Goal: Transaction & Acquisition: Purchase product/service

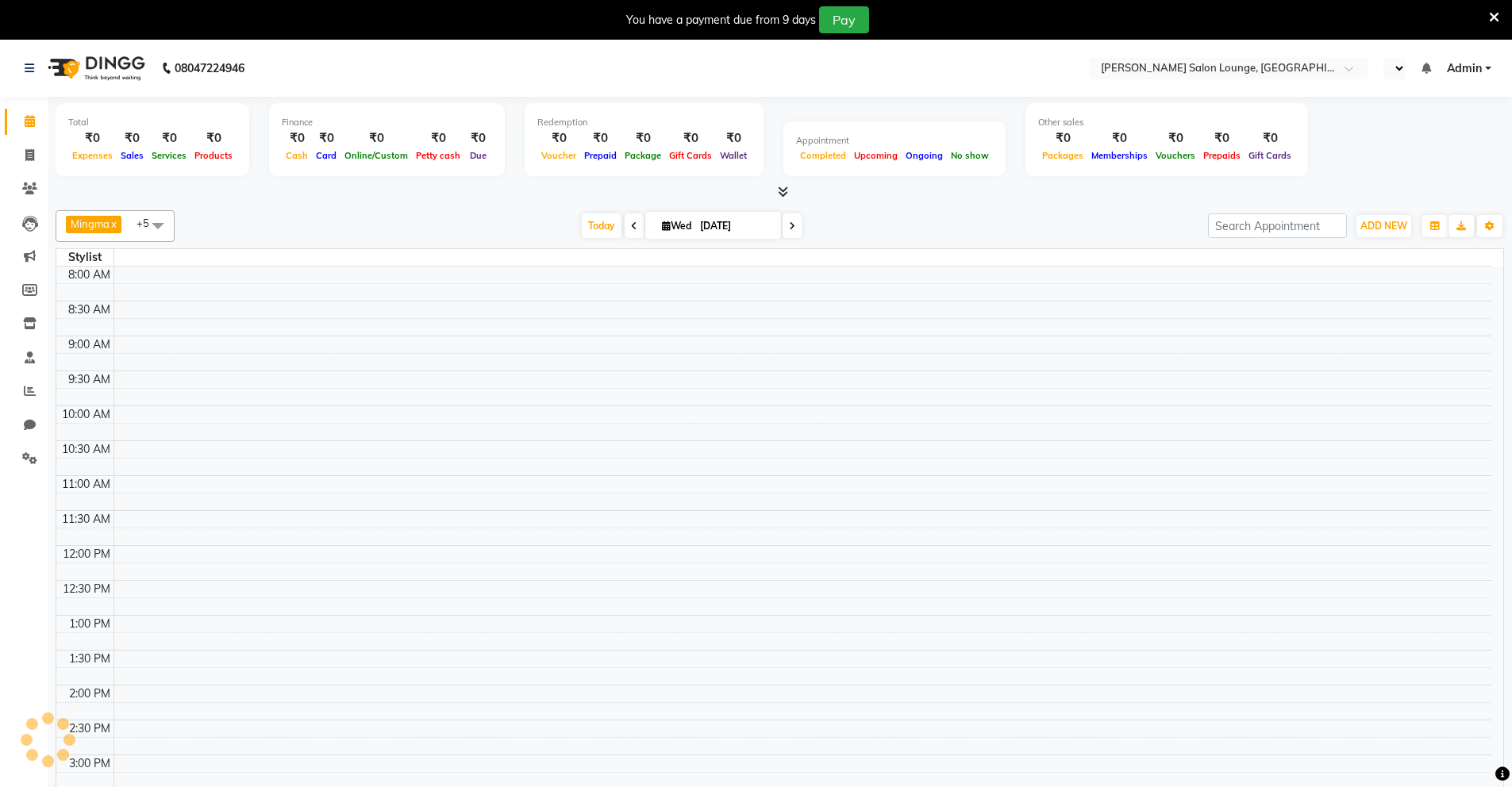
select select "en"
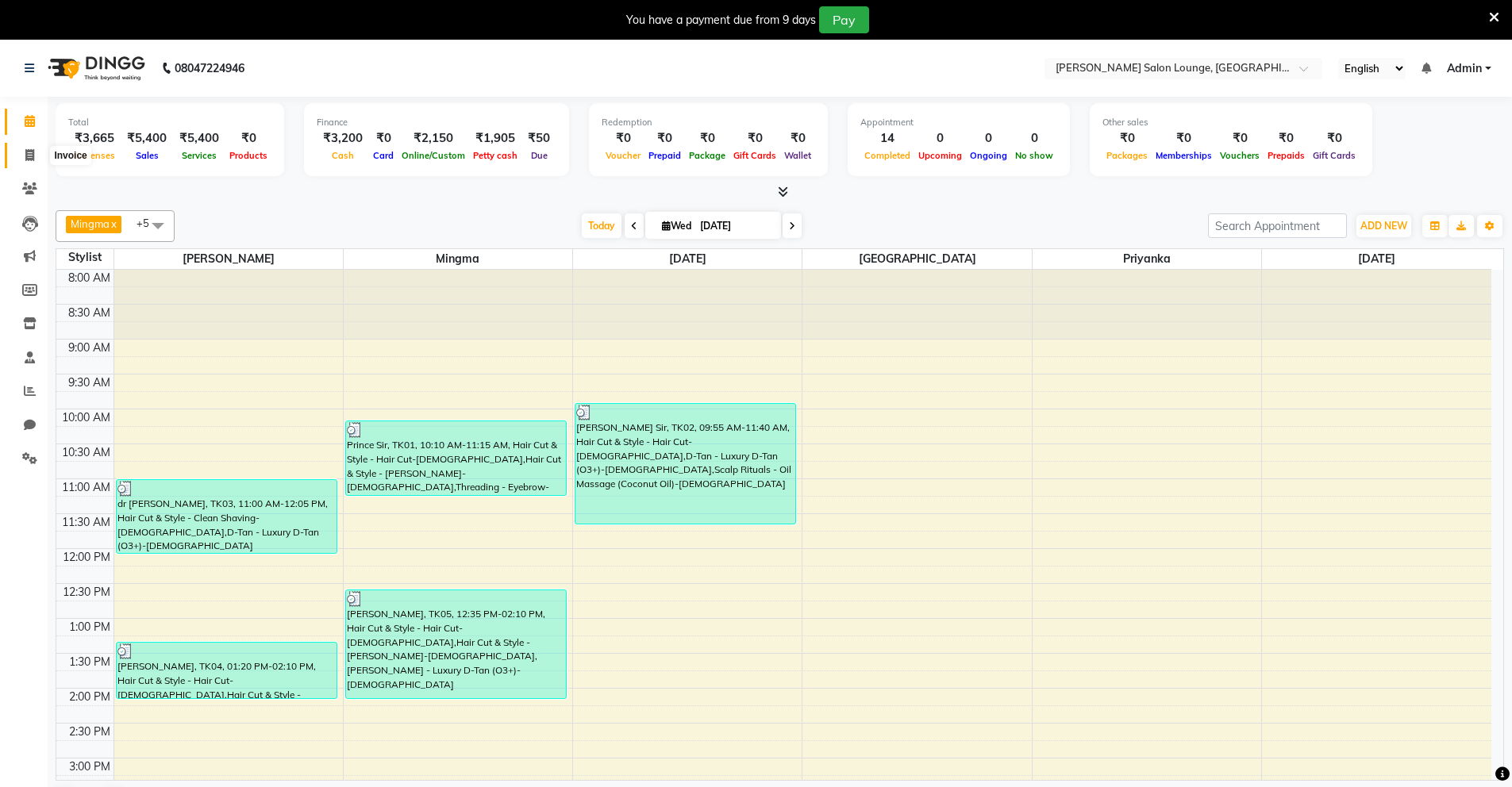
click at [28, 153] on icon at bounding box center [29, 155] width 8 height 12
select select "service"
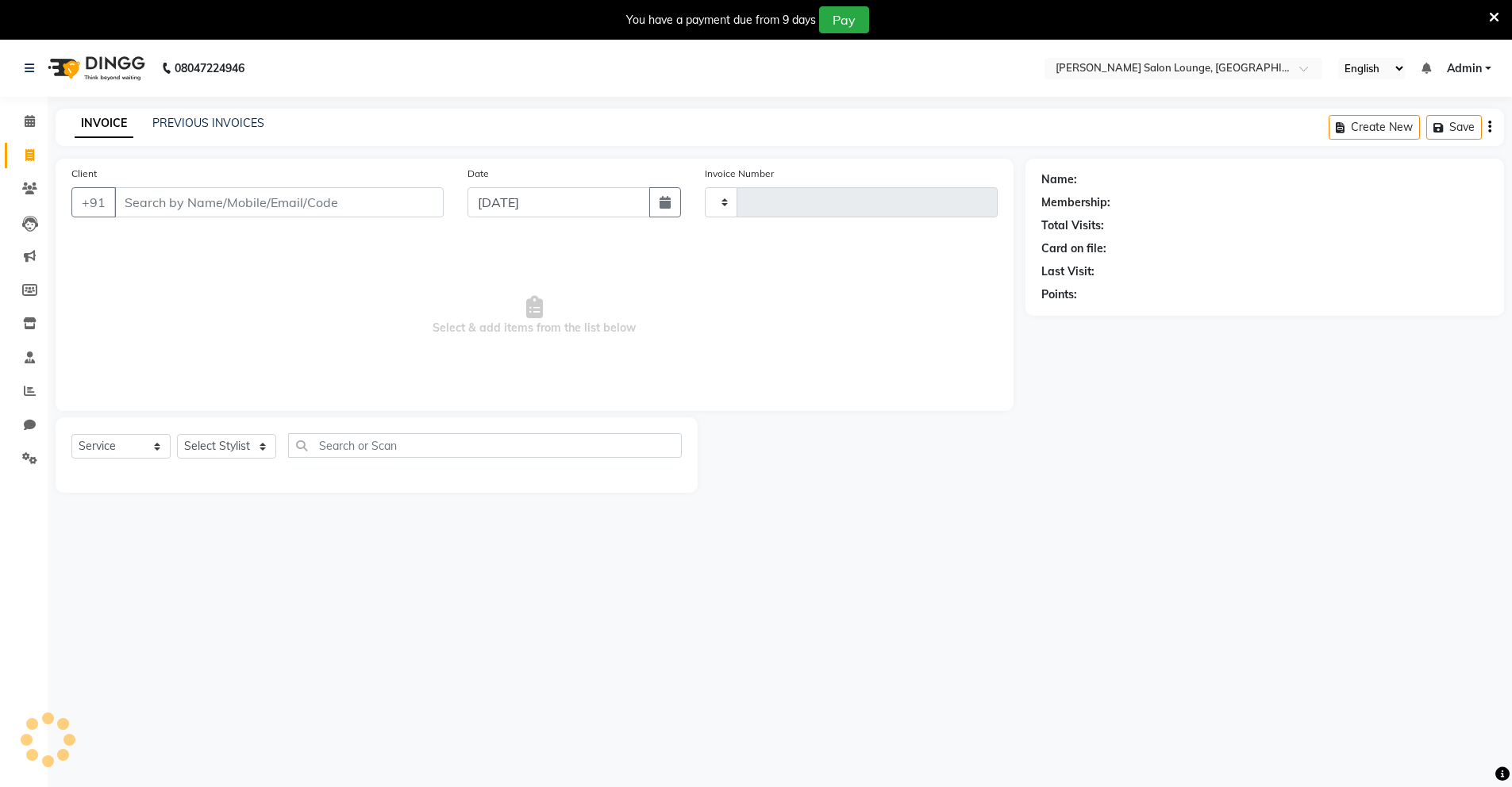
click at [303, 203] on input "Client" at bounding box center [279, 202] width 329 height 30
select select "8909"
type input "0129"
type input "9135641584"
click at [401, 201] on span "Add Client" at bounding box center [403, 202] width 63 height 16
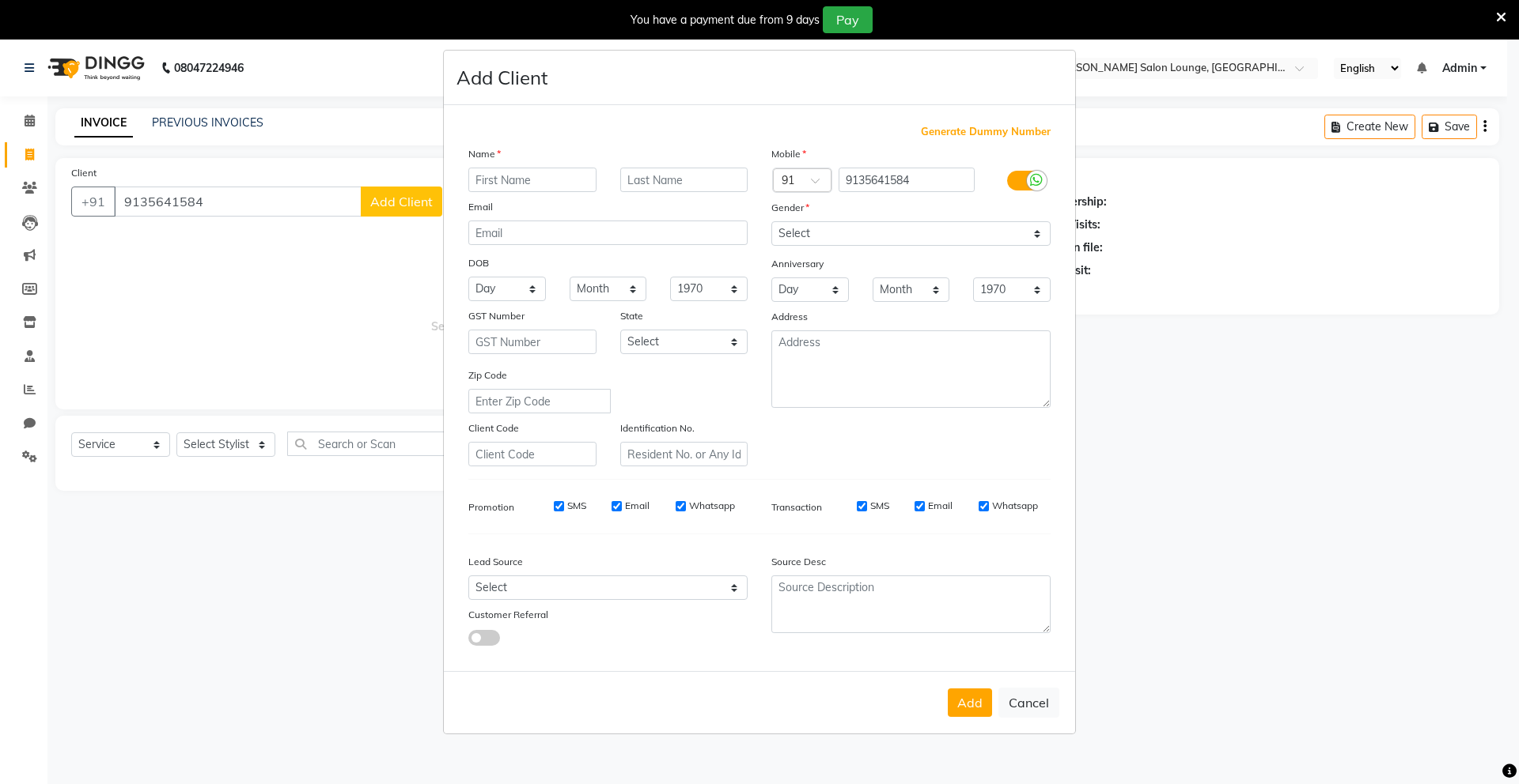
click at [563, 182] on input "text" at bounding box center [532, 179] width 128 height 24
type input "Mohit Sir"
click at [870, 241] on select "Select [DEMOGRAPHIC_DATA] [DEMOGRAPHIC_DATA] Other Prefer Not To Say" at bounding box center [910, 233] width 279 height 24
select select "[DEMOGRAPHIC_DATA]"
click at [771, 221] on select "Select [DEMOGRAPHIC_DATA] [DEMOGRAPHIC_DATA] Other Prefer Not To Say" at bounding box center [910, 233] width 279 height 24
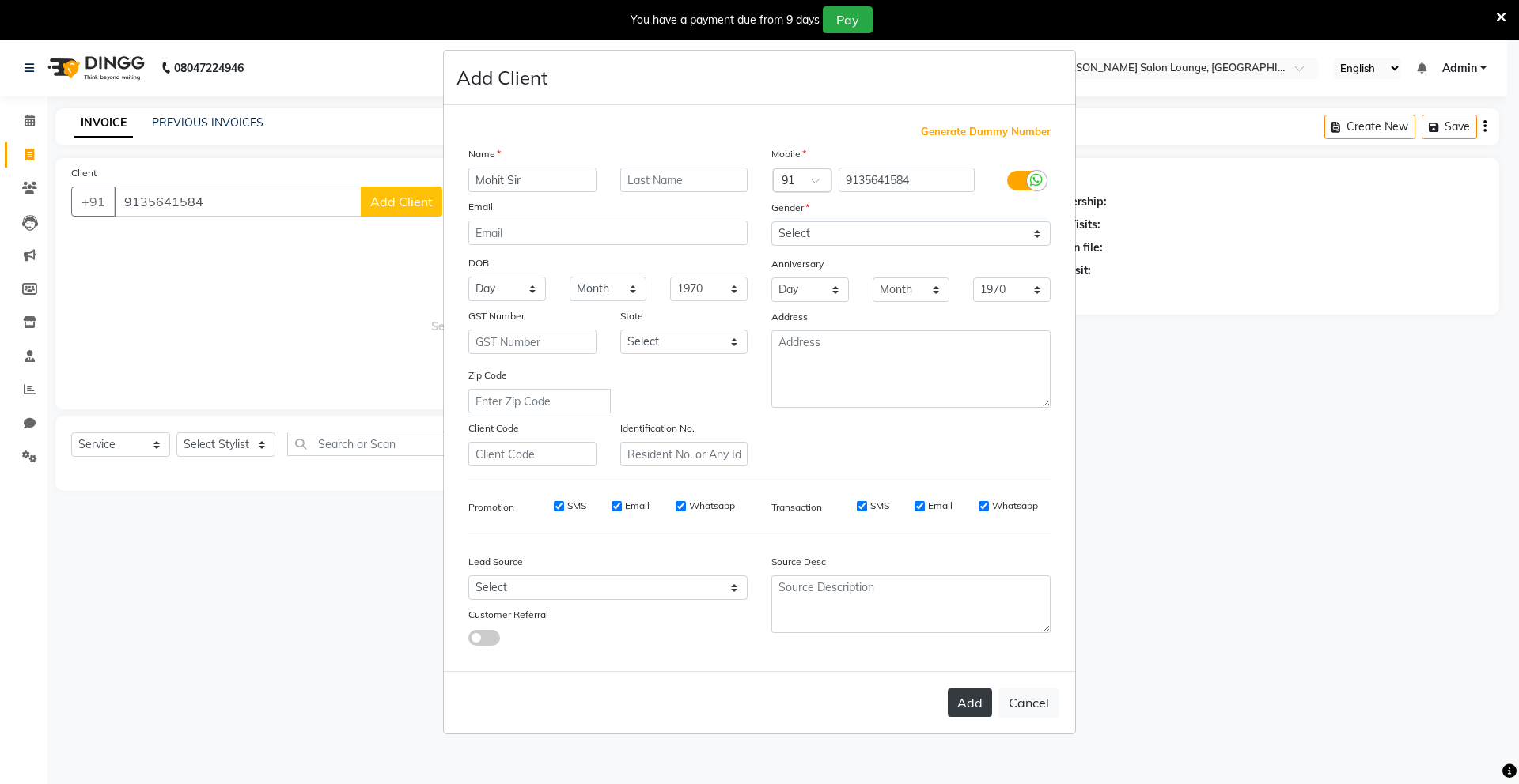
click at [966, 694] on button "Add" at bounding box center [969, 702] width 44 height 28
select select
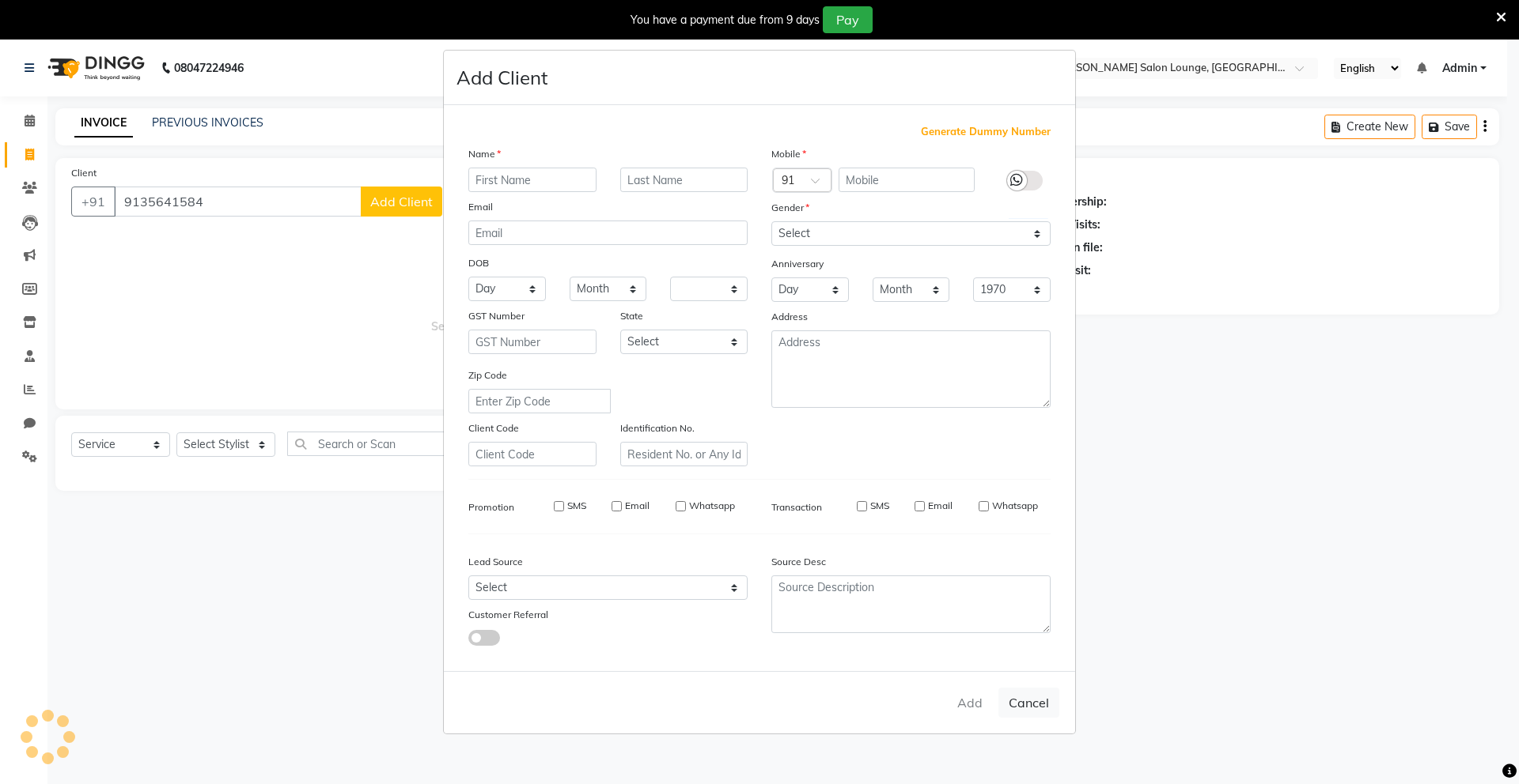
select select
checkbox input "false"
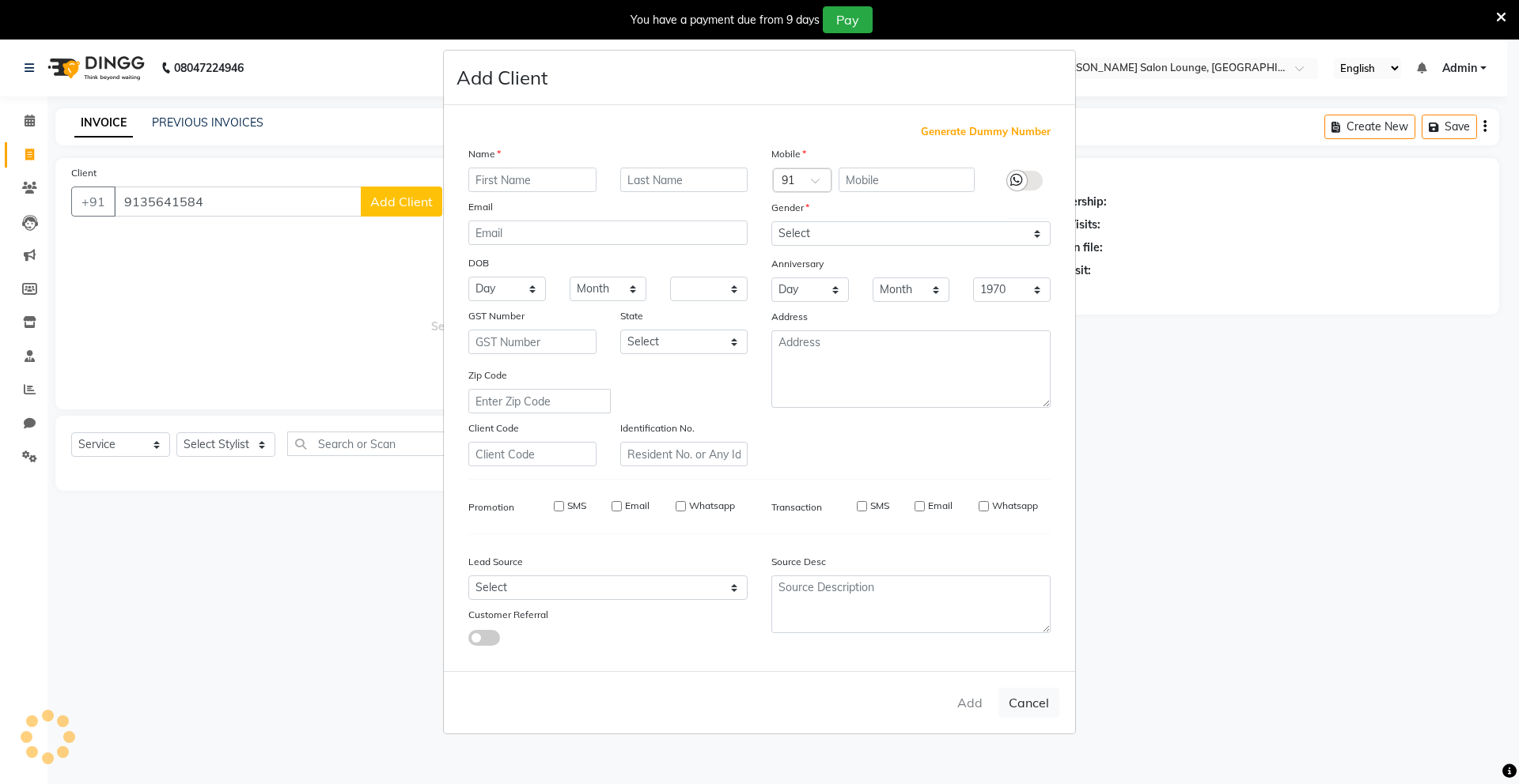
checkbox input "false"
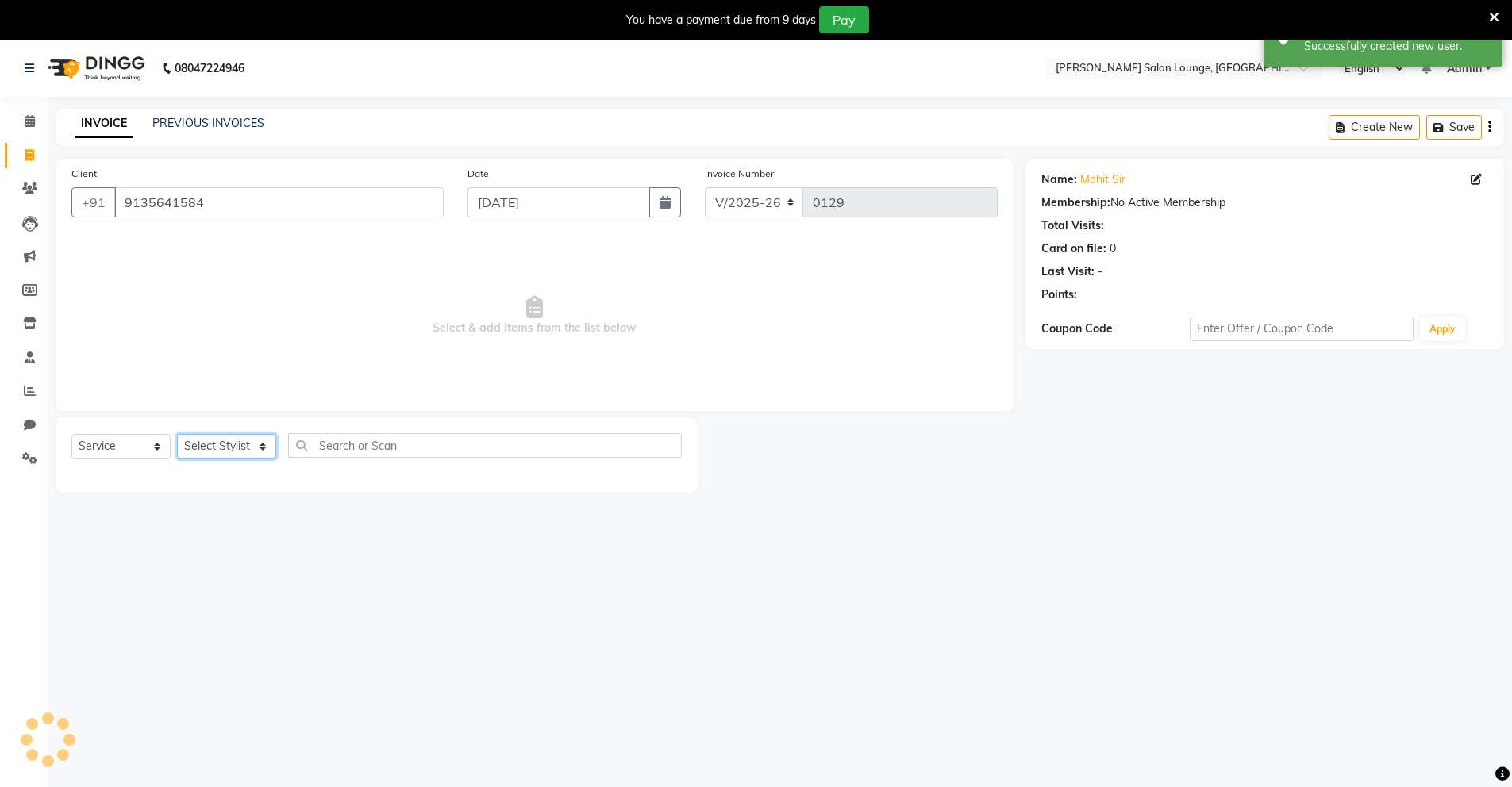
click at [259, 449] on select "Select Stylist Mingma [PERSON_NAME][GEOGRAPHIC_DATA] [PERSON_NAME][DATE][DATE]" at bounding box center [227, 446] width 99 height 24
select select "89949"
click at [177, 434] on select "Select Stylist Mingma [PERSON_NAME][GEOGRAPHIC_DATA] [PERSON_NAME][DATE][DATE]" at bounding box center [227, 446] width 99 height 24
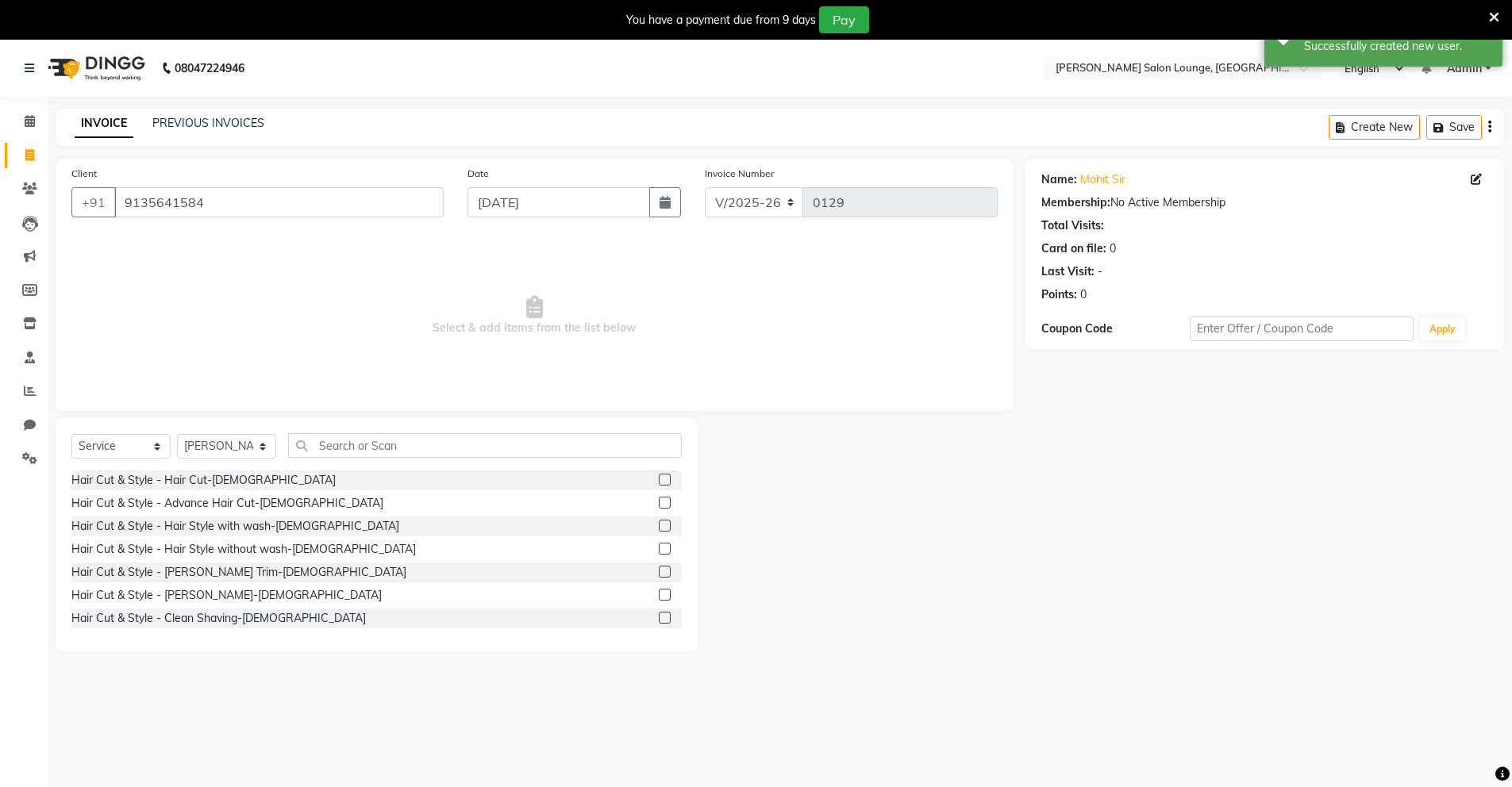
click at [659, 482] on label at bounding box center [664, 480] width 12 height 12
click at [659, 482] on input "checkbox" at bounding box center [664, 480] width 10 height 10
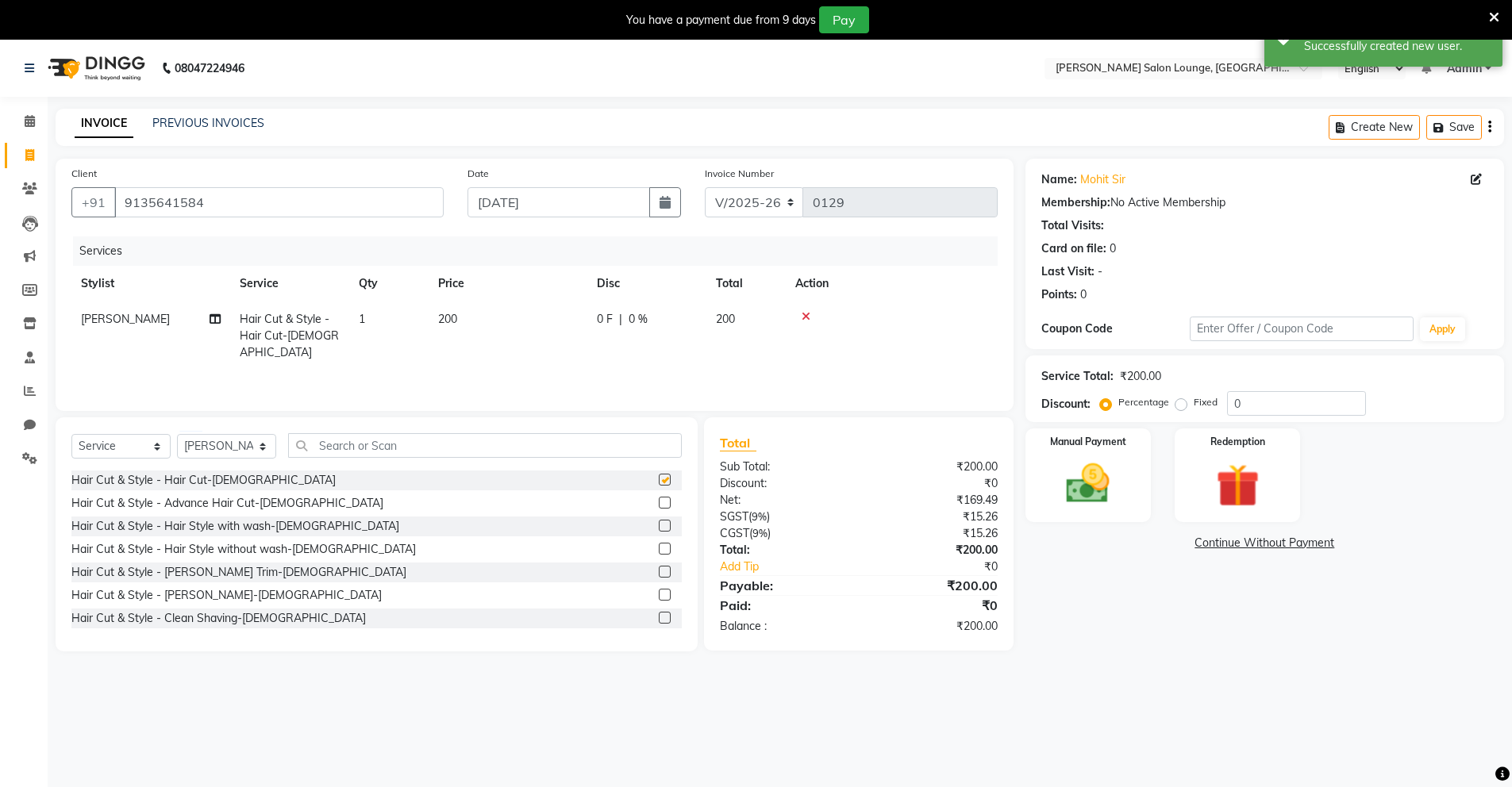
checkbox input "false"
click at [659, 596] on label at bounding box center [664, 595] width 12 height 12
click at [659, 596] on input "checkbox" at bounding box center [664, 596] width 10 height 10
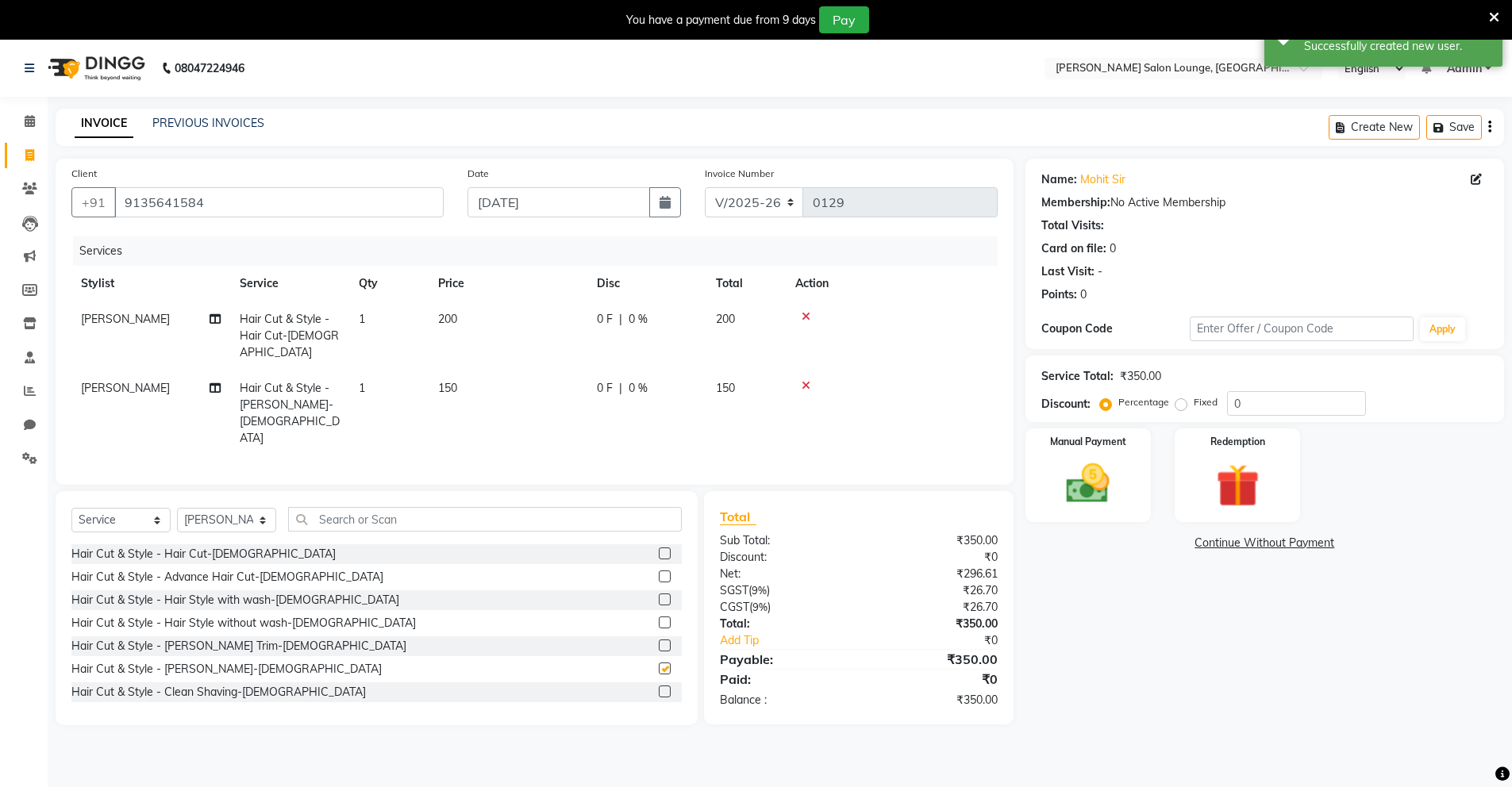
checkbox input "false"
click at [494, 507] on input "text" at bounding box center [485, 519] width 394 height 24
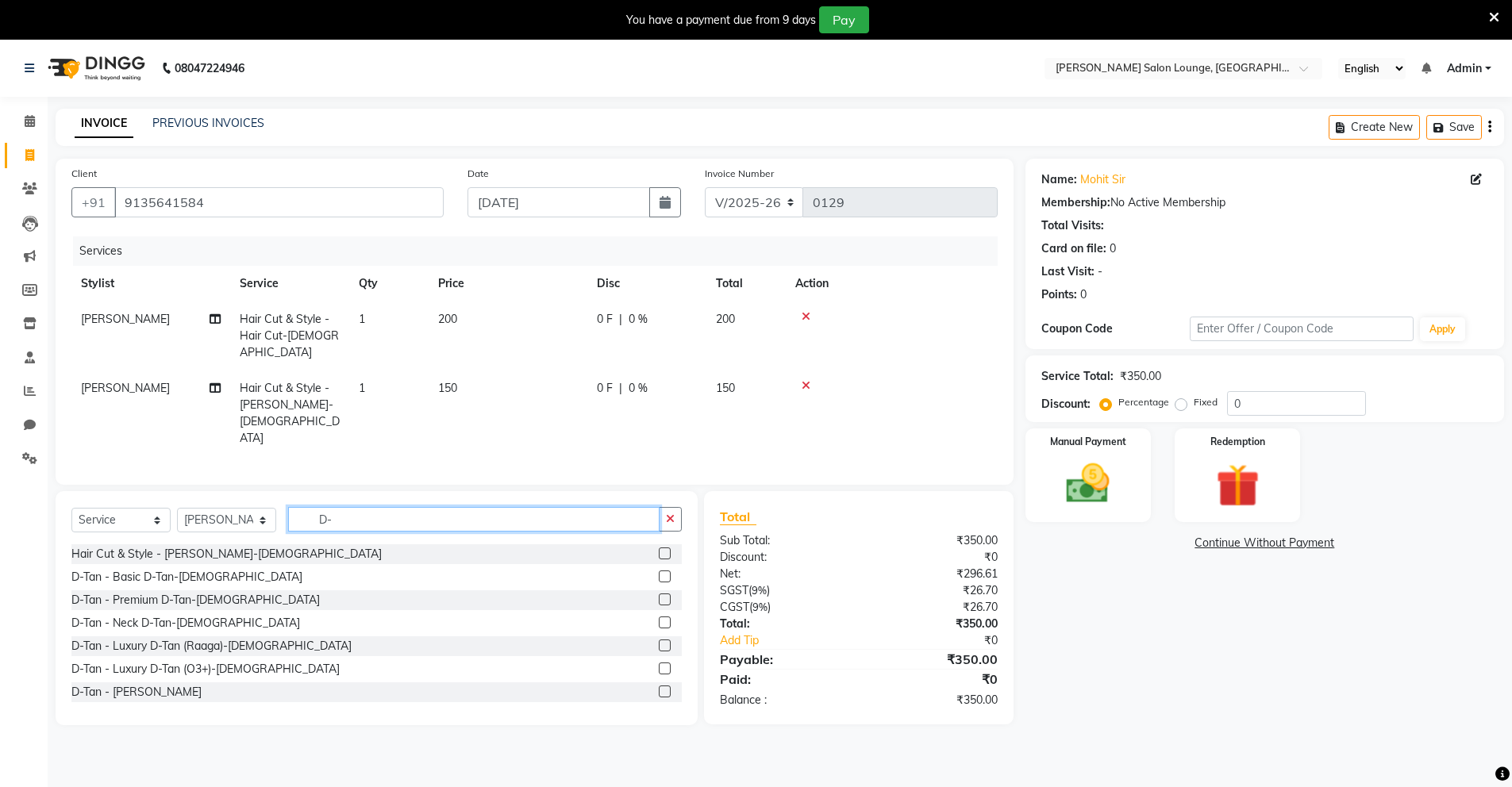
type input "D-"
click at [659, 663] on label at bounding box center [664, 668] width 12 height 12
click at [659, 664] on input "checkbox" at bounding box center [664, 669] width 10 height 10
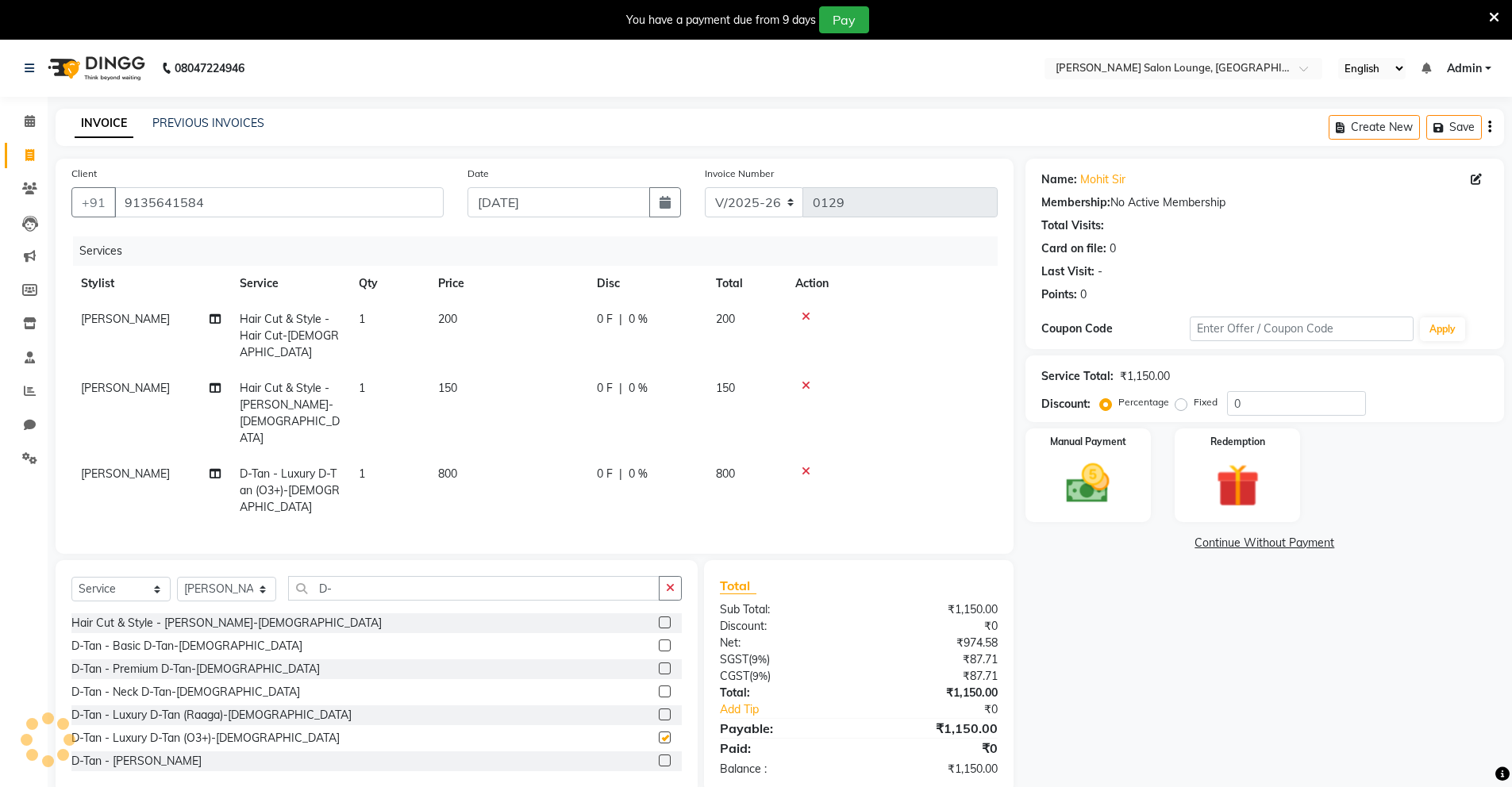
checkbox input "false"
click at [1056, 470] on img at bounding box center [1088, 484] width 73 height 52
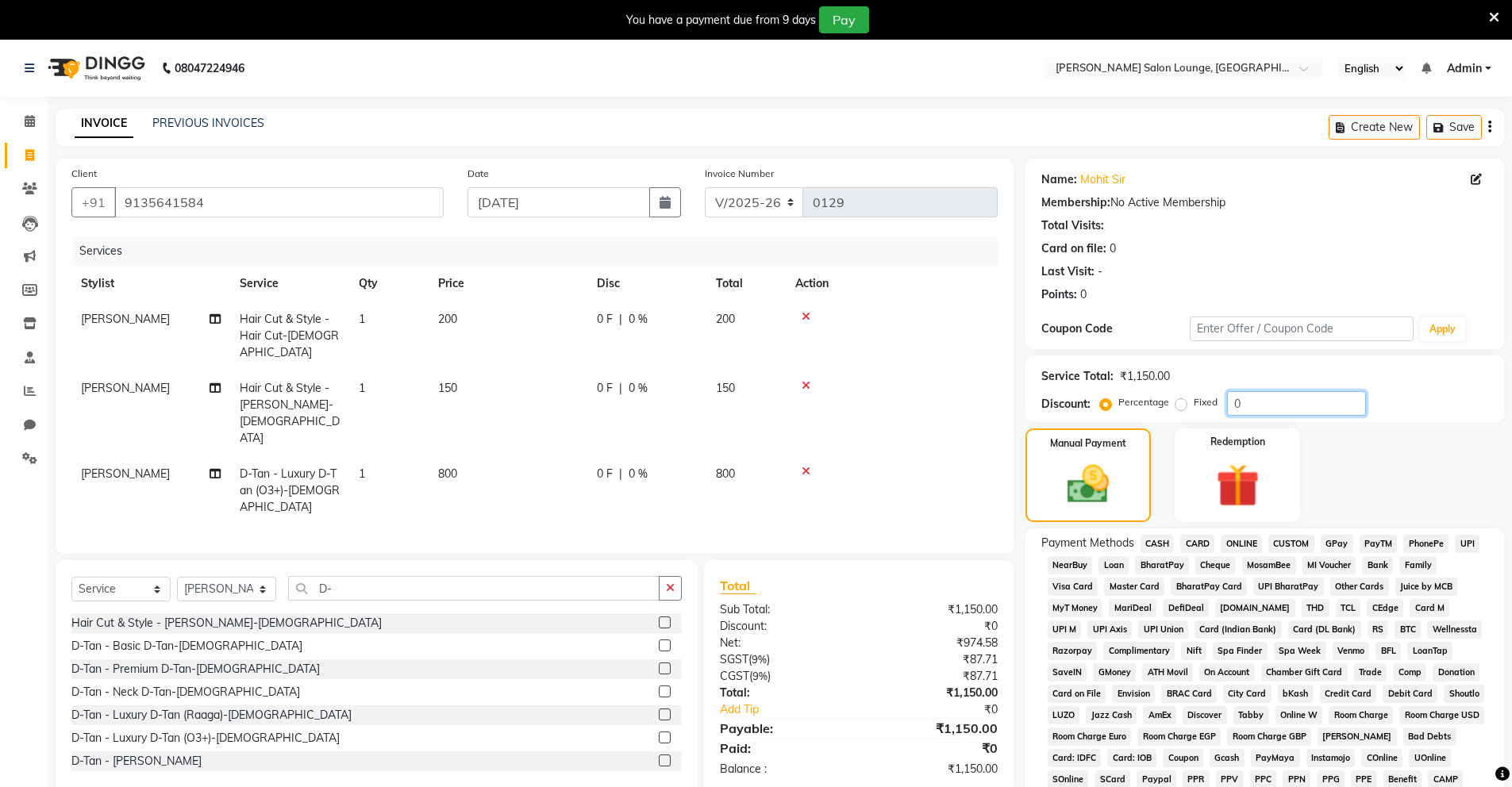
click at [1228, 409] on input "0" at bounding box center [1296, 403] width 139 height 24
type input "50"
click at [1467, 543] on span "UPI" at bounding box center [1467, 544] width 24 height 18
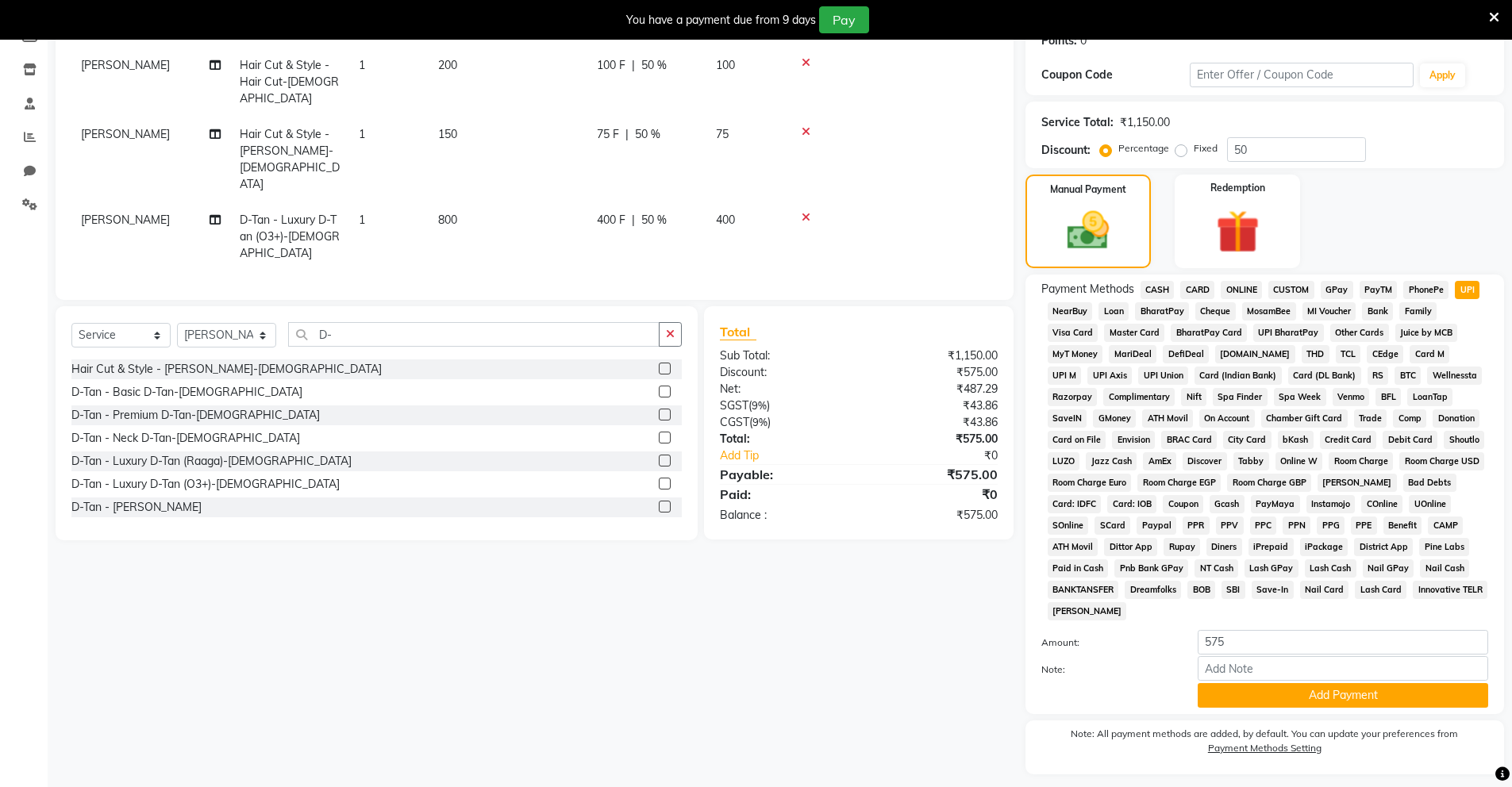
scroll to position [297, 0]
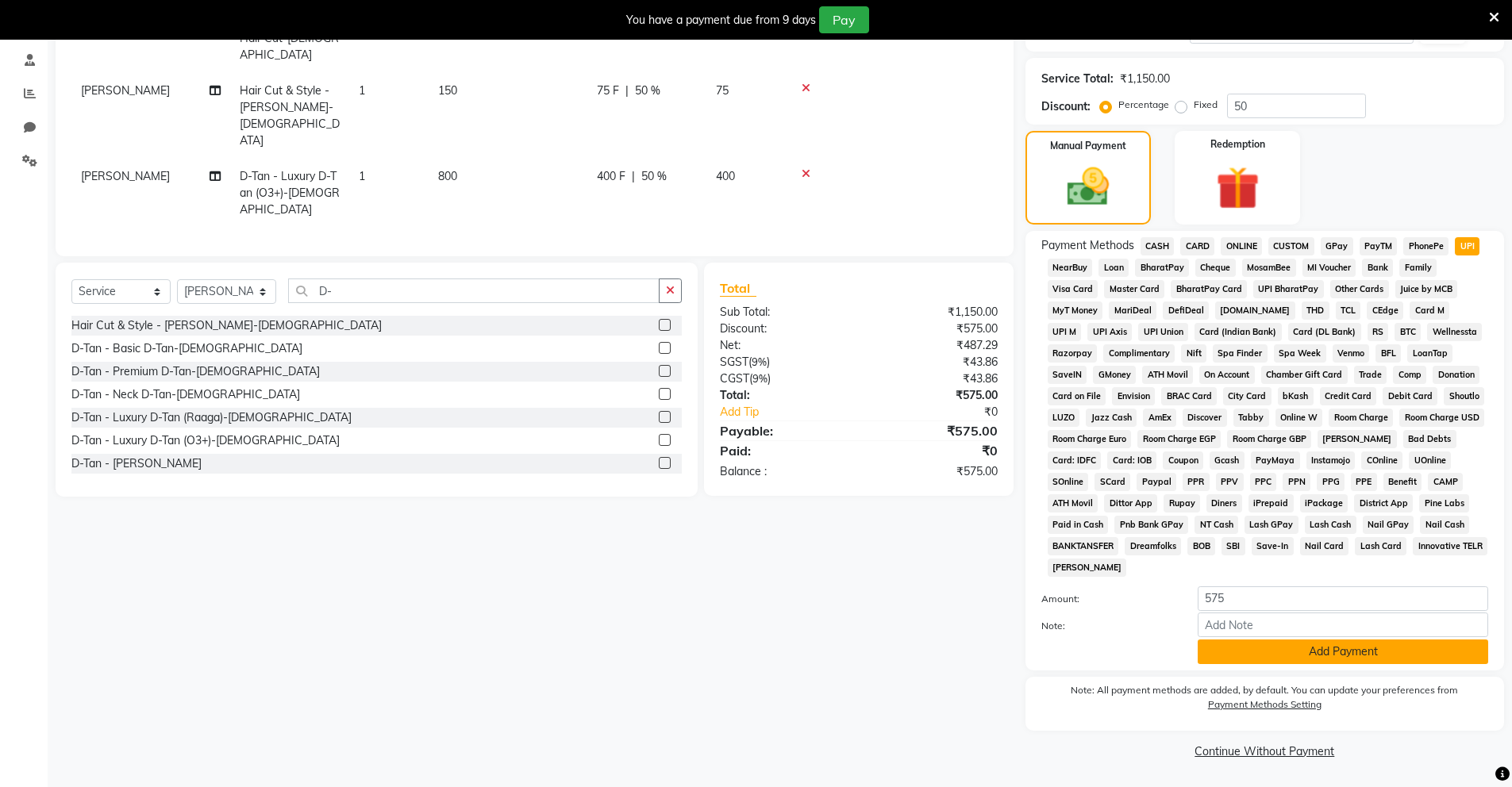
click at [1358, 656] on button "Add Payment" at bounding box center [1343, 652] width 291 height 24
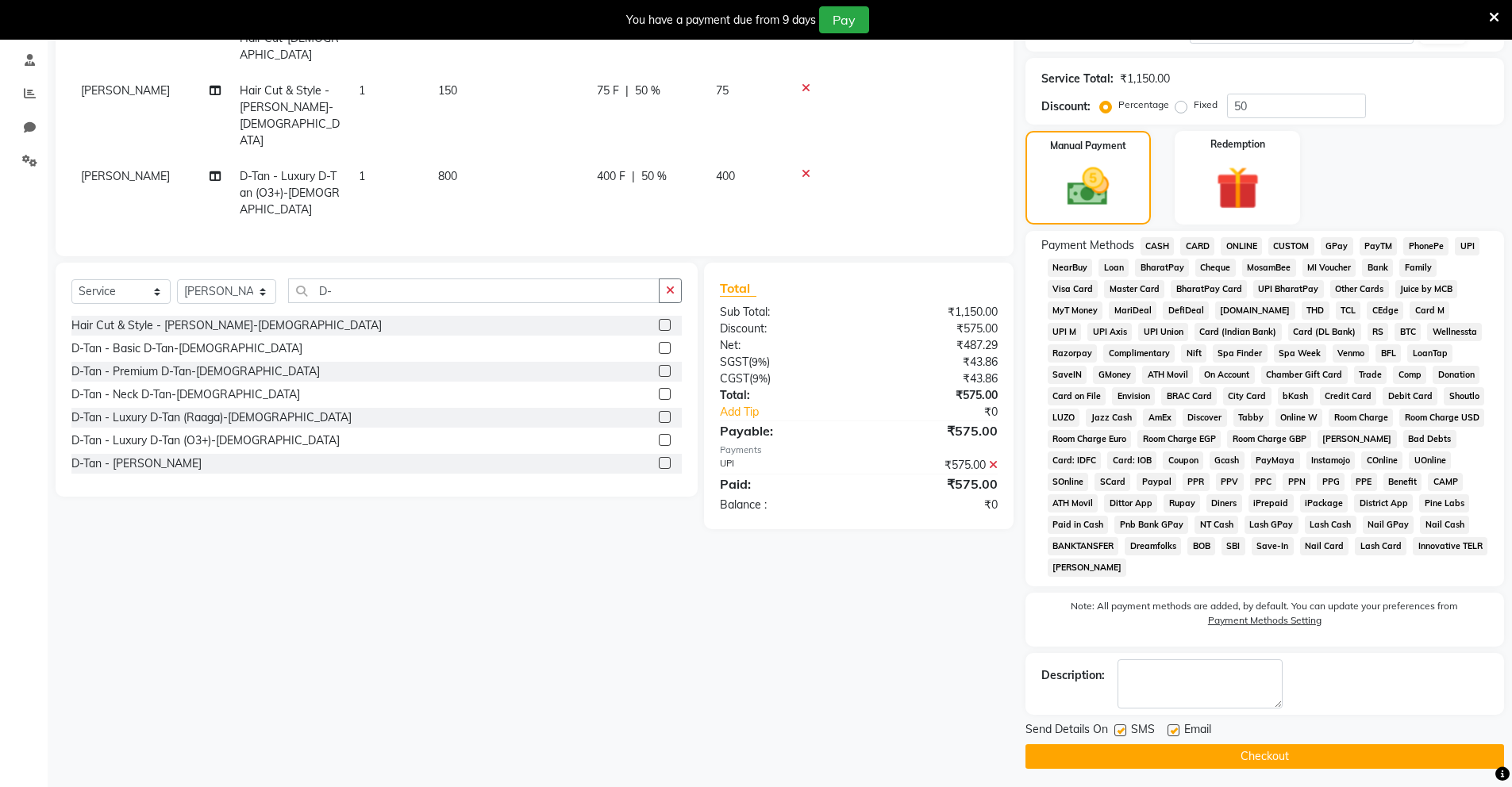
click at [1357, 758] on button "Checkout" at bounding box center [1265, 756] width 479 height 24
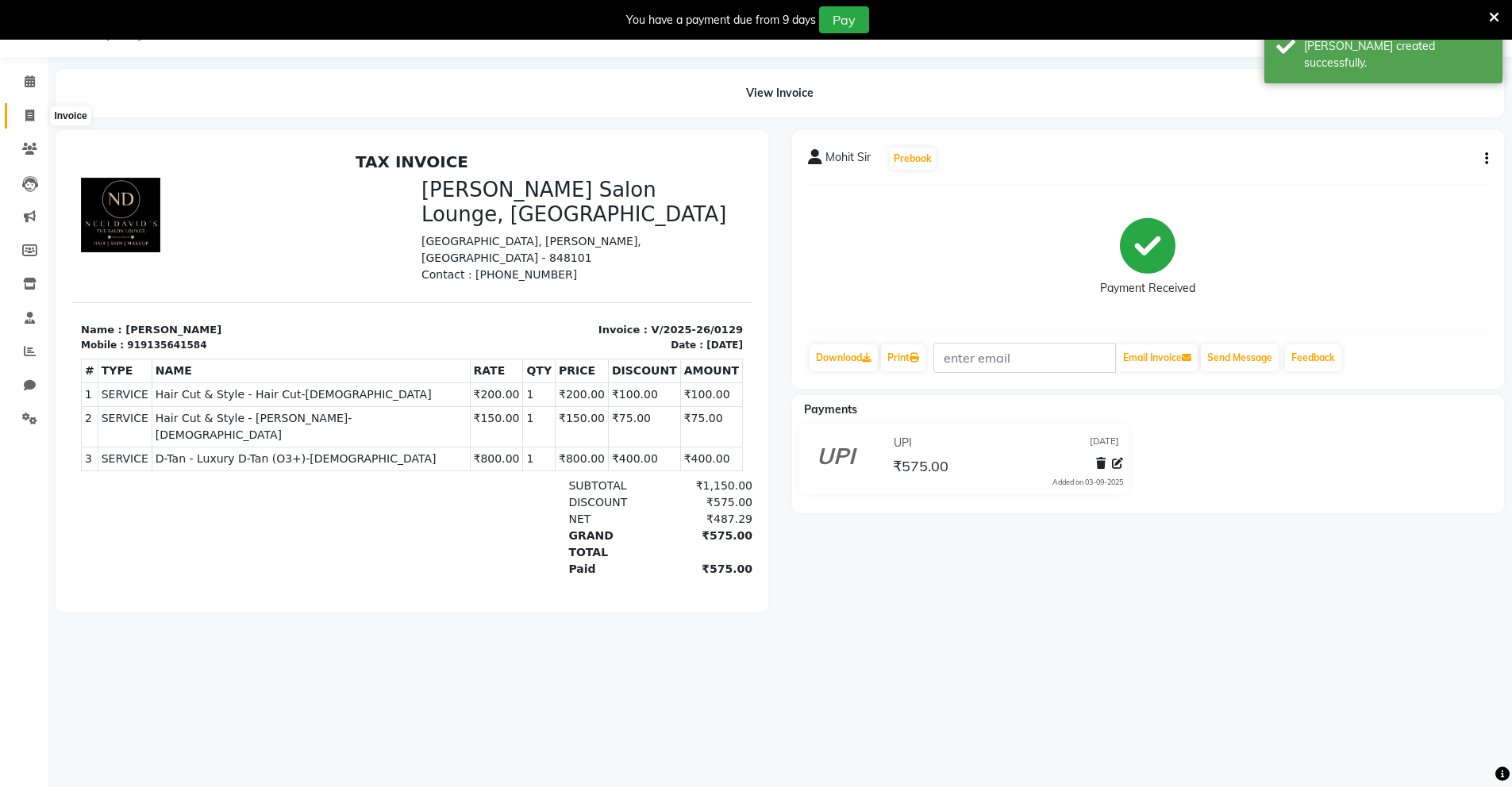
click at [28, 119] on icon at bounding box center [29, 115] width 8 height 12
select select "service"
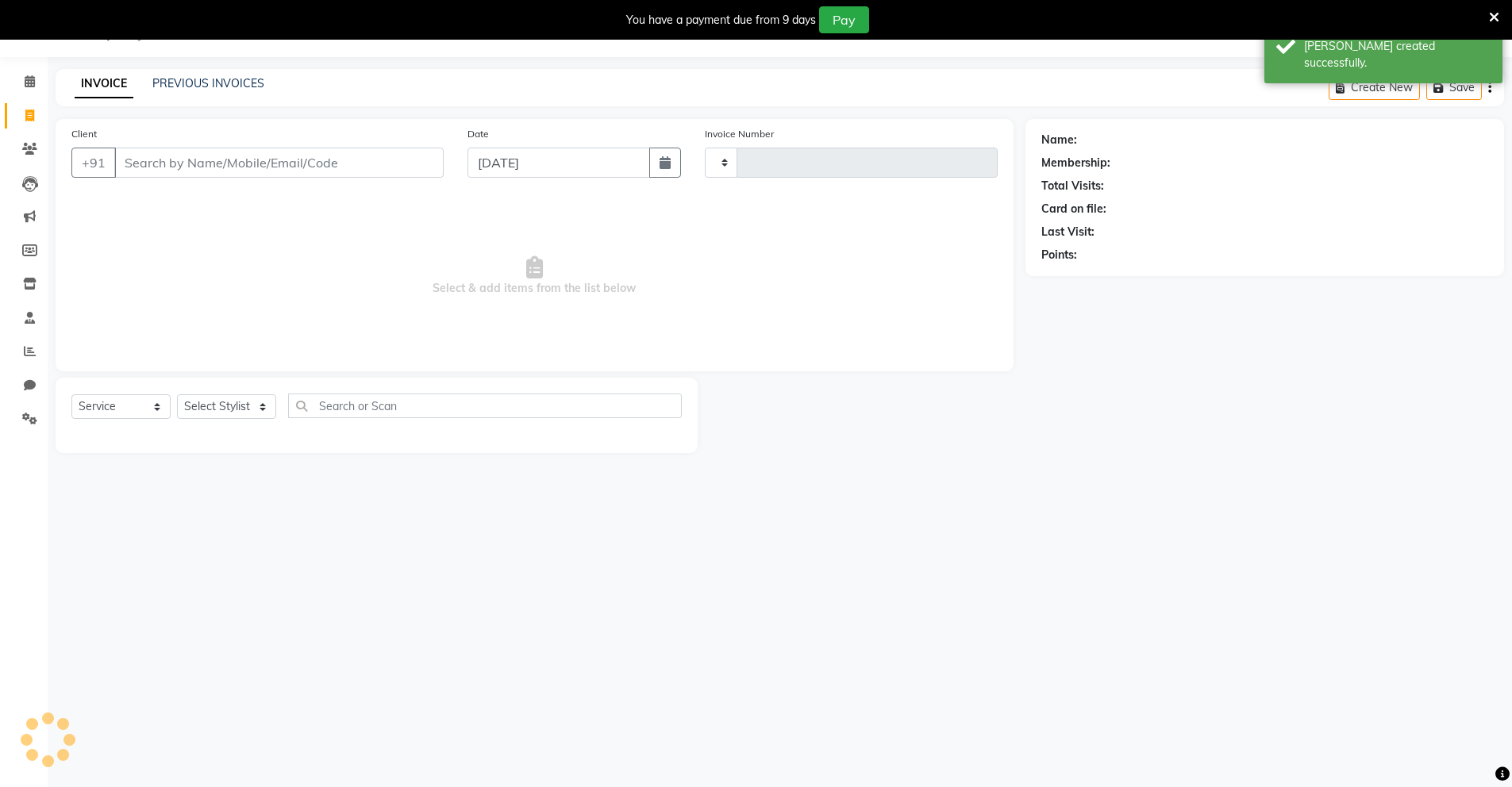
type input "0130"
select select "8909"
click at [176, 164] on input "Client" at bounding box center [279, 163] width 329 height 30
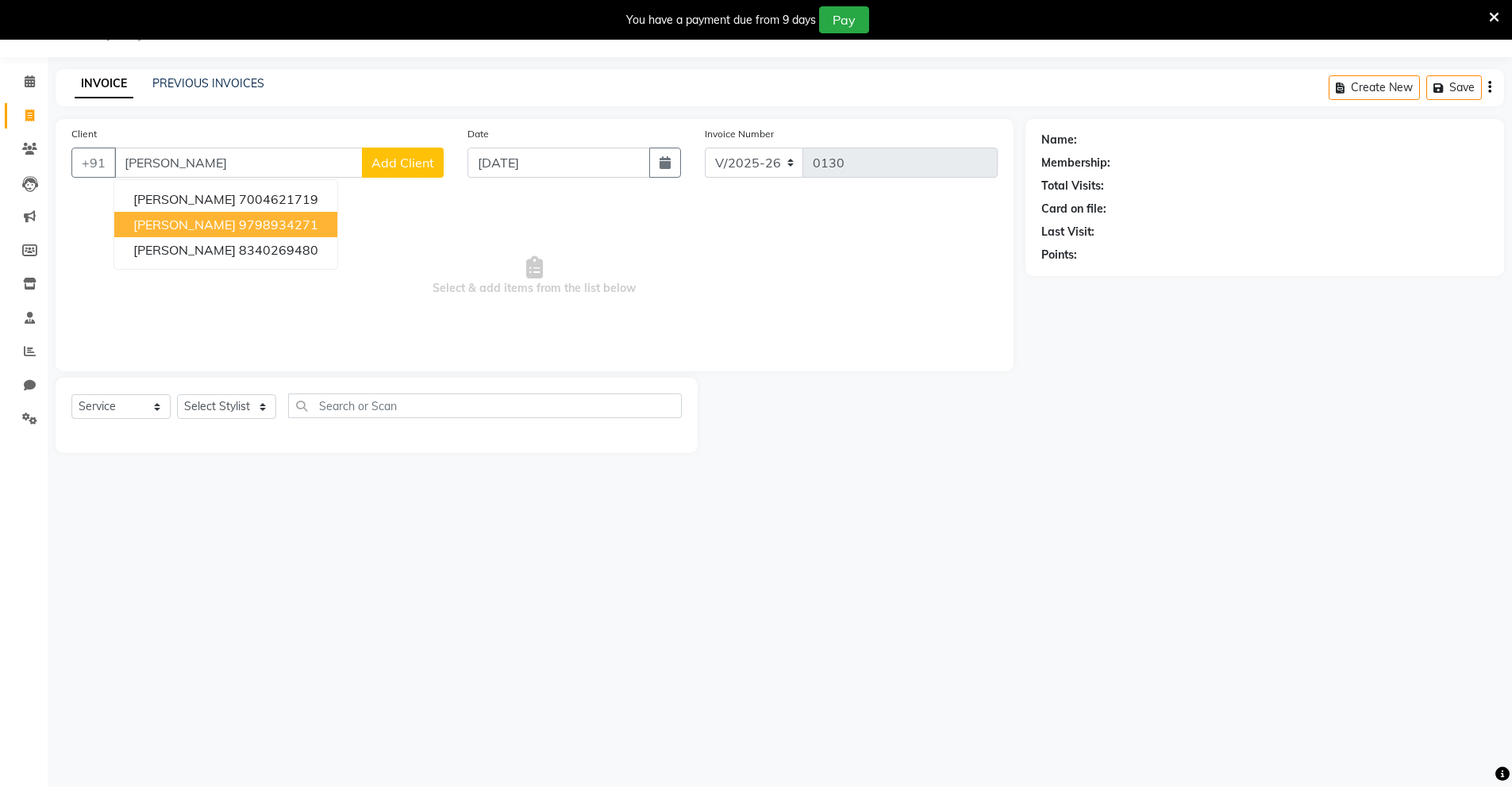
click at [174, 228] on span "[PERSON_NAME]" at bounding box center [185, 224] width 103 height 16
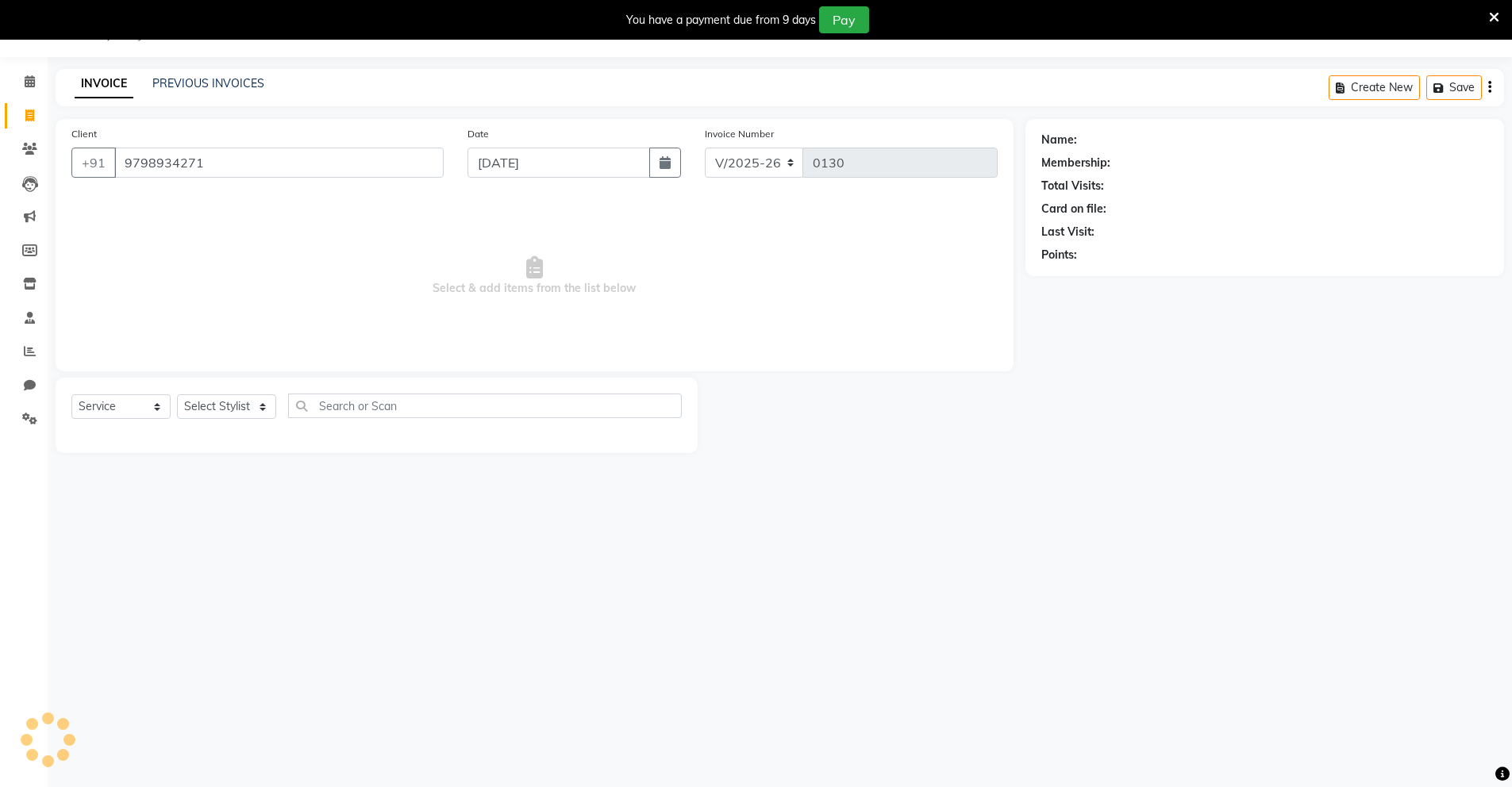
type input "9798934271"
click at [198, 86] on link "PREVIOUS INVOICES" at bounding box center [208, 83] width 112 height 14
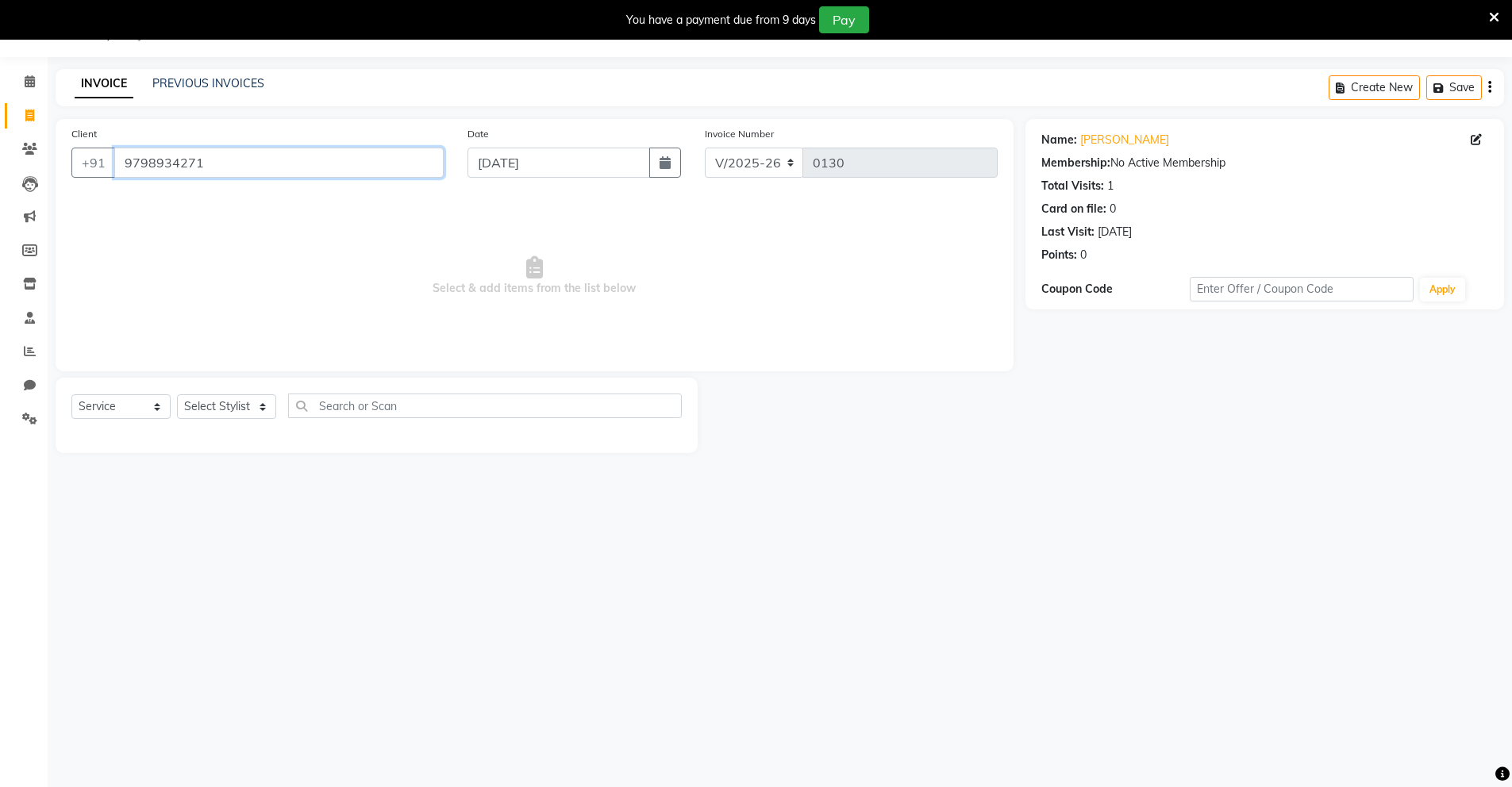
drag, startPoint x: 216, startPoint y: 160, endPoint x: 125, endPoint y: 159, distance: 91.0
click at [125, 159] on input "9798934271" at bounding box center [279, 163] width 329 height 30
click at [246, 84] on link "PREVIOUS INVOICES" at bounding box center [208, 83] width 112 height 14
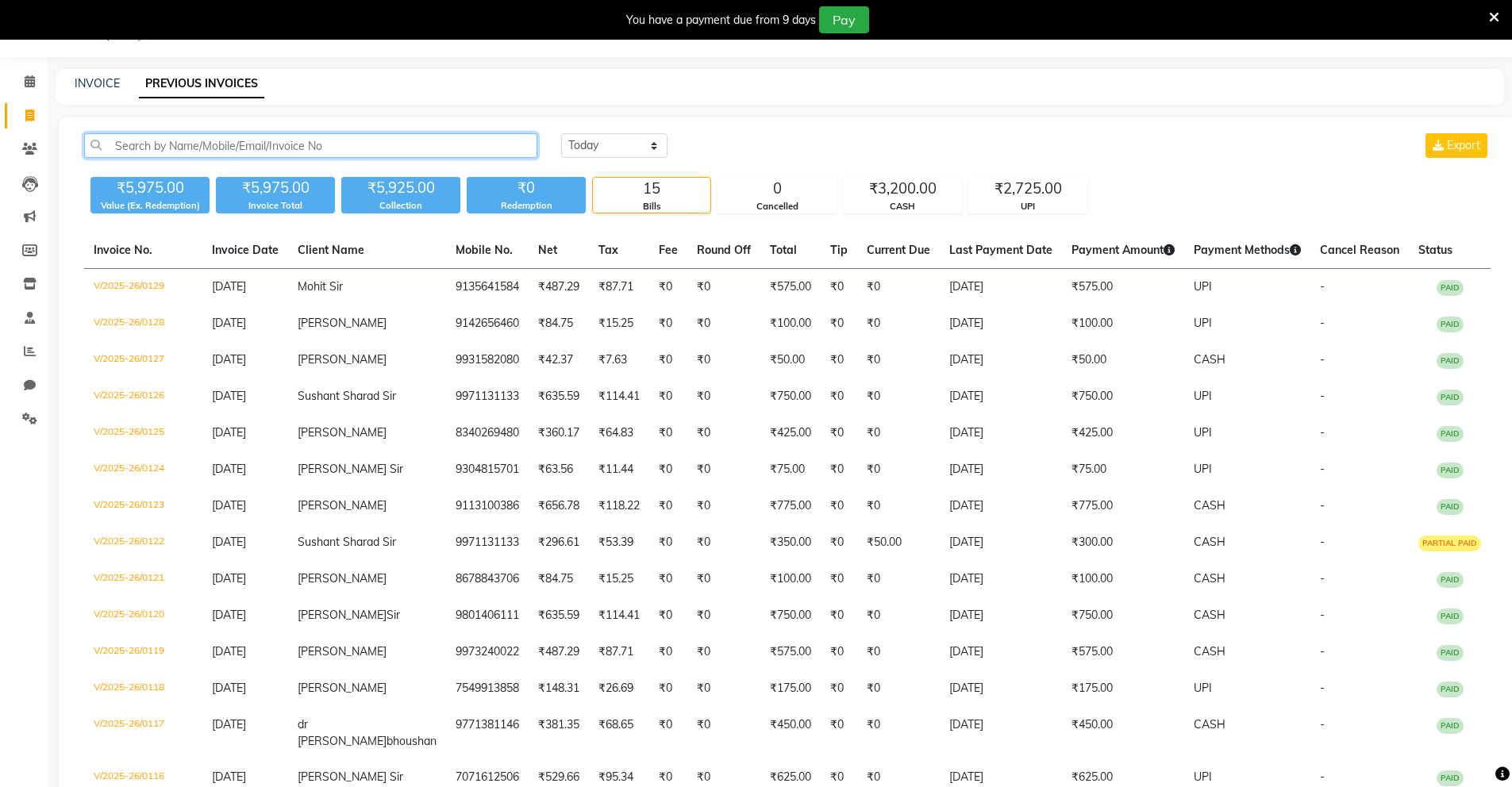
click at [280, 145] on input "text" at bounding box center [311, 145] width 453 height 24
click at [291, 149] on input "text" at bounding box center [311, 145] width 453 height 24
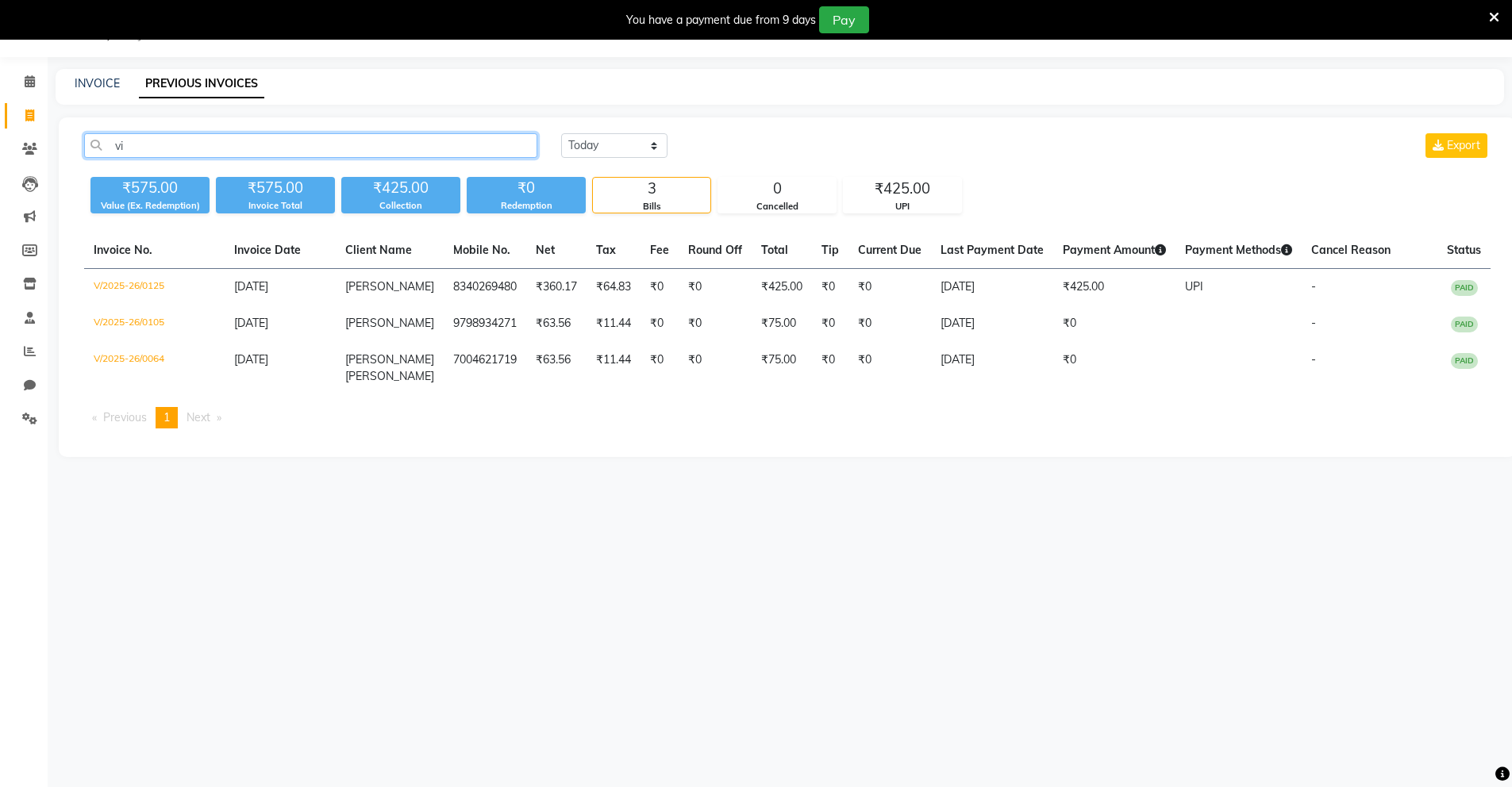
type input "v"
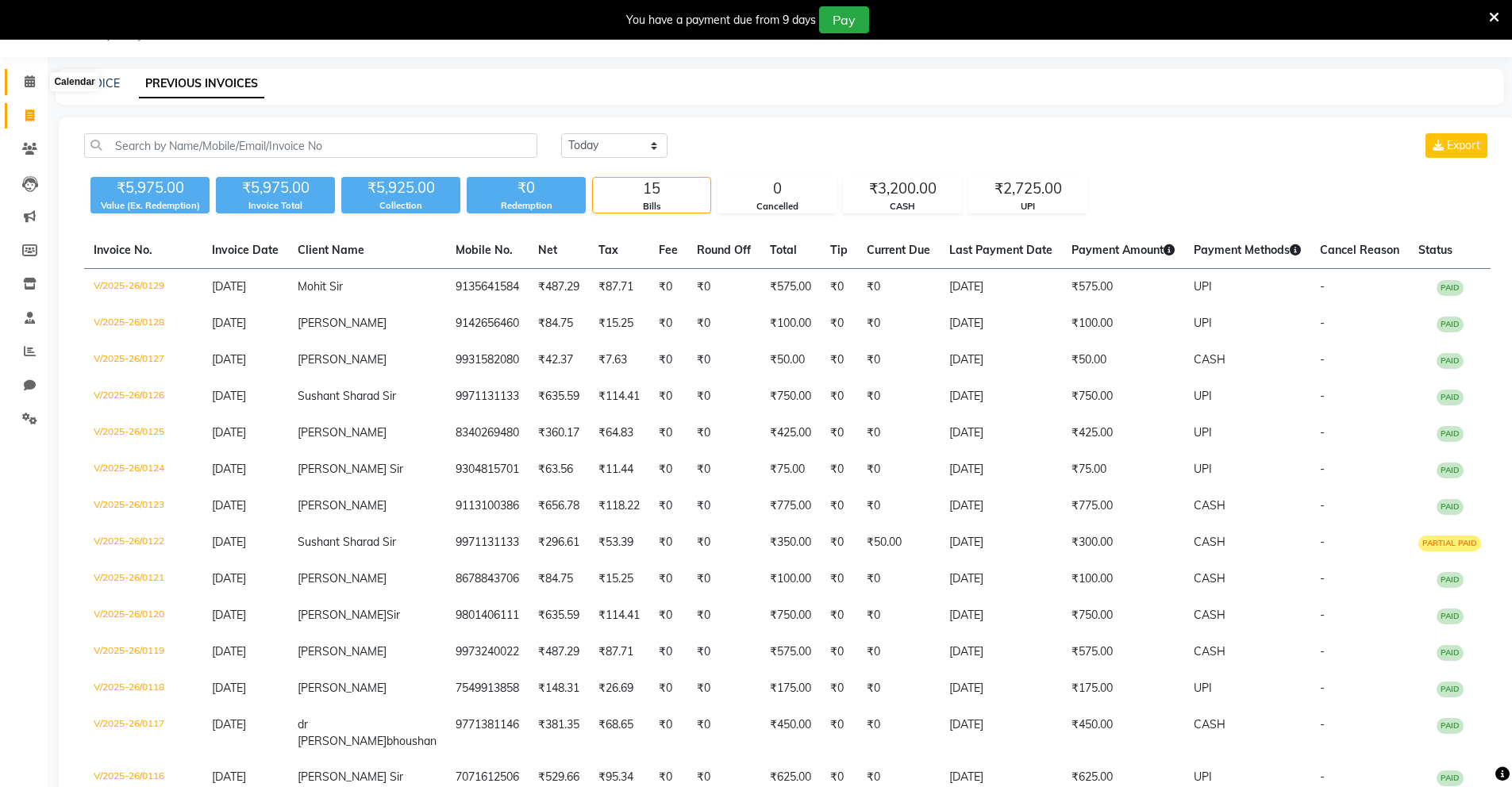
click at [24, 83] on icon at bounding box center [29, 81] width 10 height 12
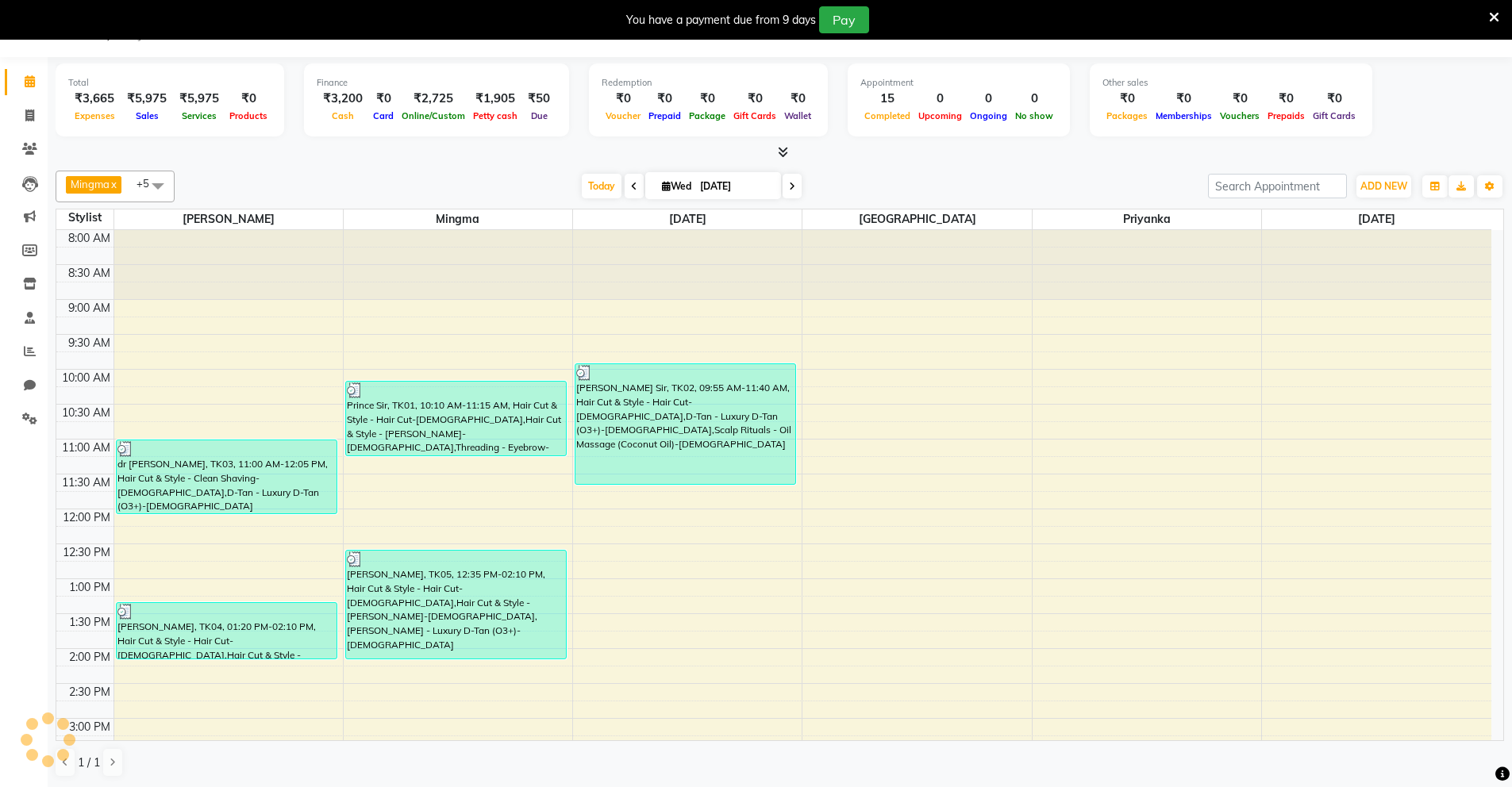
click at [360, 177] on div "[DATE] [DATE]" at bounding box center [691, 186] width 1018 height 23
click at [38, 423] on span at bounding box center [29, 419] width 28 height 18
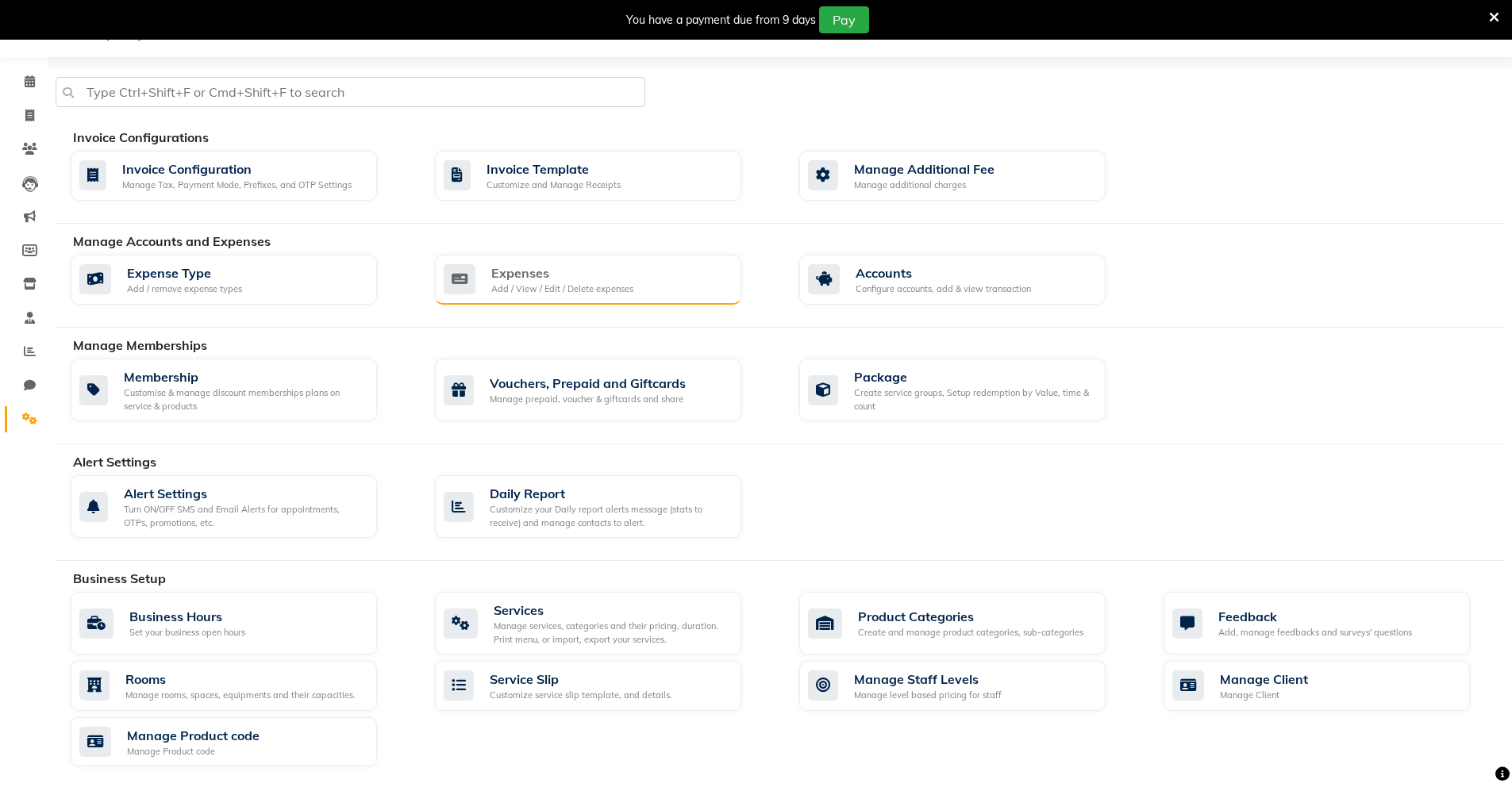
click at [551, 275] on div "Expenses" at bounding box center [563, 272] width 142 height 19
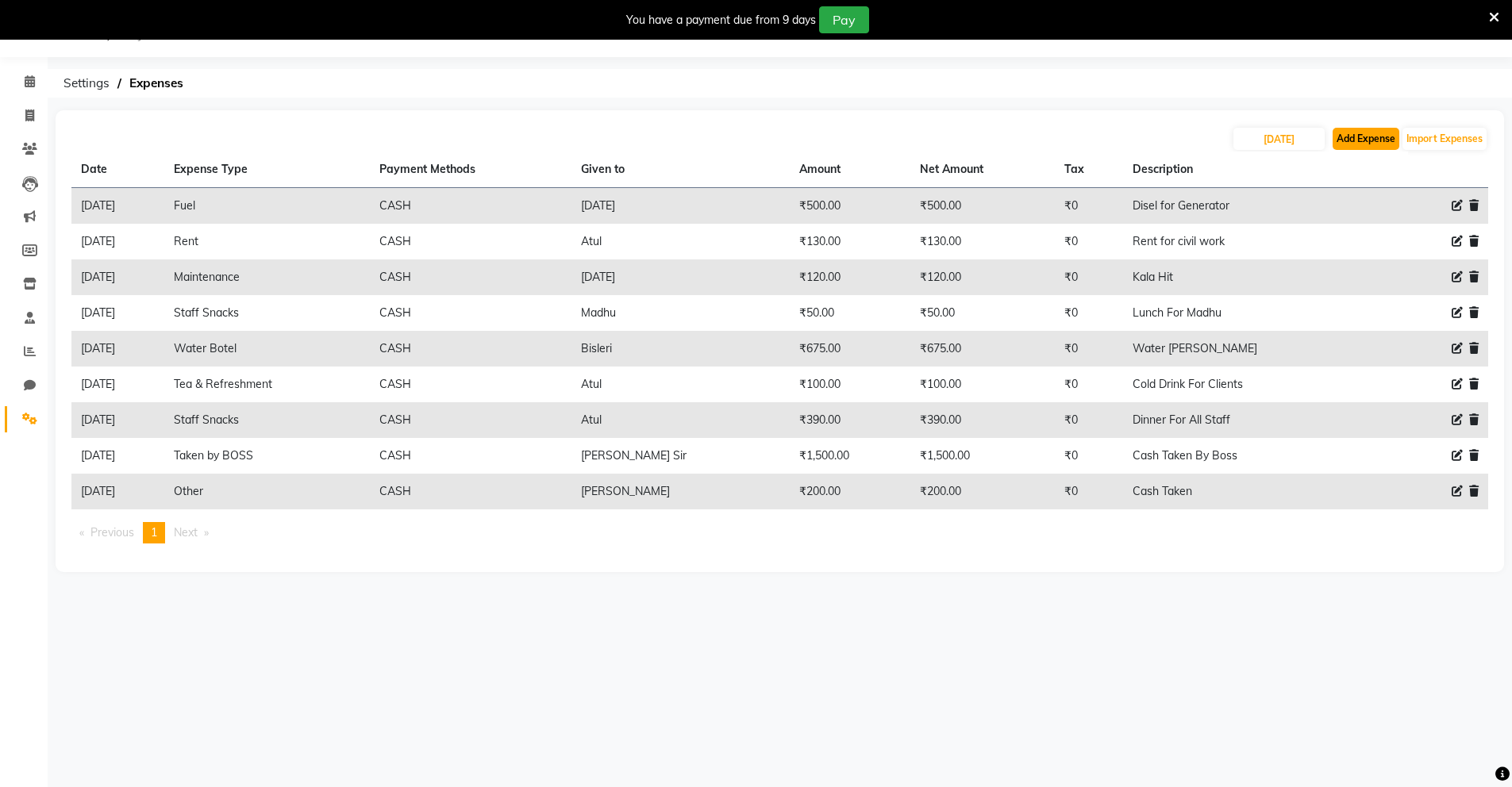
click at [1367, 138] on button "Add Expense" at bounding box center [1367, 139] width 67 height 23
select select "1"
select select "8135"
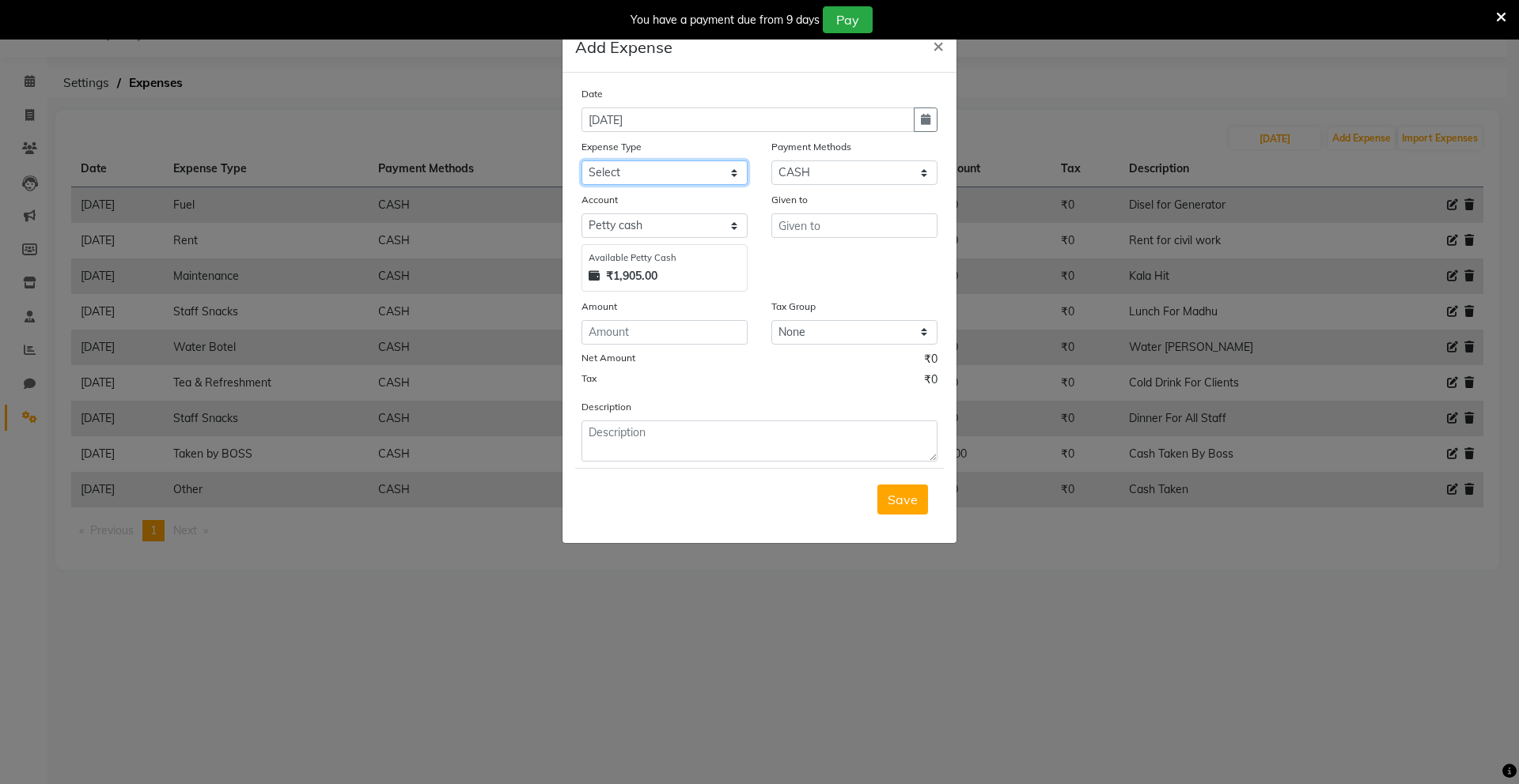
click at [663, 171] on select "Select Advance Salary Bank charges Car maintenance Cash transfer to bank Cash t…" at bounding box center [664, 172] width 166 height 24
click at [735, 223] on select "Select [PERSON_NAME] cash Default account" at bounding box center [664, 225] width 166 height 24
click at [581, 213] on select "Select [PERSON_NAME] cash Default account" at bounding box center [664, 225] width 166 height 24
click at [730, 172] on select "Select Advance Salary Bank charges Car maintenance Cash transfer to bank Cash t…" at bounding box center [664, 172] width 166 height 24
select select "24421"
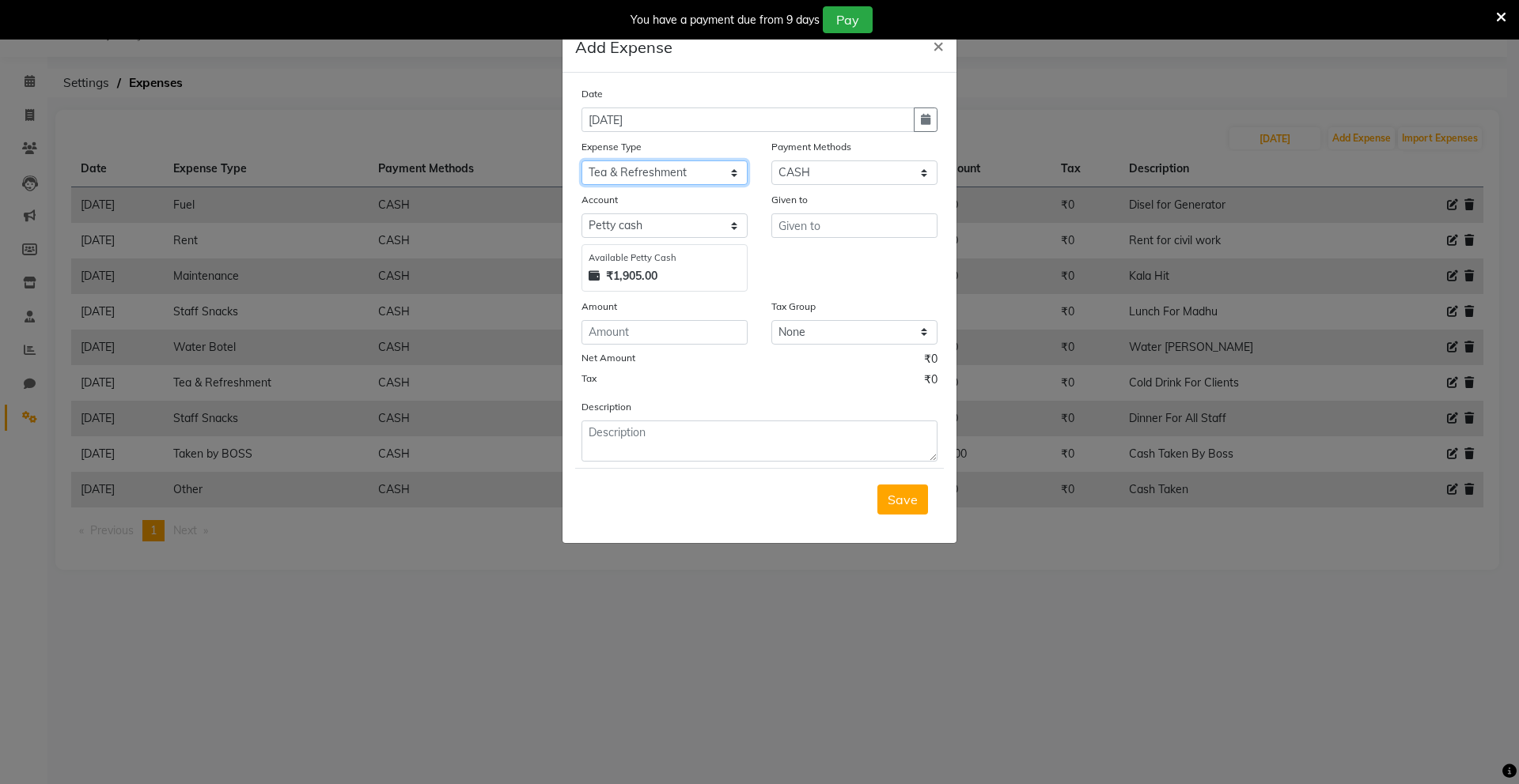
click at [581, 161] on select "Select Advance Salary Bank charges Car maintenance Cash transfer to bank Cash t…" at bounding box center [664, 172] width 166 height 24
click at [701, 329] on input "number" at bounding box center [664, 332] width 166 height 24
type input "100"
click at [806, 223] on input "text" at bounding box center [854, 225] width 166 height 24
type input "Atul"
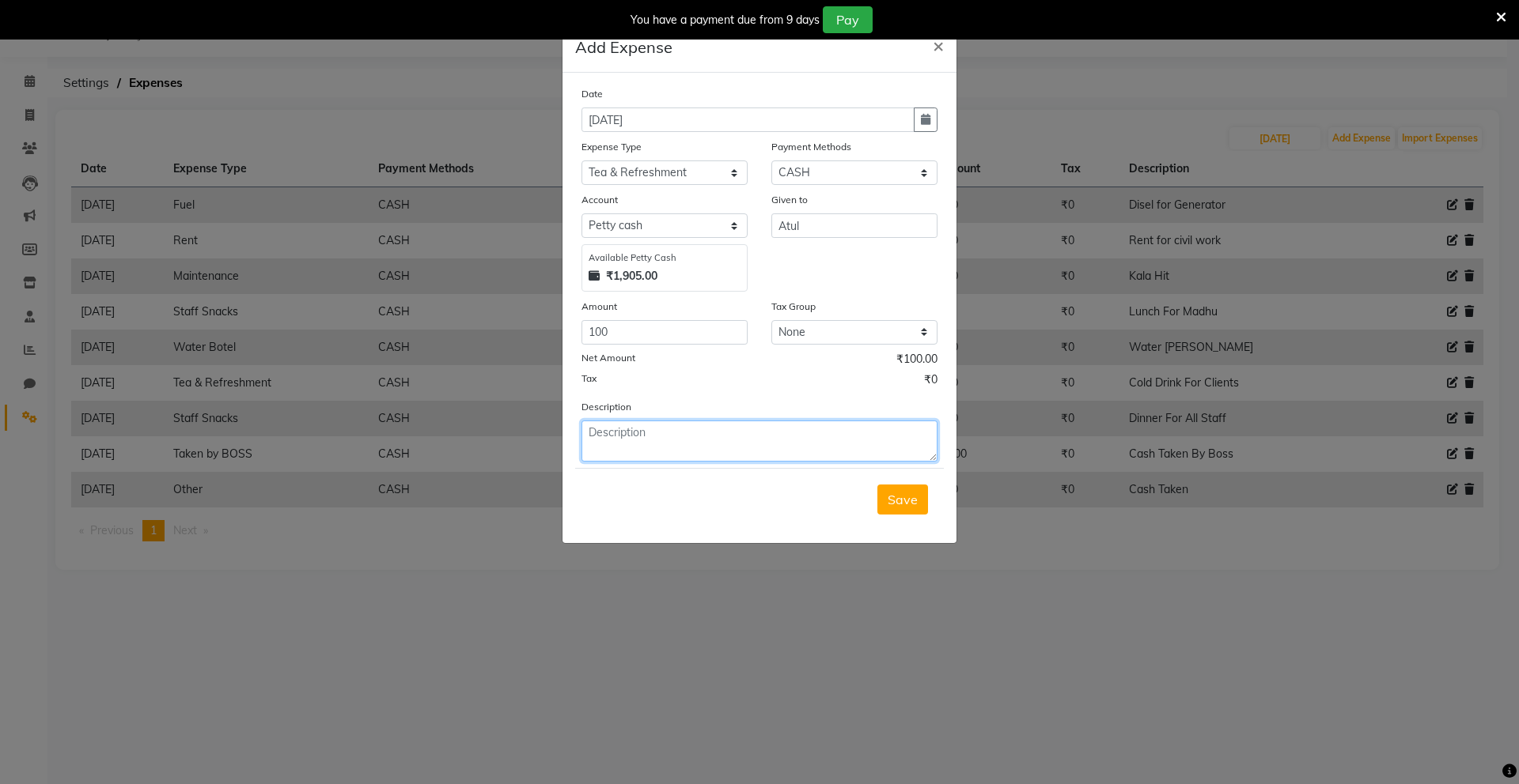
click at [664, 432] on textarea at bounding box center [759, 440] width 356 height 41
type textarea "Cold Drink For Client"
click at [905, 505] on span "Save" at bounding box center [903, 499] width 30 height 16
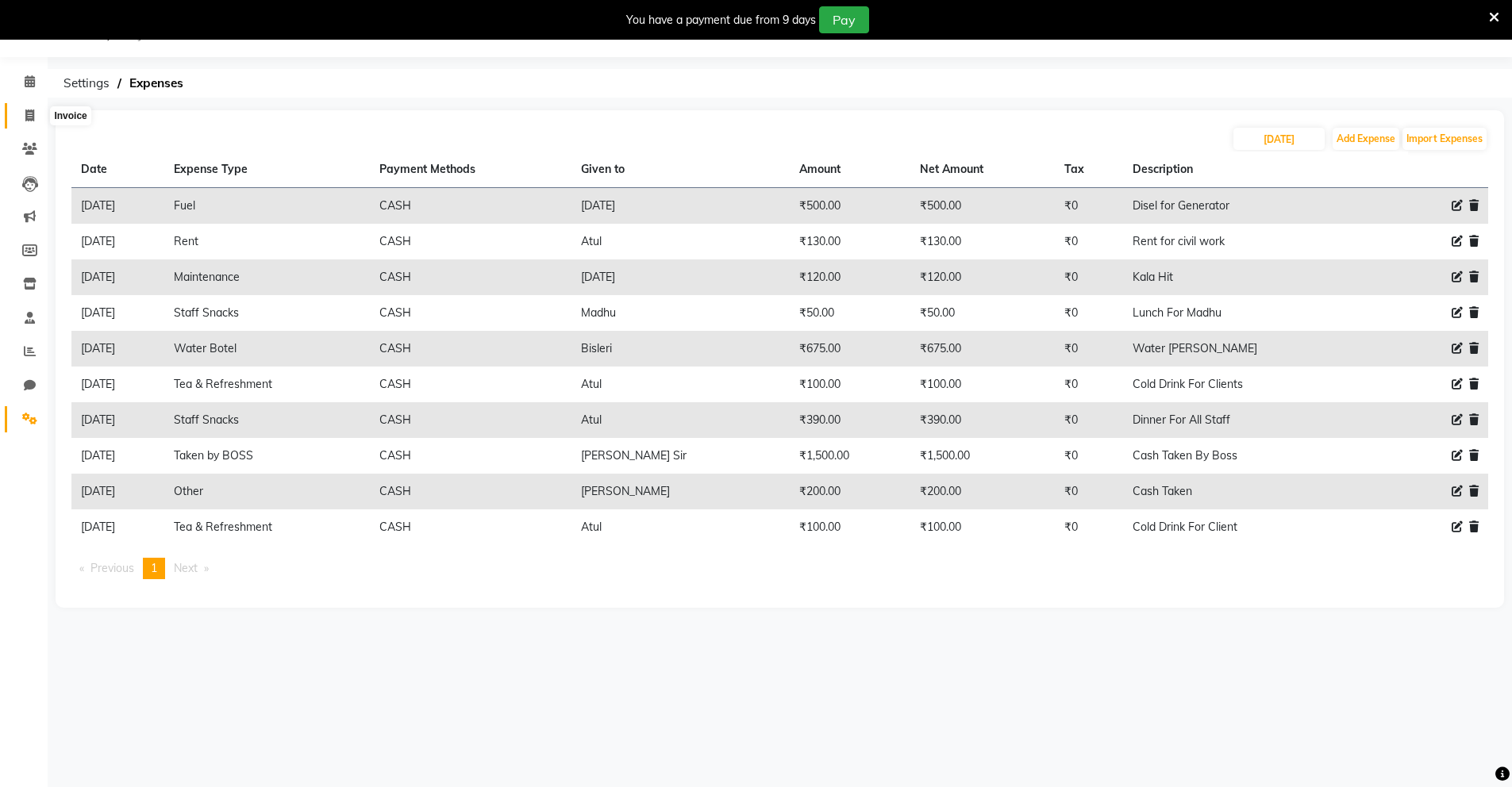
click at [38, 118] on span at bounding box center [29, 116] width 28 height 18
select select "service"
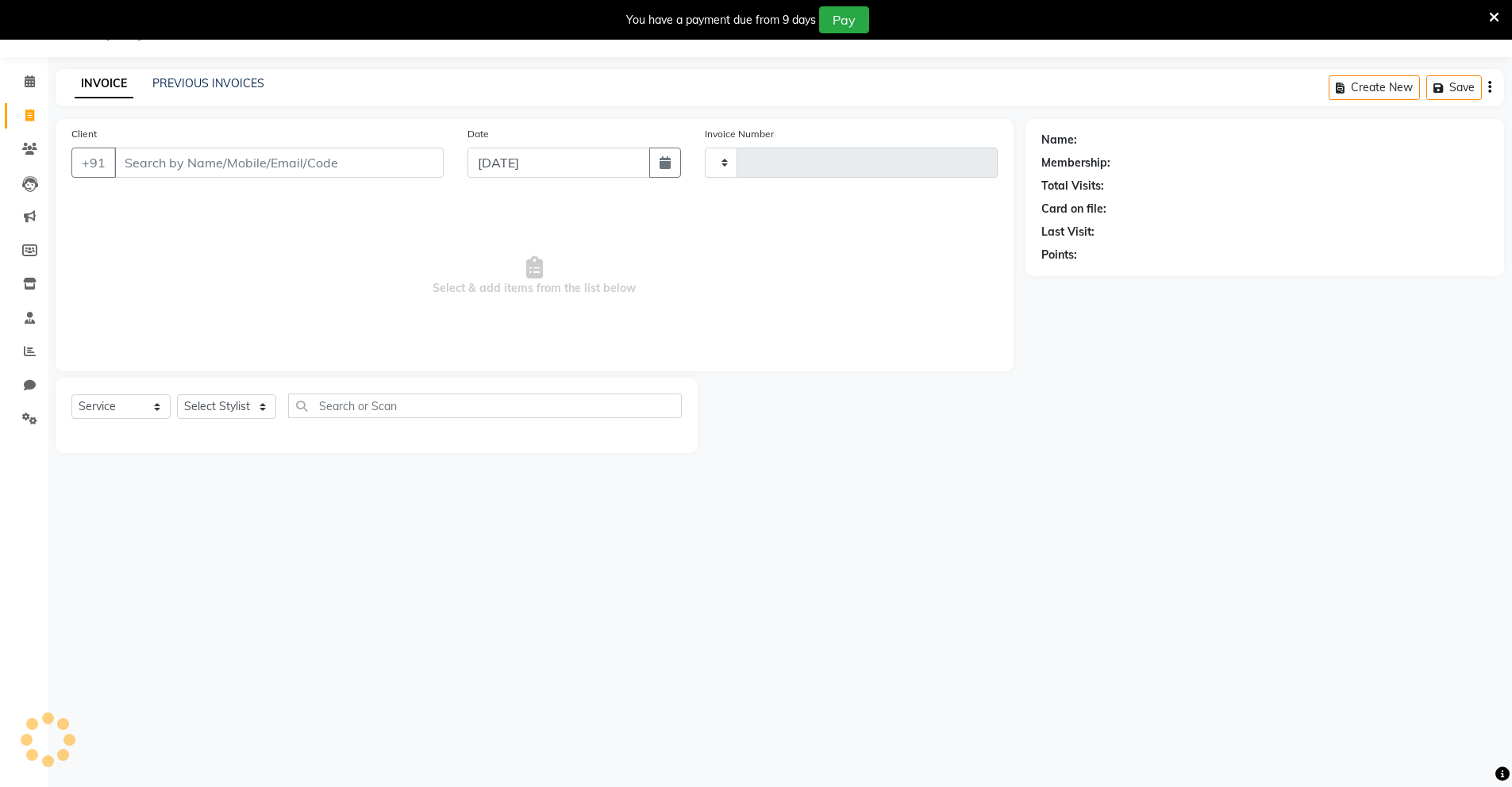
type input "0130"
select select "8909"
click at [283, 172] on input "Client" at bounding box center [279, 163] width 329 height 30
type input "8210141360"
click at [410, 172] on button "Add Client" at bounding box center [403, 163] width 82 height 30
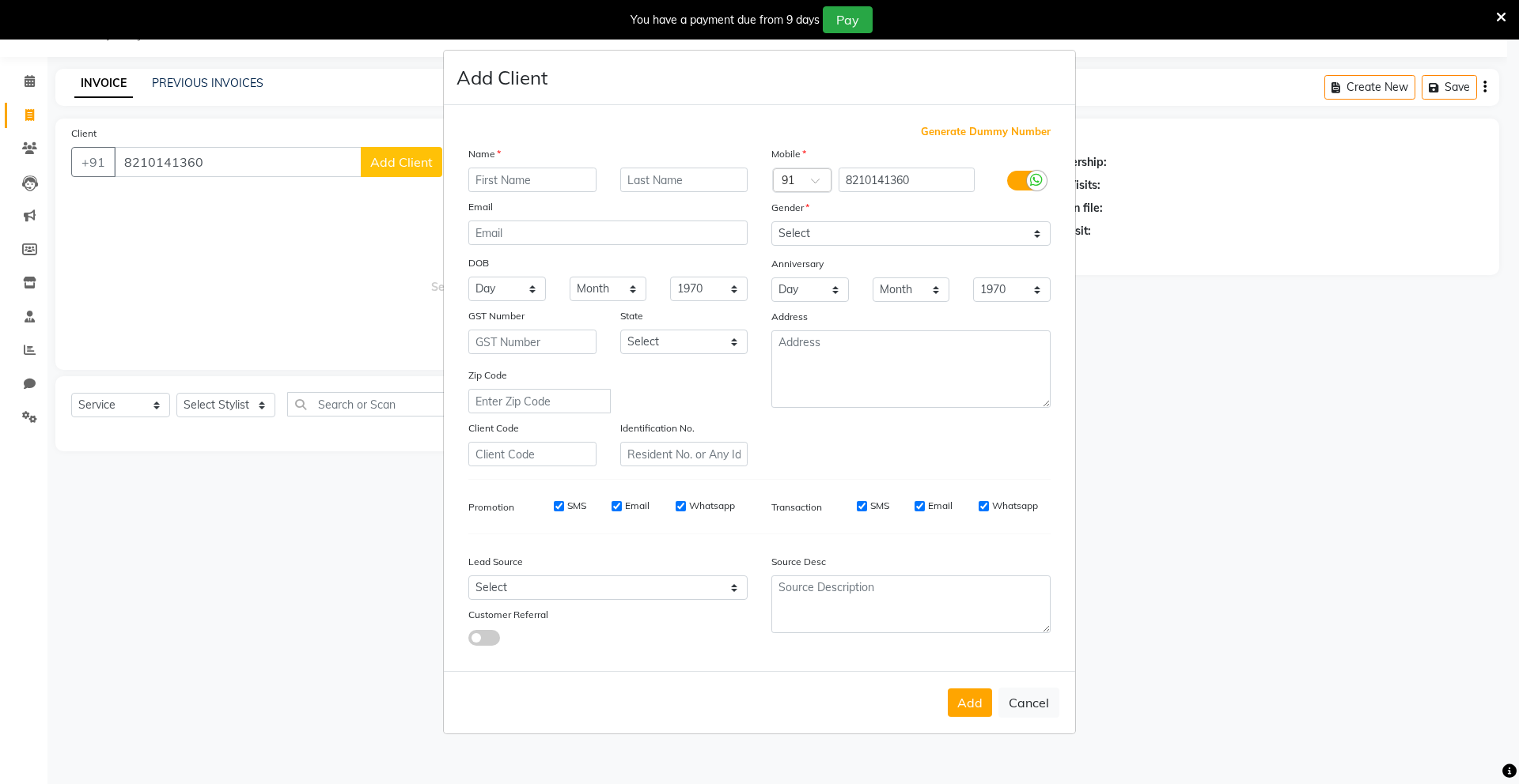
click at [530, 181] on input "text" at bounding box center [532, 179] width 128 height 24
type input "[PERSON_NAME]"
click at [633, 182] on input "text" at bounding box center [685, 179] width 128 height 24
type input "[GEOGRAPHIC_DATA]."
click at [883, 233] on select "Select [DEMOGRAPHIC_DATA] [DEMOGRAPHIC_DATA] Other Prefer Not To Say" at bounding box center [910, 233] width 279 height 24
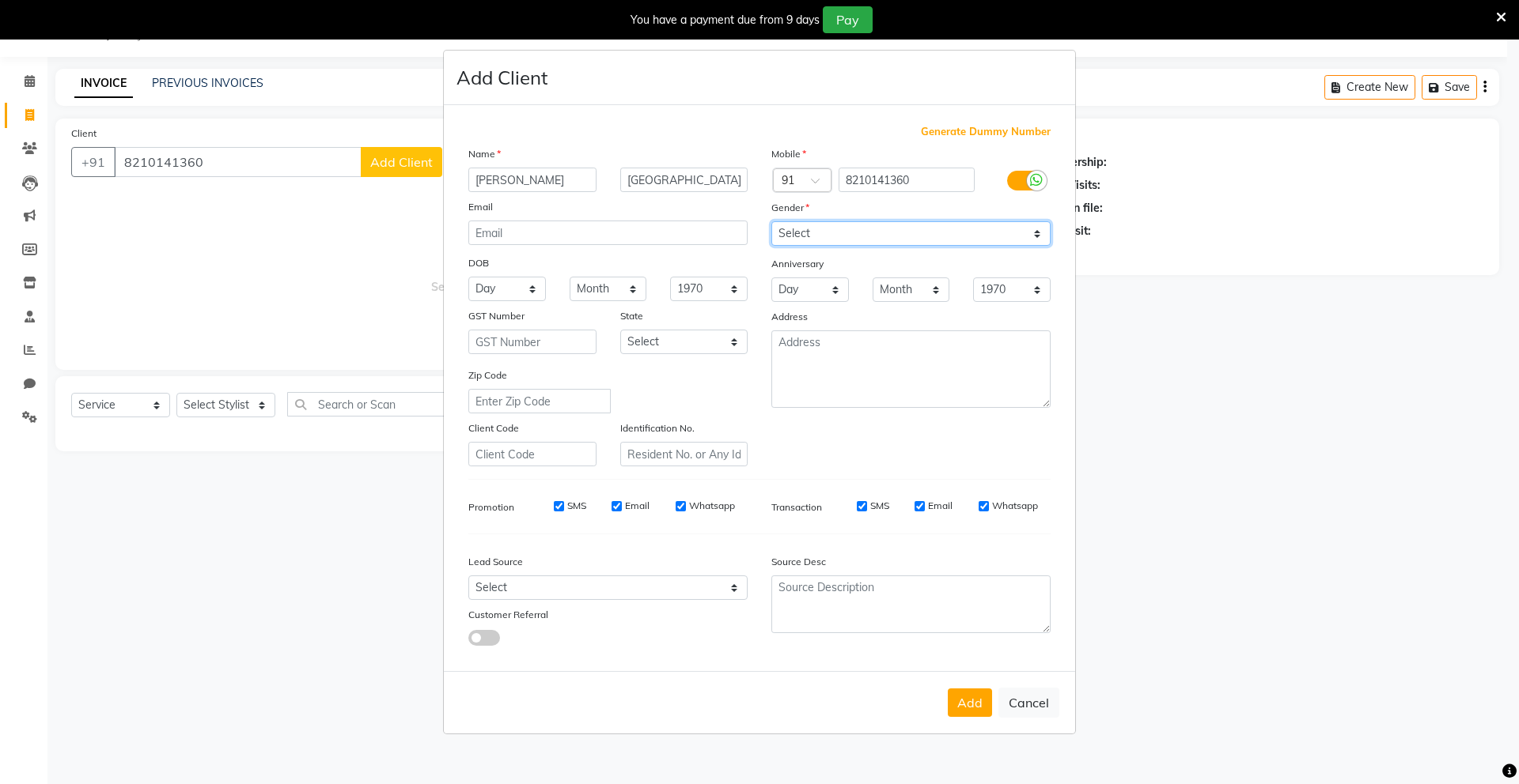
select select "[DEMOGRAPHIC_DATA]"
click at [771, 221] on select "Select [DEMOGRAPHIC_DATA] [DEMOGRAPHIC_DATA] Other Prefer Not To Say" at bounding box center [910, 233] width 279 height 24
click at [964, 707] on button "Add" at bounding box center [969, 702] width 44 height 28
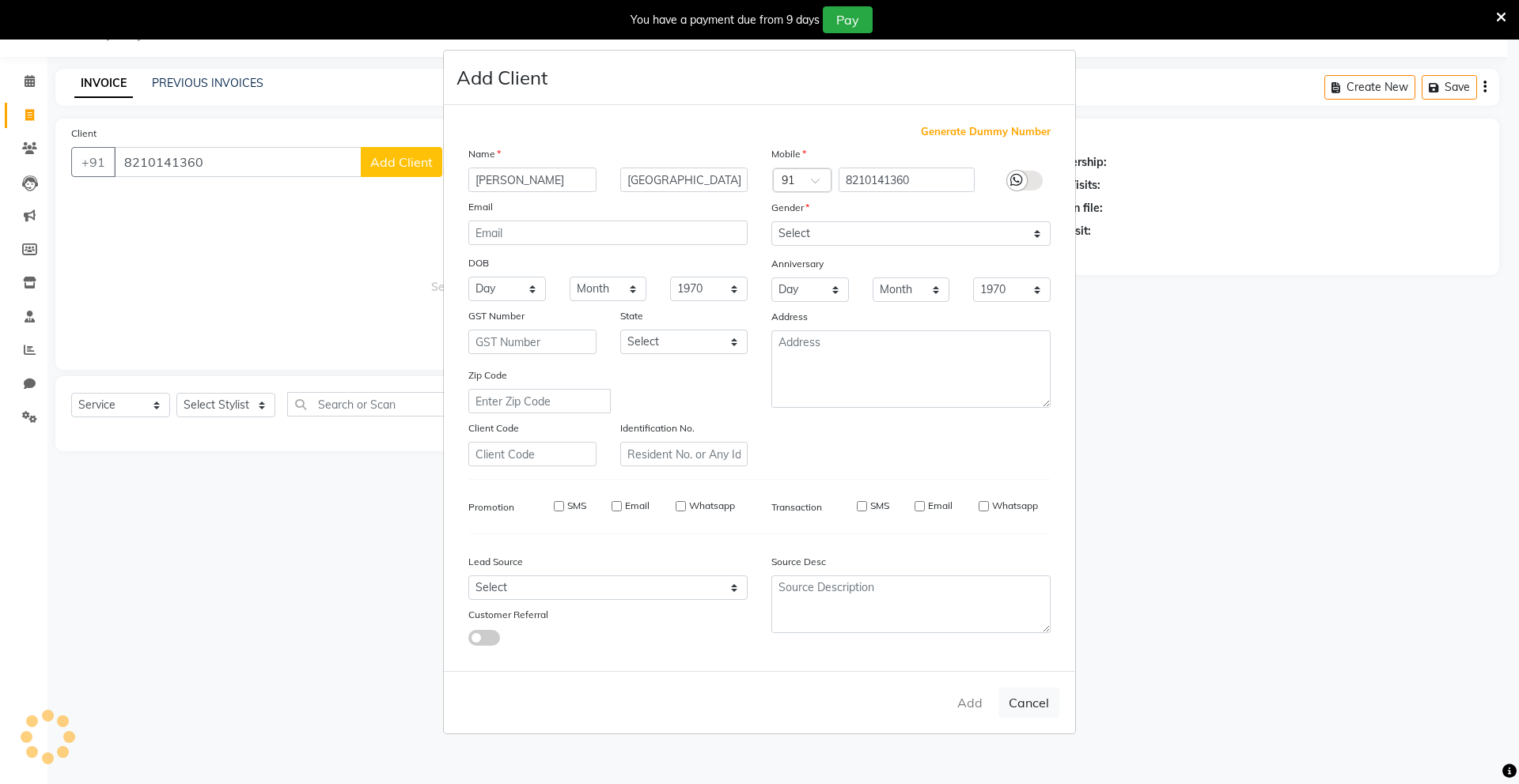
select select
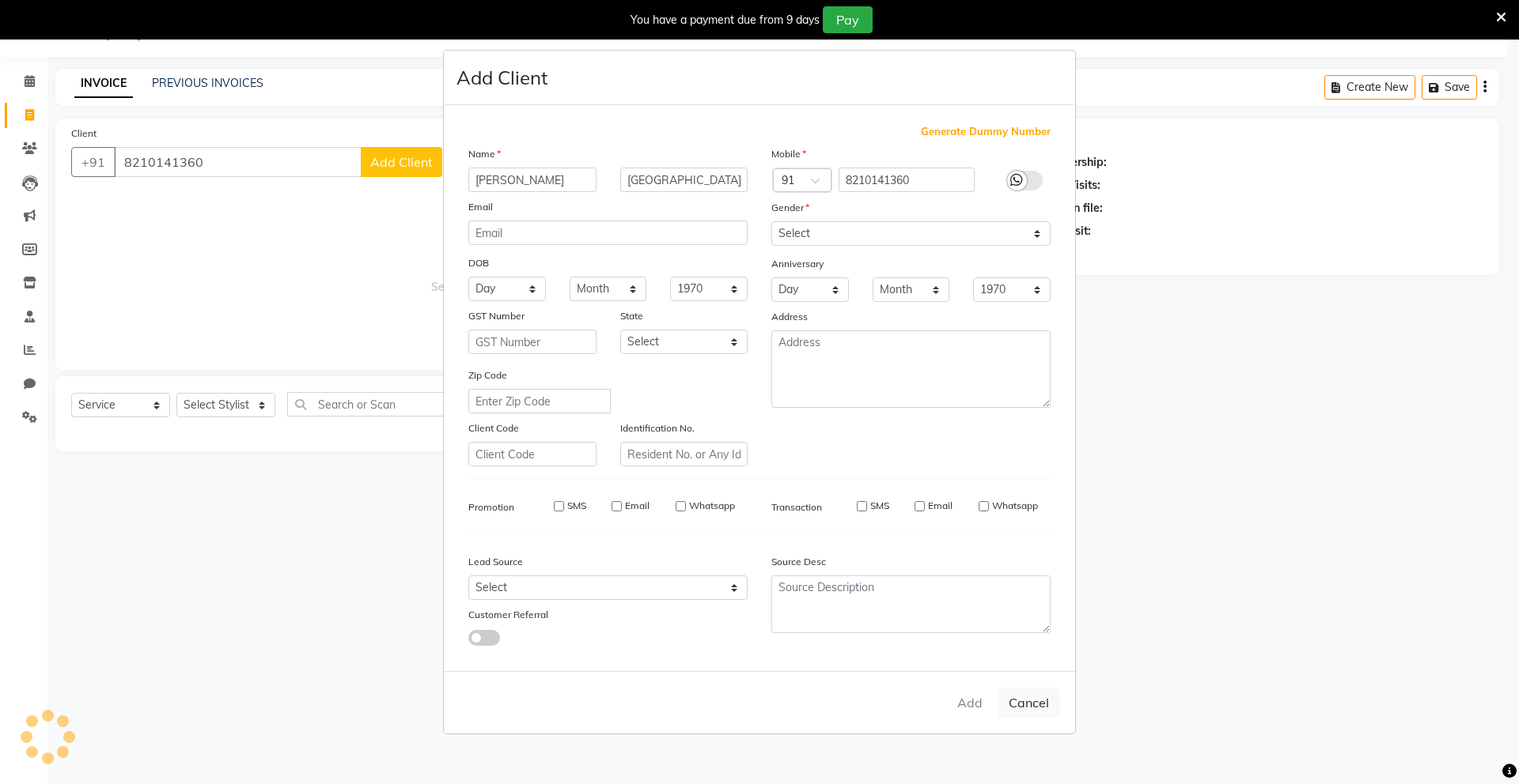
select select
checkbox input "false"
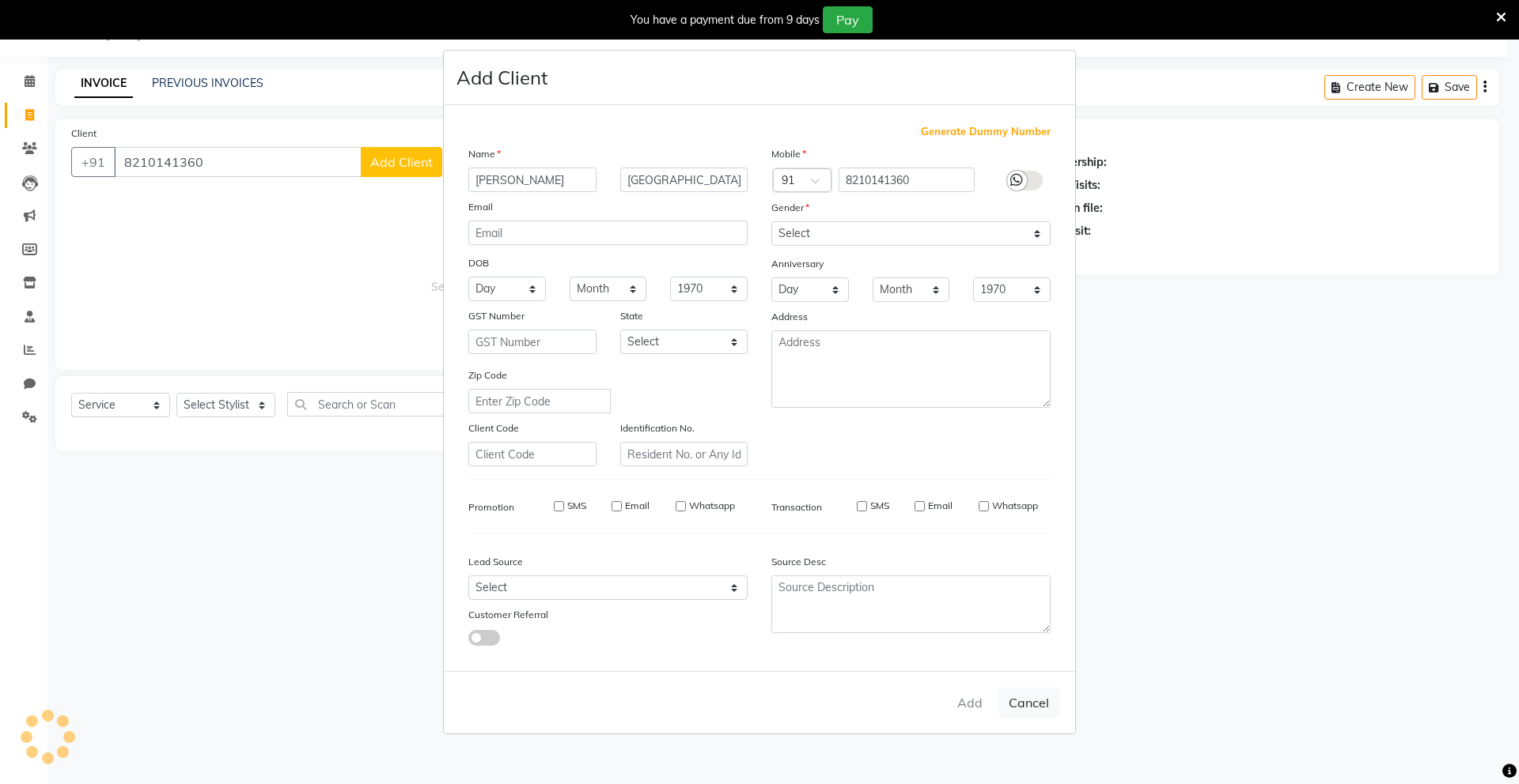
checkbox input "false"
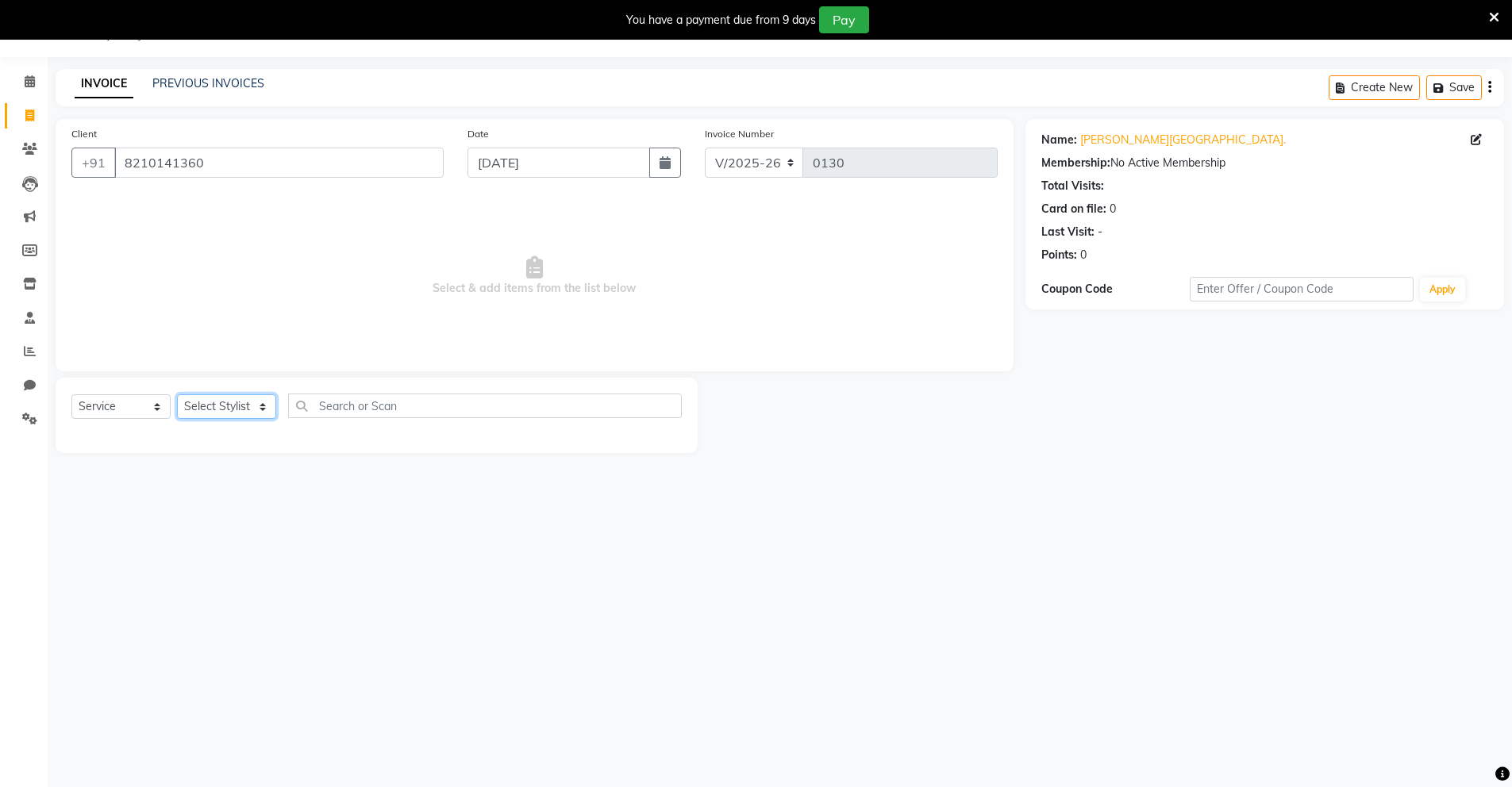
click at [258, 403] on select "Select Stylist Mingma [PERSON_NAME][GEOGRAPHIC_DATA] [PERSON_NAME][DATE][DATE]" at bounding box center [227, 406] width 99 height 24
select select "89951"
click at [177, 394] on select "Select Stylist Mingma [PERSON_NAME][GEOGRAPHIC_DATA] [PERSON_NAME][DATE][DATE]" at bounding box center [227, 406] width 99 height 24
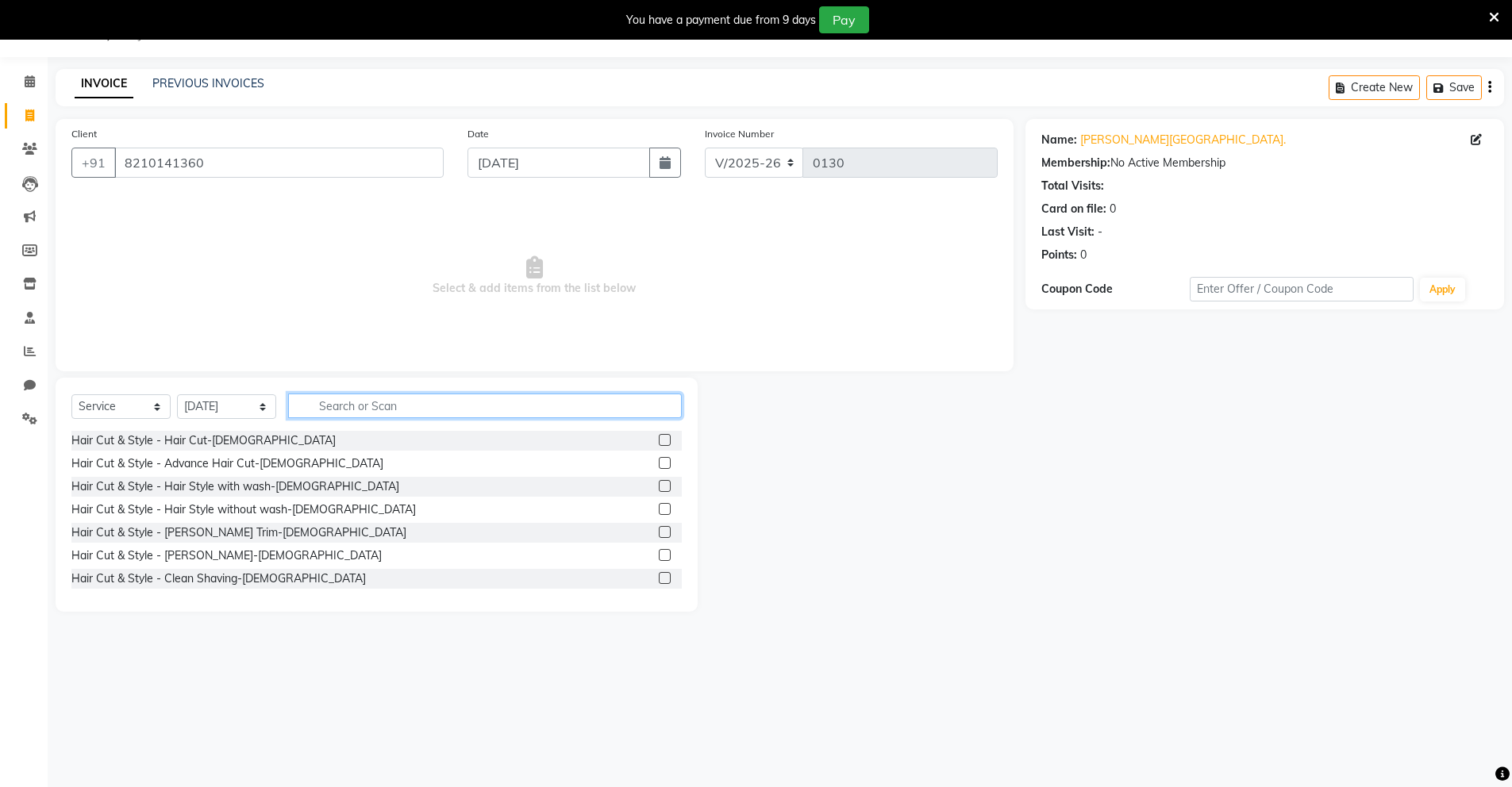
click at [634, 411] on input "text" at bounding box center [485, 405] width 394 height 24
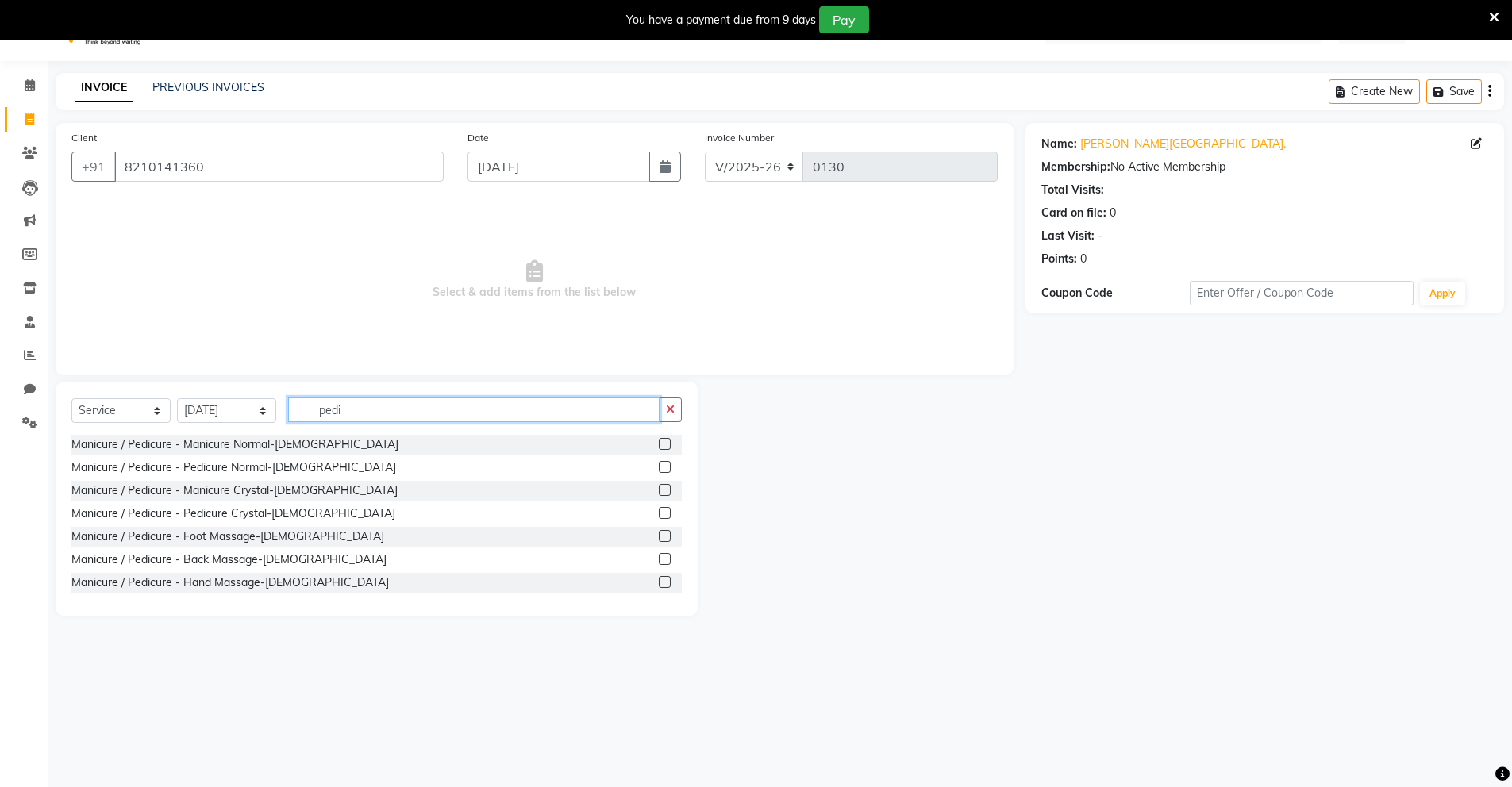
scroll to position [25, 0]
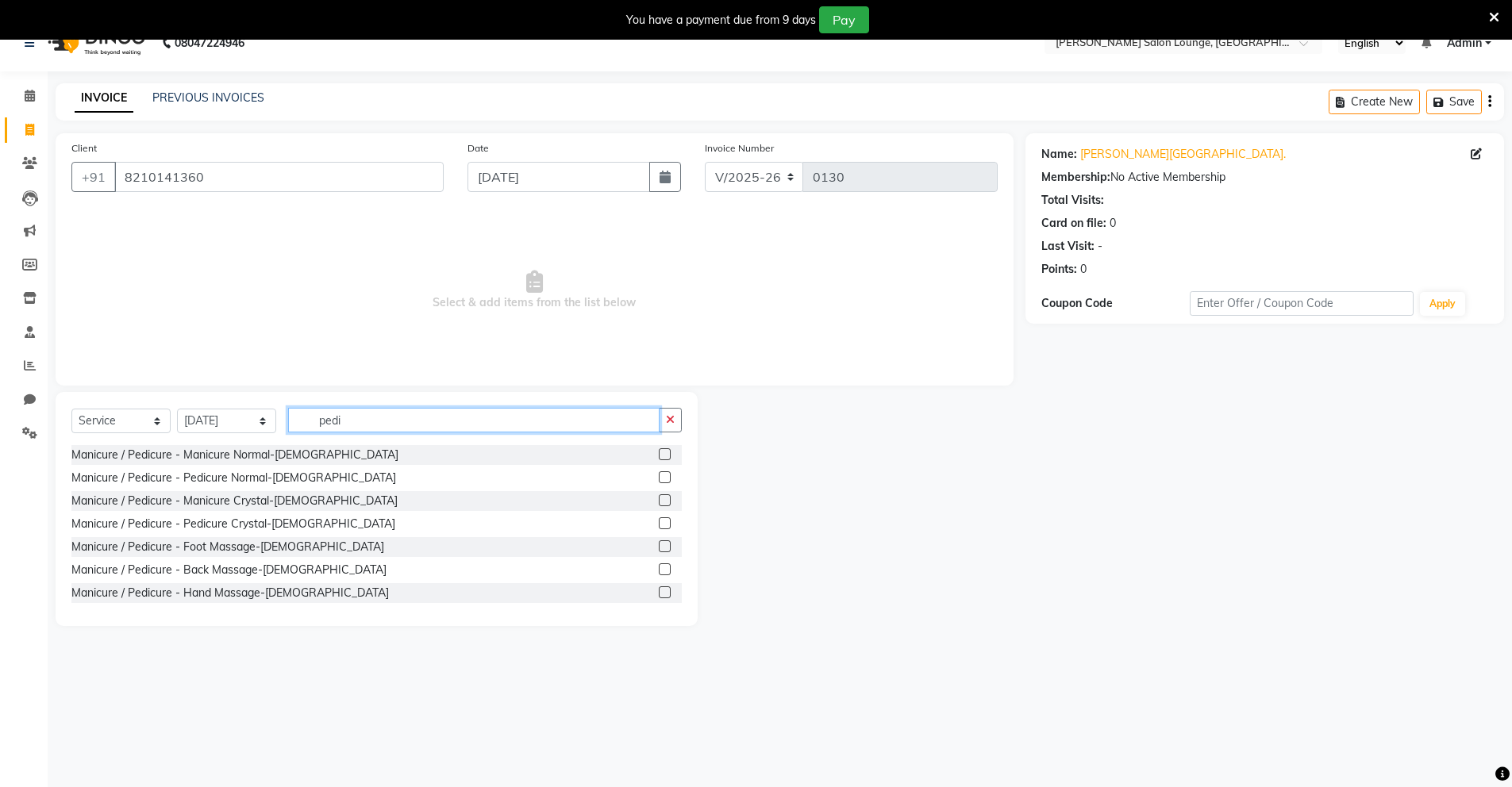
type input "pedi"
click at [659, 500] on label at bounding box center [664, 500] width 12 height 12
click at [659, 500] on input "checkbox" at bounding box center [664, 501] width 10 height 10
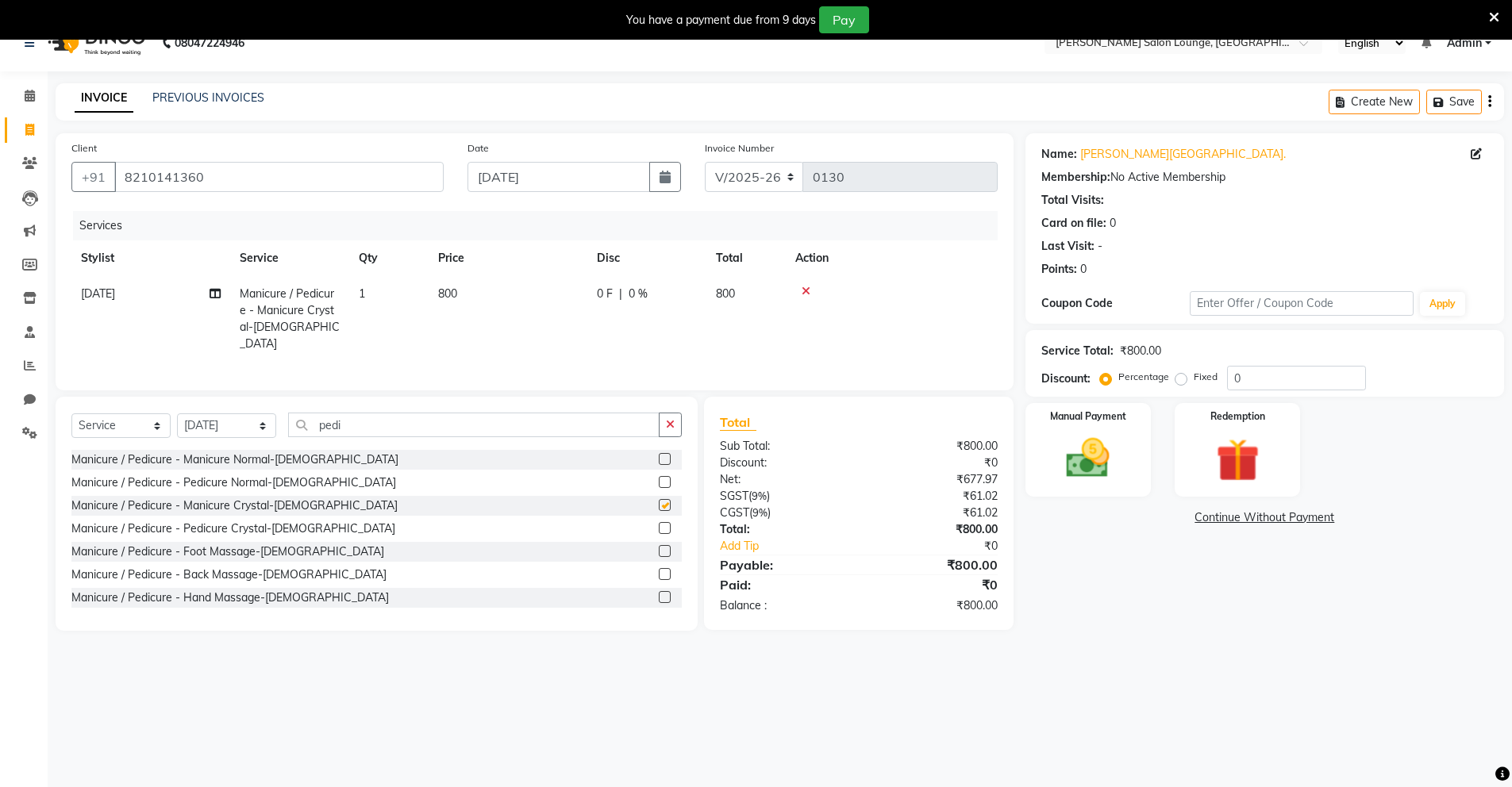
checkbox input "false"
click at [659, 479] on label at bounding box center [664, 482] width 12 height 12
click at [659, 479] on input "checkbox" at bounding box center [664, 483] width 10 height 10
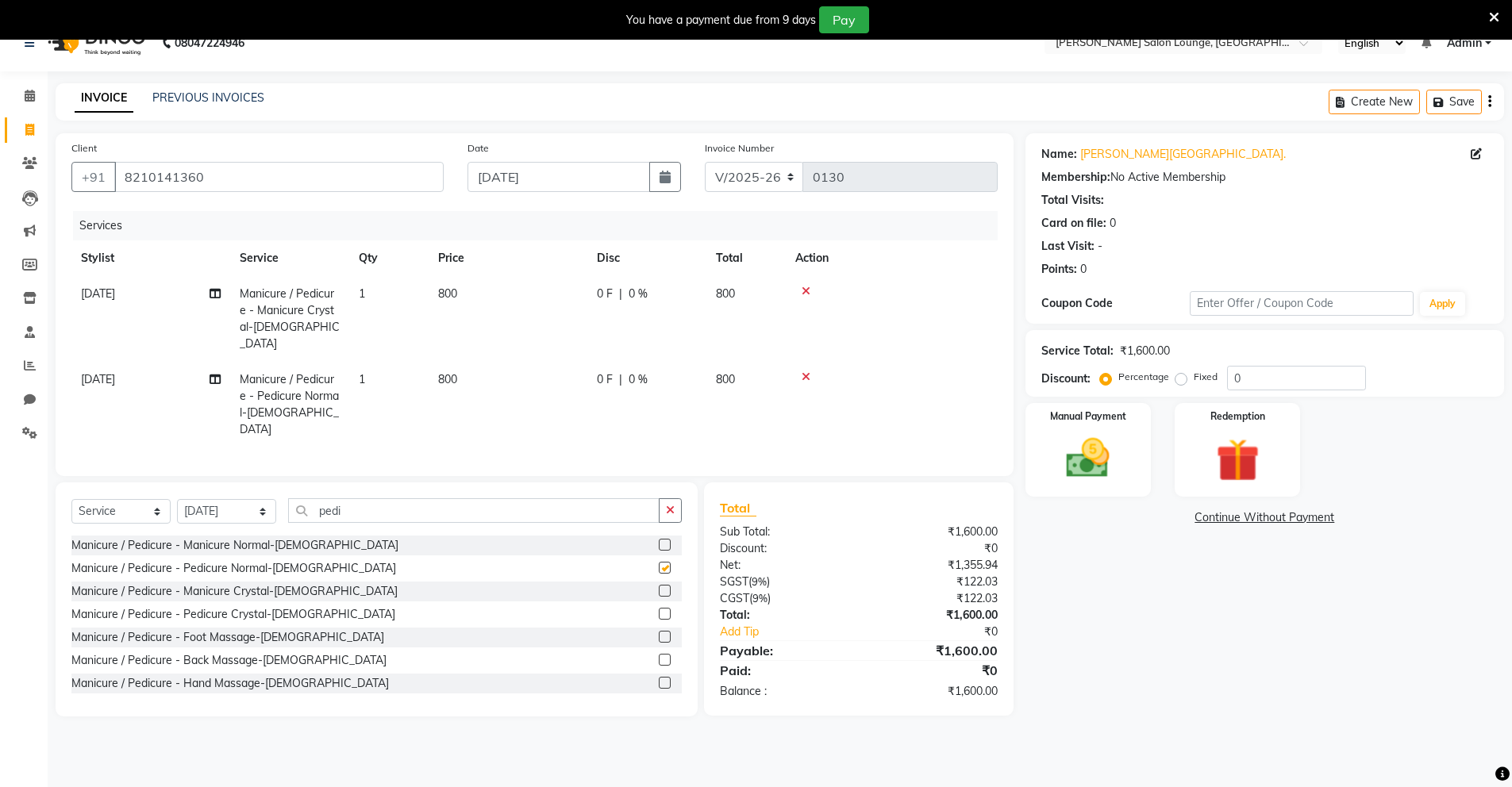
checkbox input "false"
click at [807, 372] on icon at bounding box center [806, 377] width 8 height 11
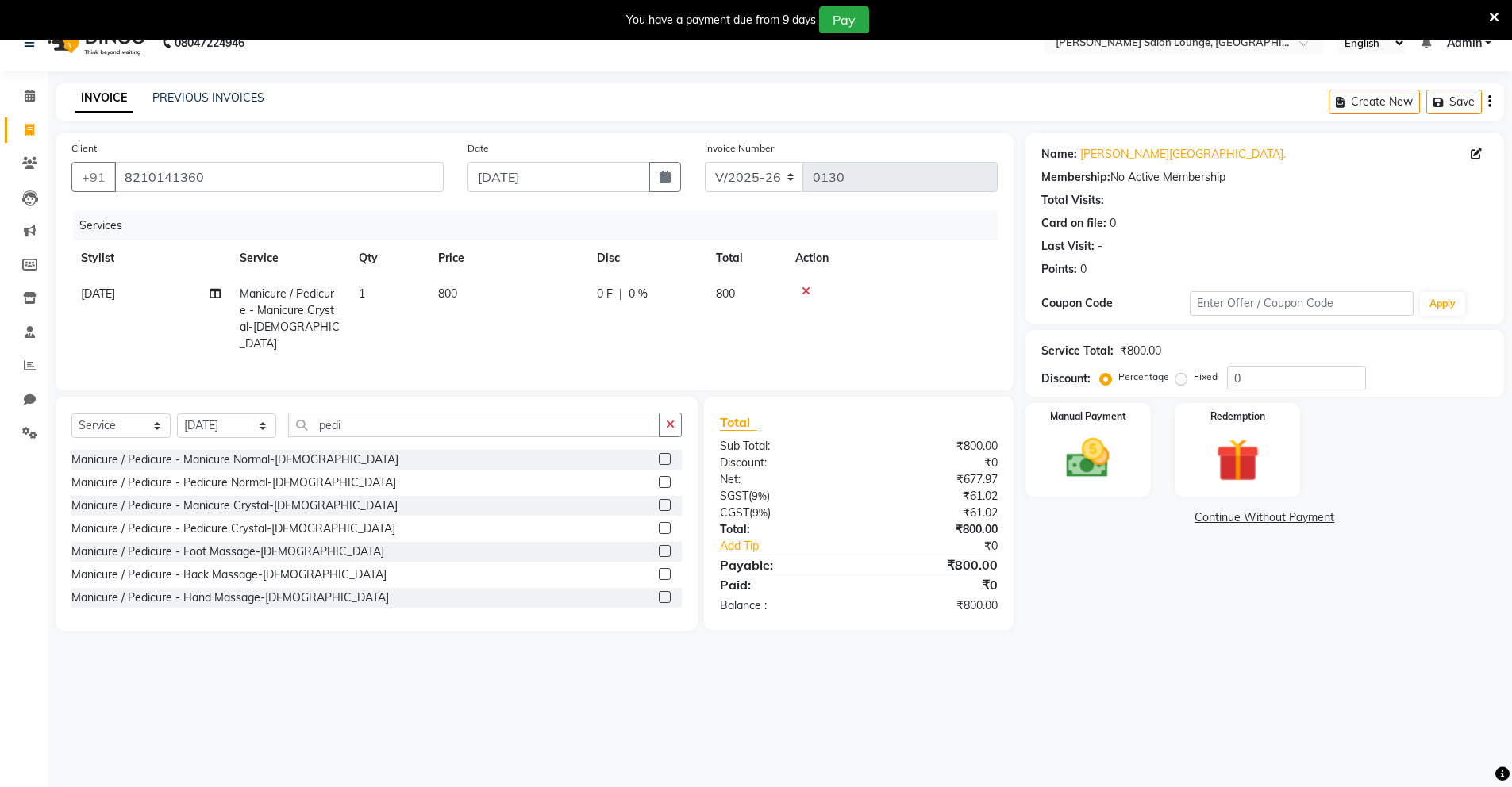
click at [659, 568] on label at bounding box center [664, 574] width 12 height 12
click at [659, 570] on input "checkbox" at bounding box center [664, 575] width 10 height 10
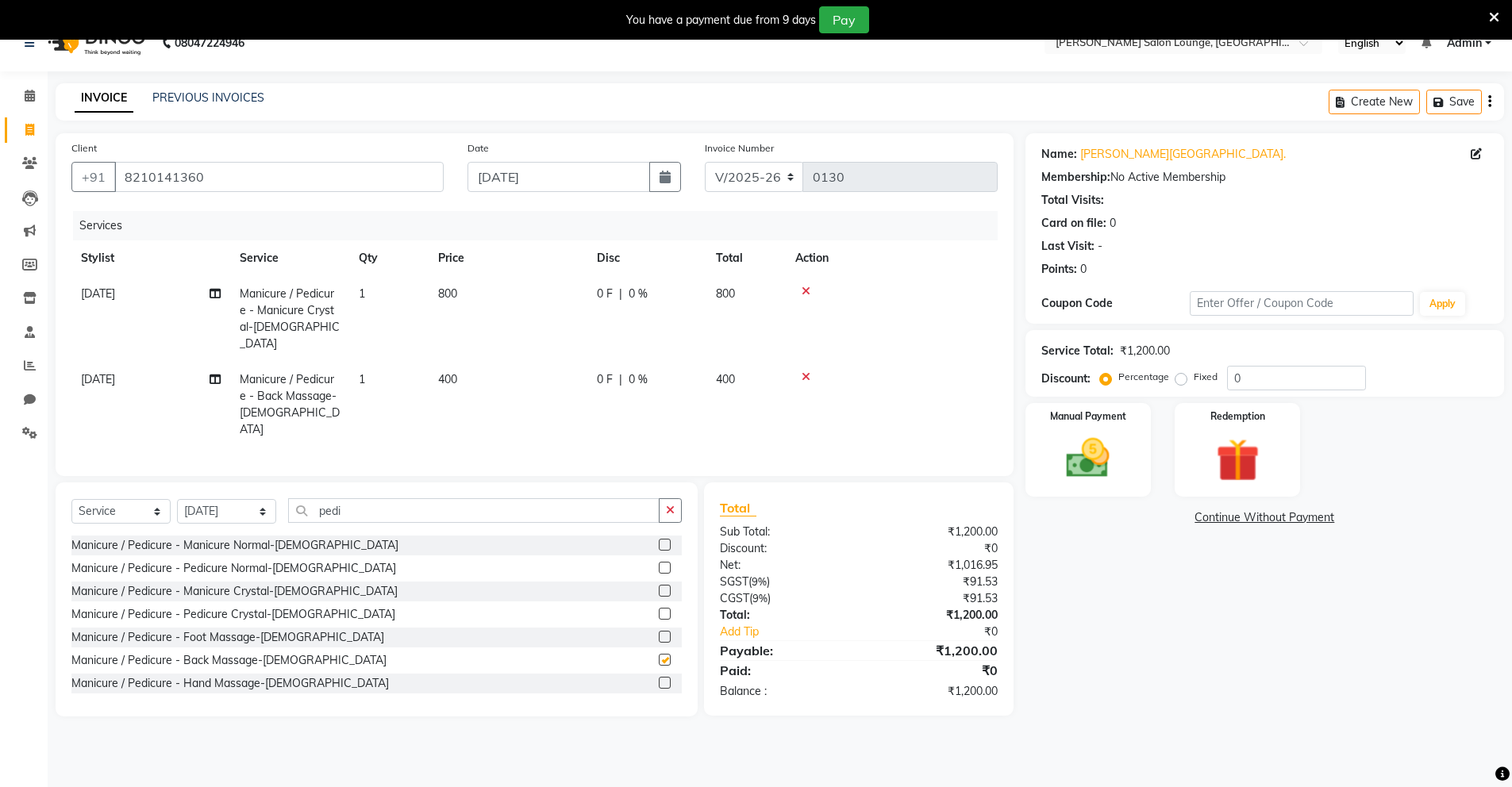
checkbox input "false"
click at [670, 505] on icon "button" at bounding box center [670, 510] width 8 height 11
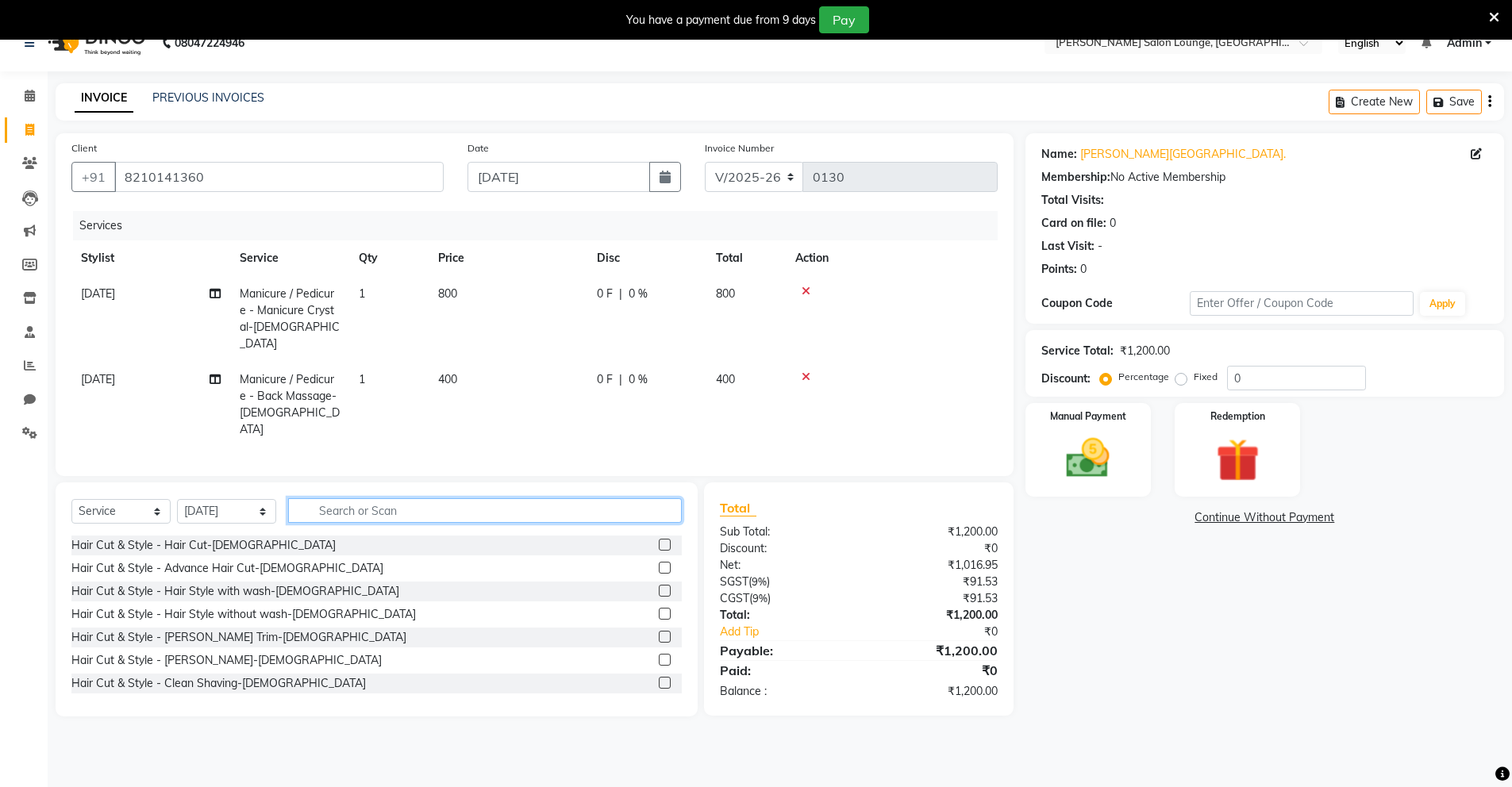
click at [642, 498] on input "text" at bounding box center [485, 510] width 394 height 24
type input "h"
type input "mass"
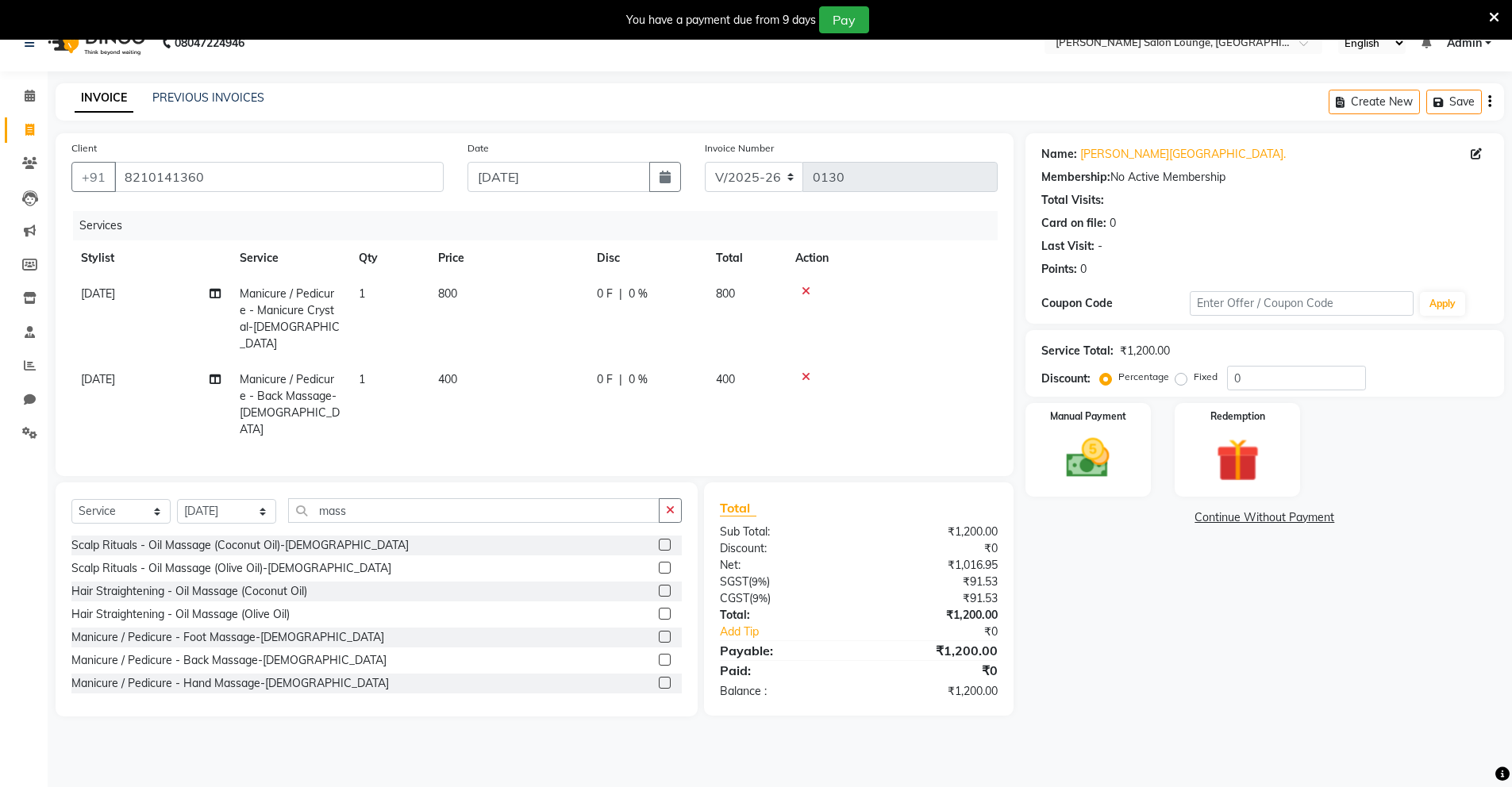
click at [659, 539] on label at bounding box center [664, 545] width 12 height 12
click at [659, 541] on input "checkbox" at bounding box center [664, 546] width 10 height 10
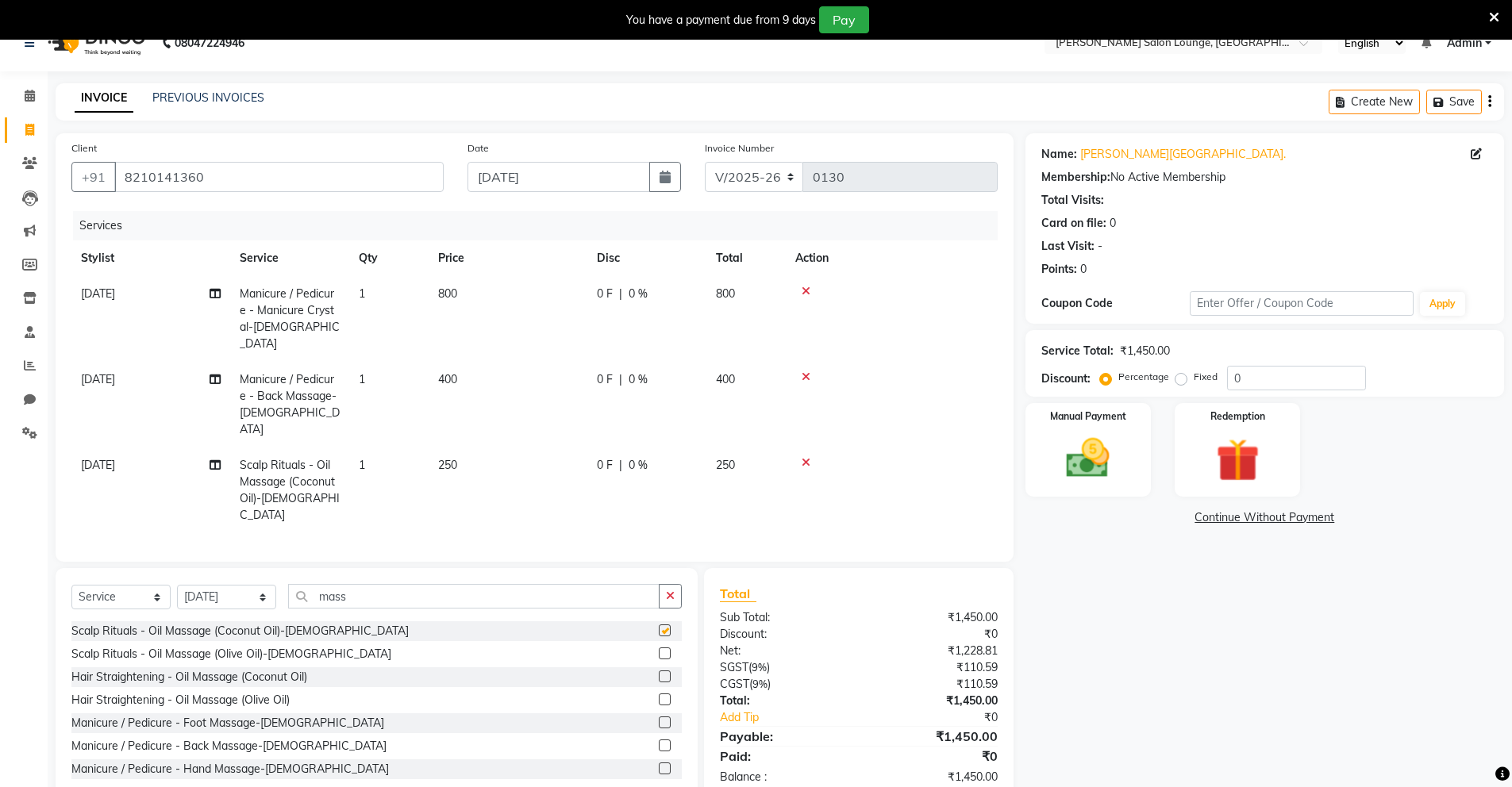
checkbox input "false"
click at [1229, 381] on input "0" at bounding box center [1296, 378] width 139 height 24
type input "50"
click at [1128, 604] on div "Name: [PERSON_NAME][GEOGRAPHIC_DATA]. Membership: No Active Membership Total Vi…" at bounding box center [1270, 468] width 491 height 669
click at [810, 457] on div at bounding box center [892, 462] width 193 height 11
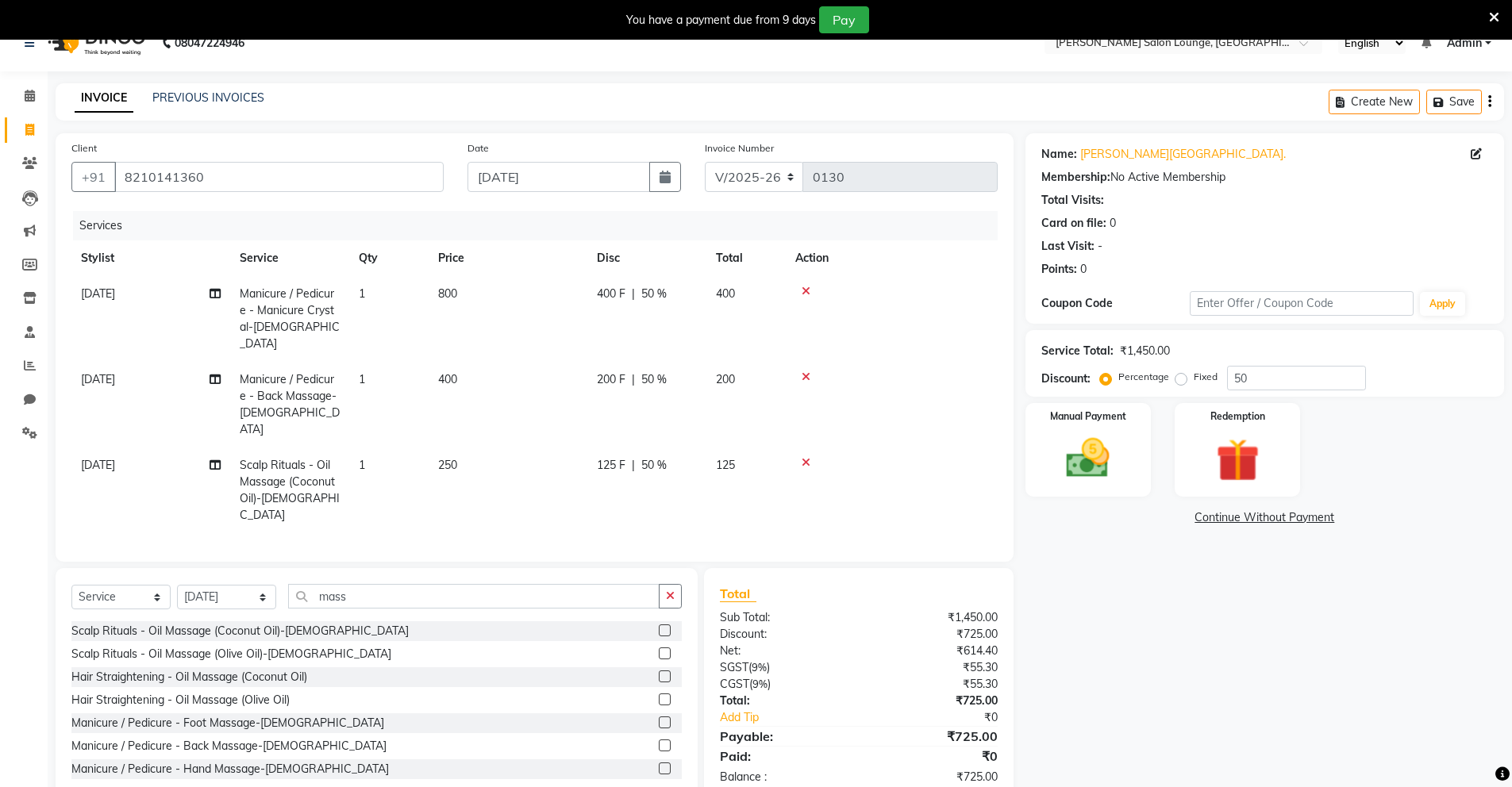
click at [809, 457] on icon at bounding box center [806, 462] width 8 height 11
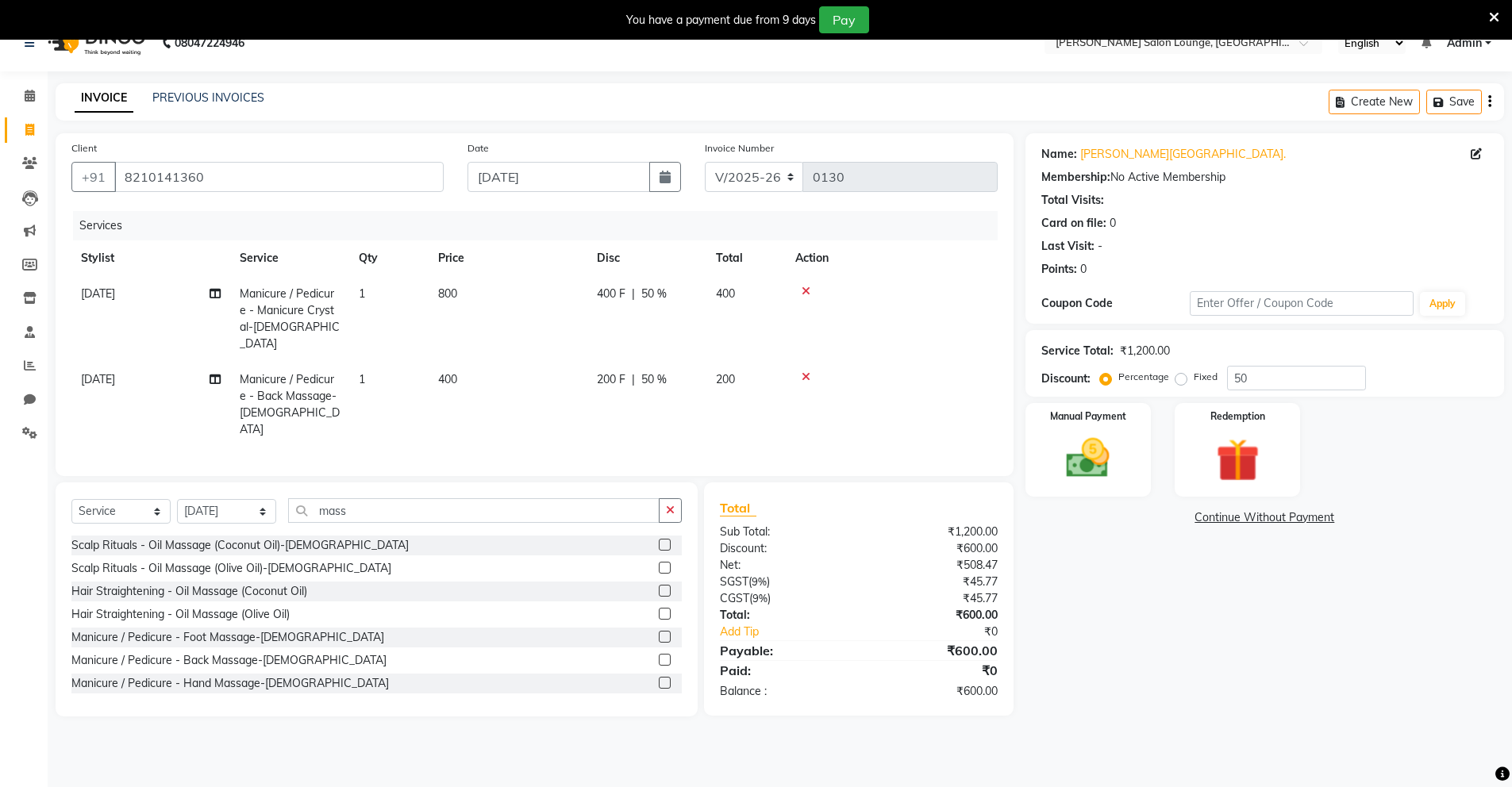
click at [1130, 640] on div "Name: [PERSON_NAME][GEOGRAPHIC_DATA]. Membership: No Active Membership Total Vi…" at bounding box center [1270, 425] width 491 height 583
click at [808, 372] on icon at bounding box center [806, 377] width 8 height 11
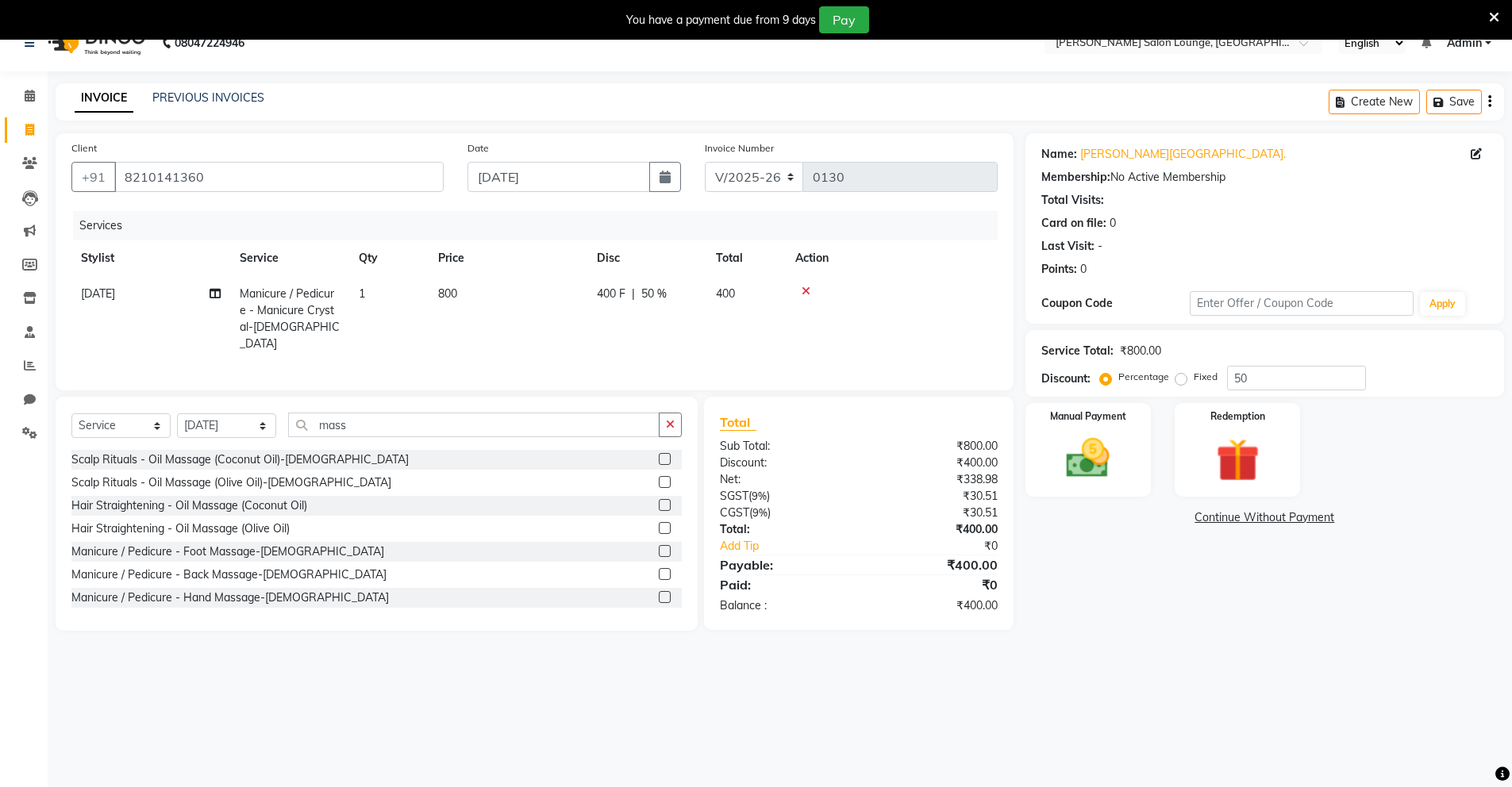
click at [659, 454] on label at bounding box center [664, 459] width 12 height 12
click at [659, 454] on input "checkbox" at bounding box center [664, 460] width 10 height 10
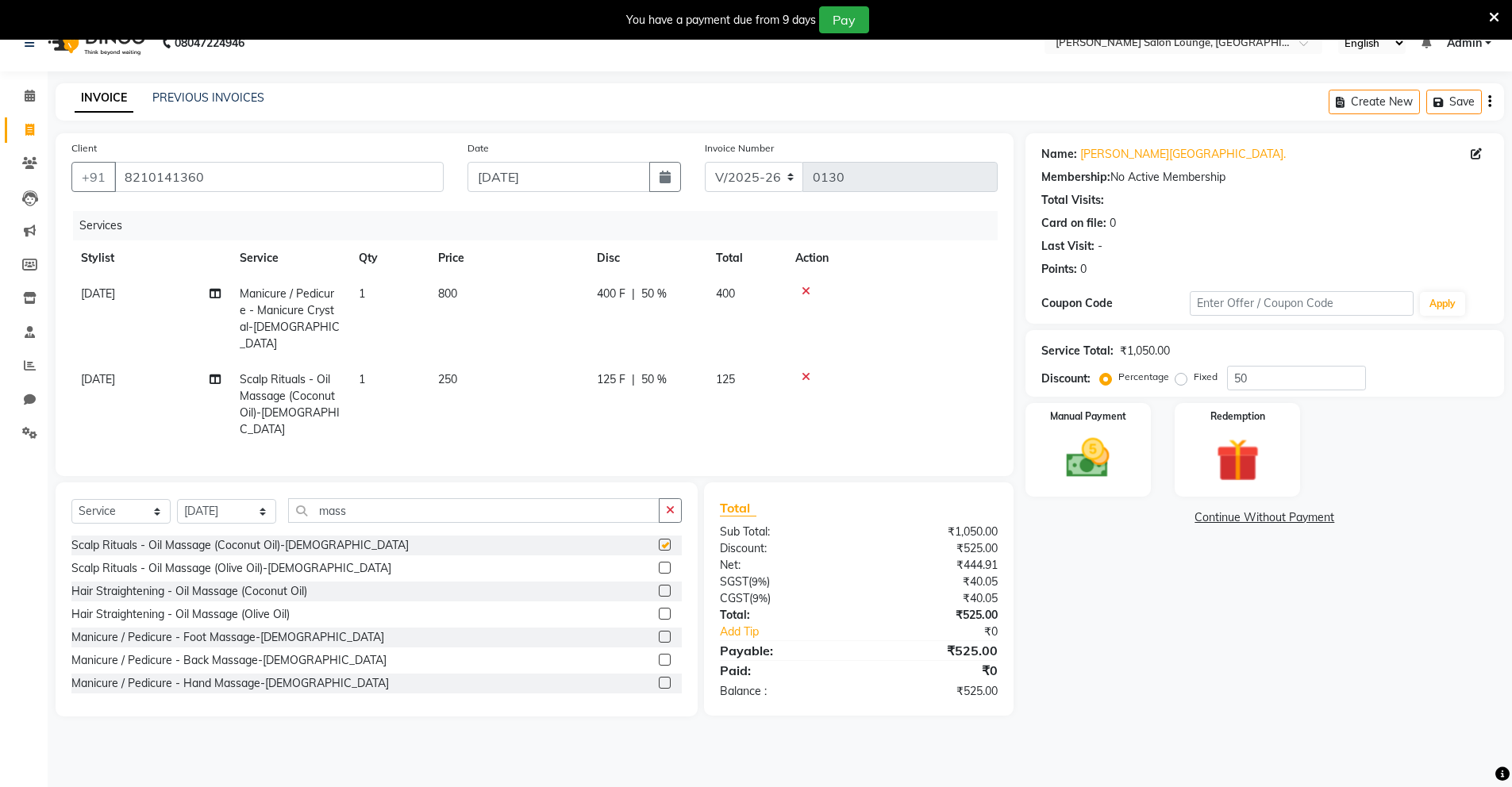
checkbox input "false"
click at [1116, 617] on div "Name: [PERSON_NAME][GEOGRAPHIC_DATA]. Membership: No Active Membership Total Vi…" at bounding box center [1270, 425] width 491 height 583
click at [678, 498] on button "button" at bounding box center [670, 510] width 23 height 24
click at [659, 677] on label at bounding box center [664, 683] width 12 height 12
click at [659, 678] on input "checkbox" at bounding box center [664, 683] width 10 height 10
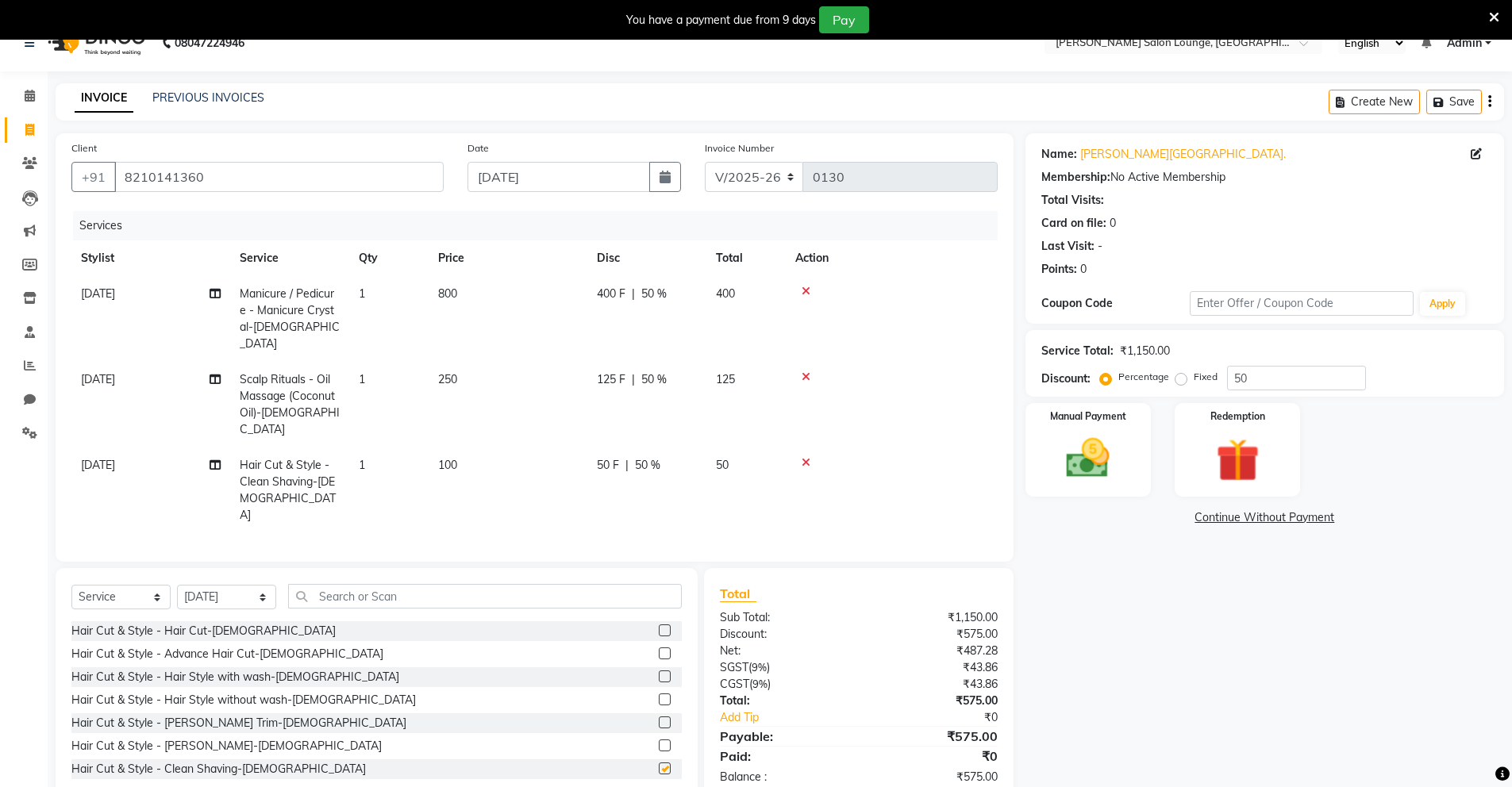
checkbox input "false"
click at [1085, 454] on img at bounding box center [1088, 459] width 73 height 52
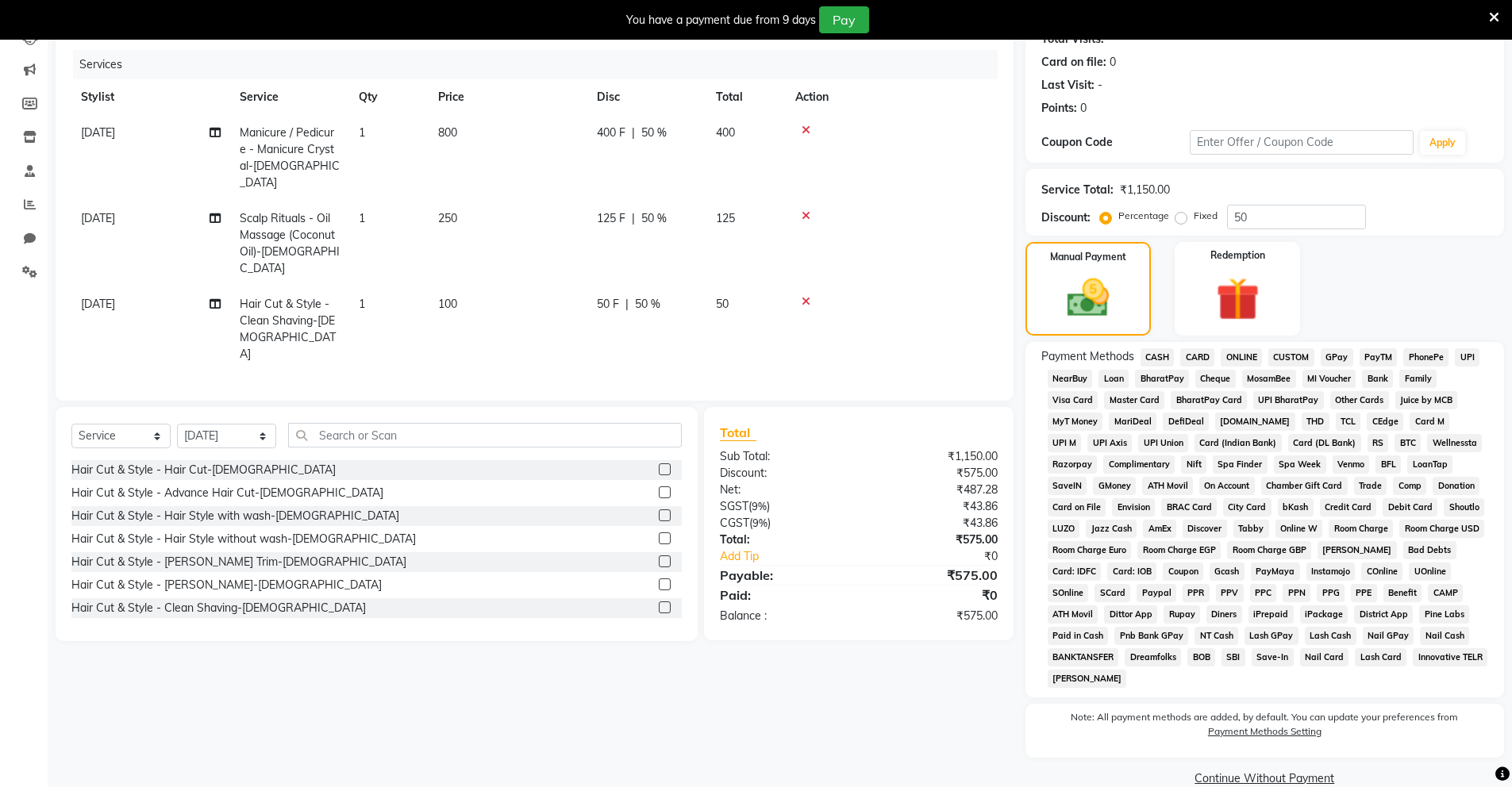
scroll to position [213, 0]
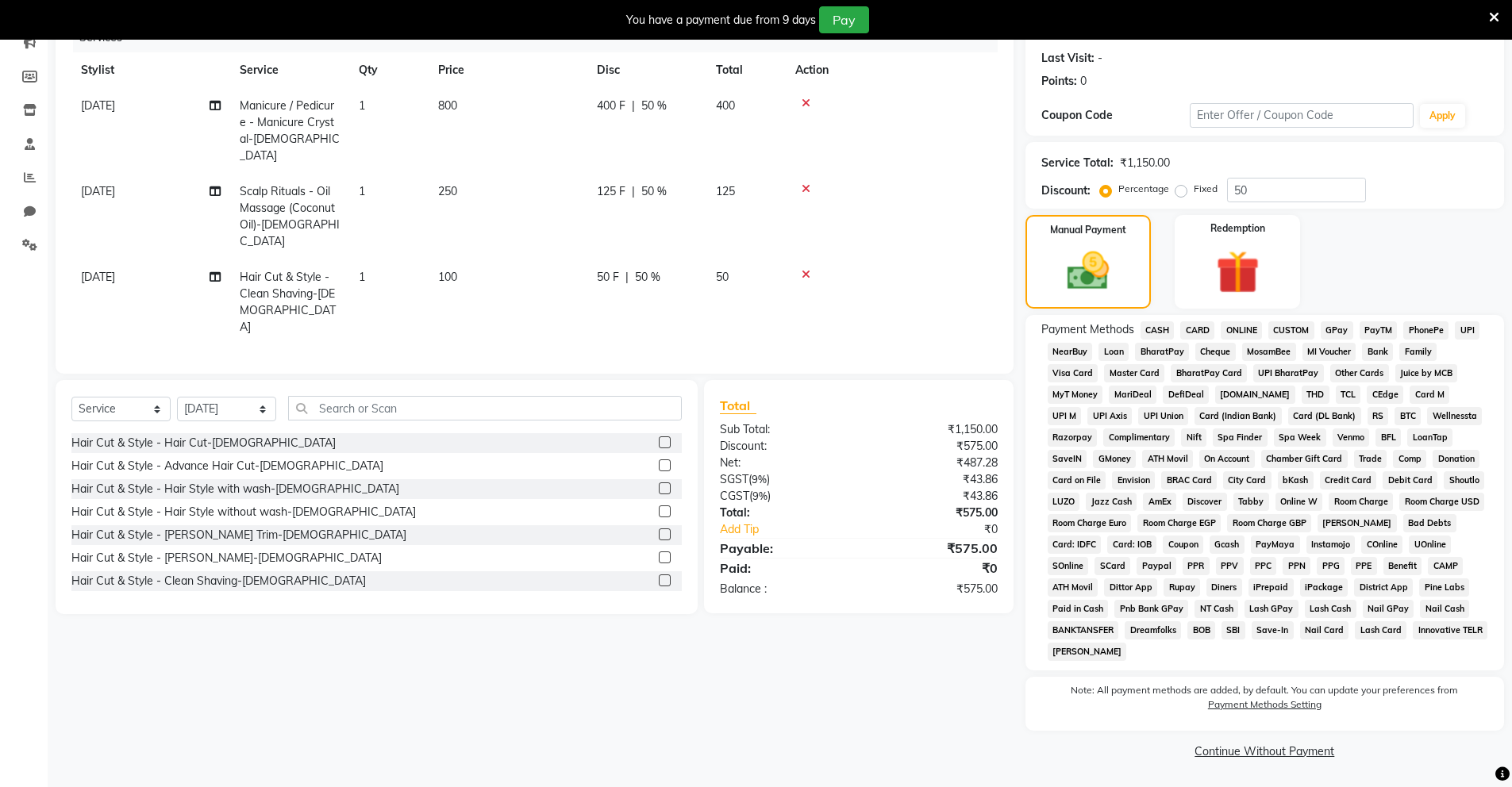
click at [1469, 337] on span "UPI" at bounding box center [1467, 331] width 24 height 18
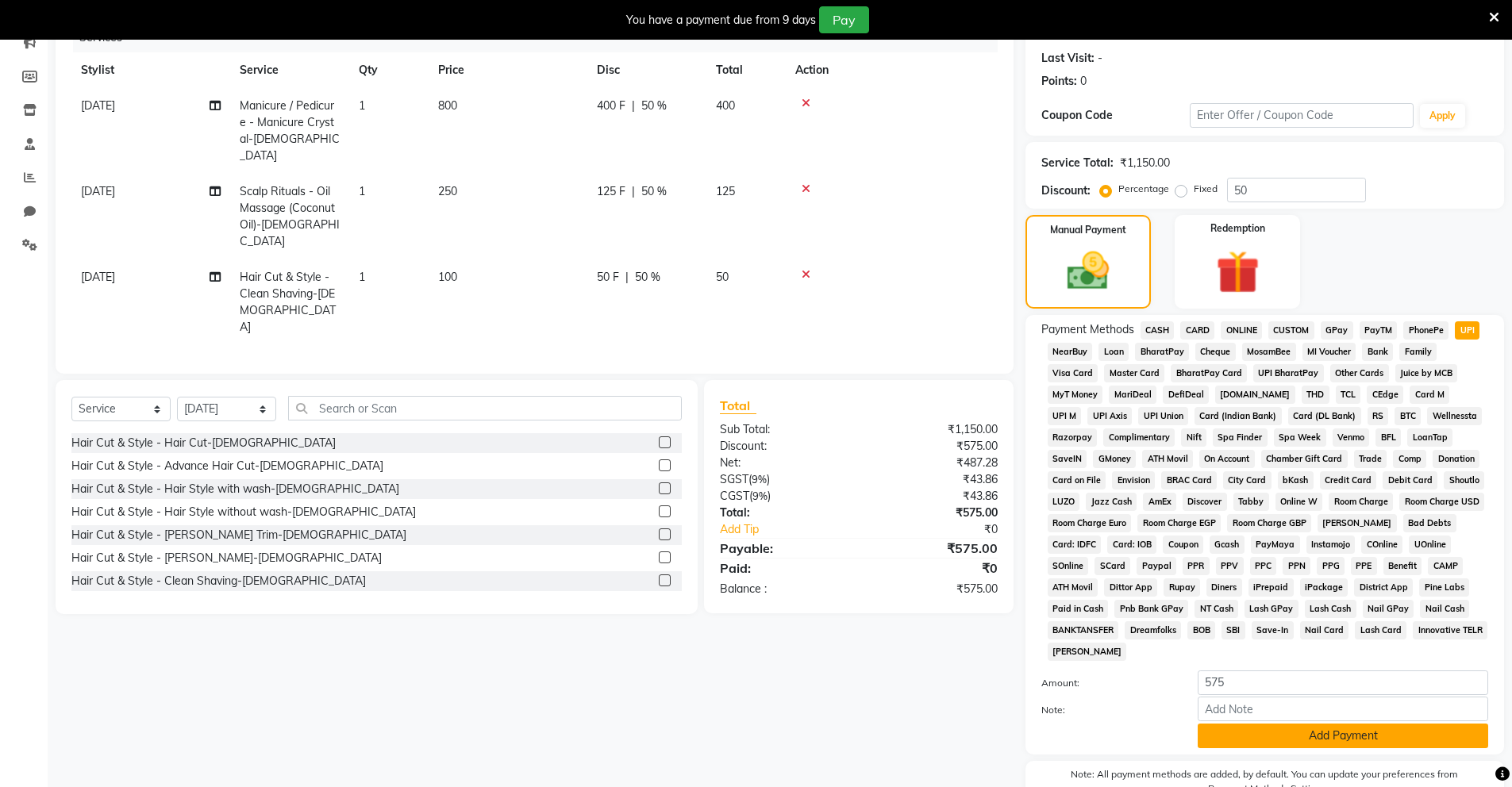
click at [1270, 738] on button "Add Payment" at bounding box center [1343, 735] width 291 height 24
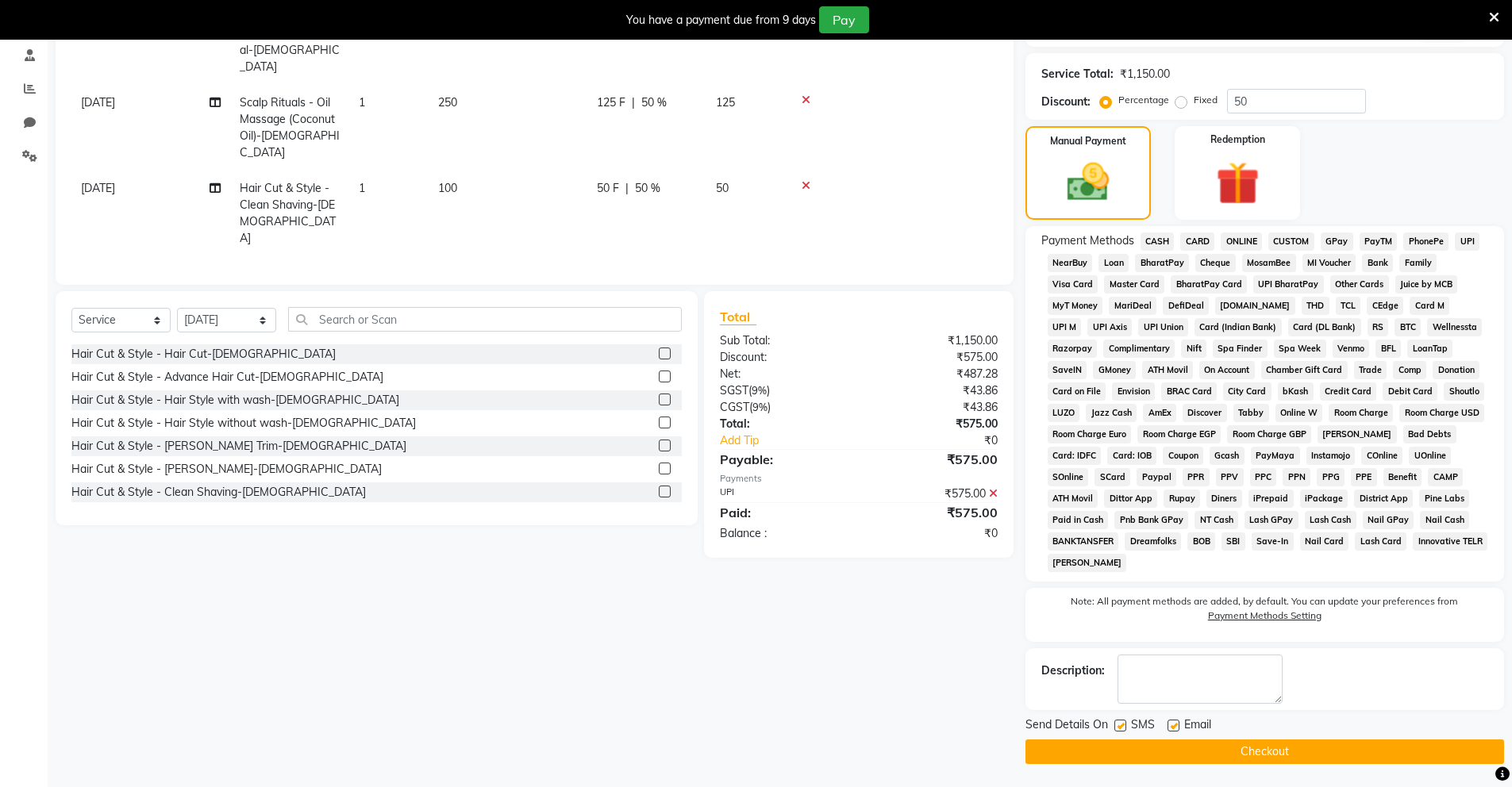
scroll to position [303, 0]
click at [1100, 759] on button "Checkout" at bounding box center [1265, 750] width 479 height 24
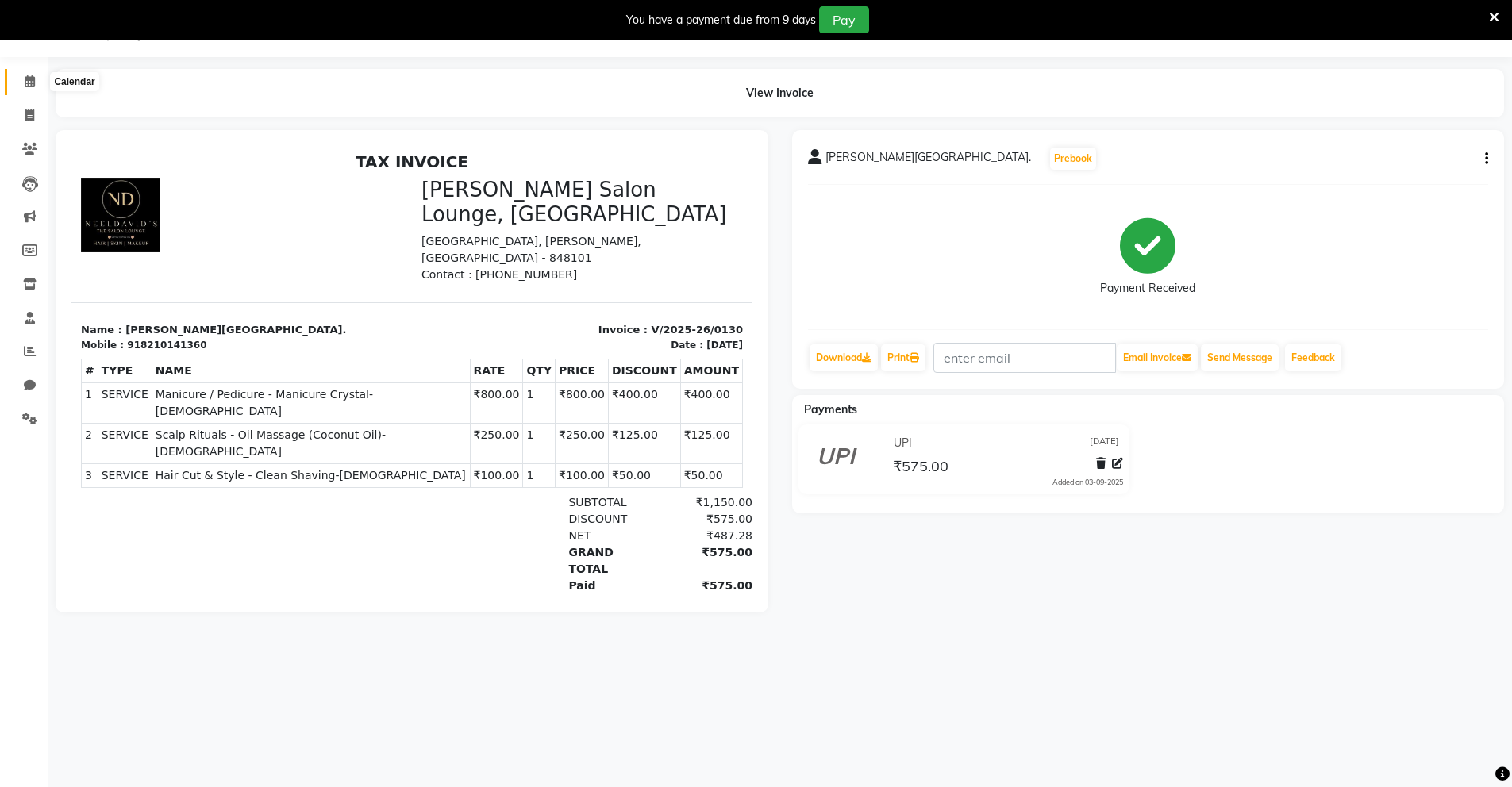
click at [31, 85] on icon at bounding box center [29, 81] width 10 height 12
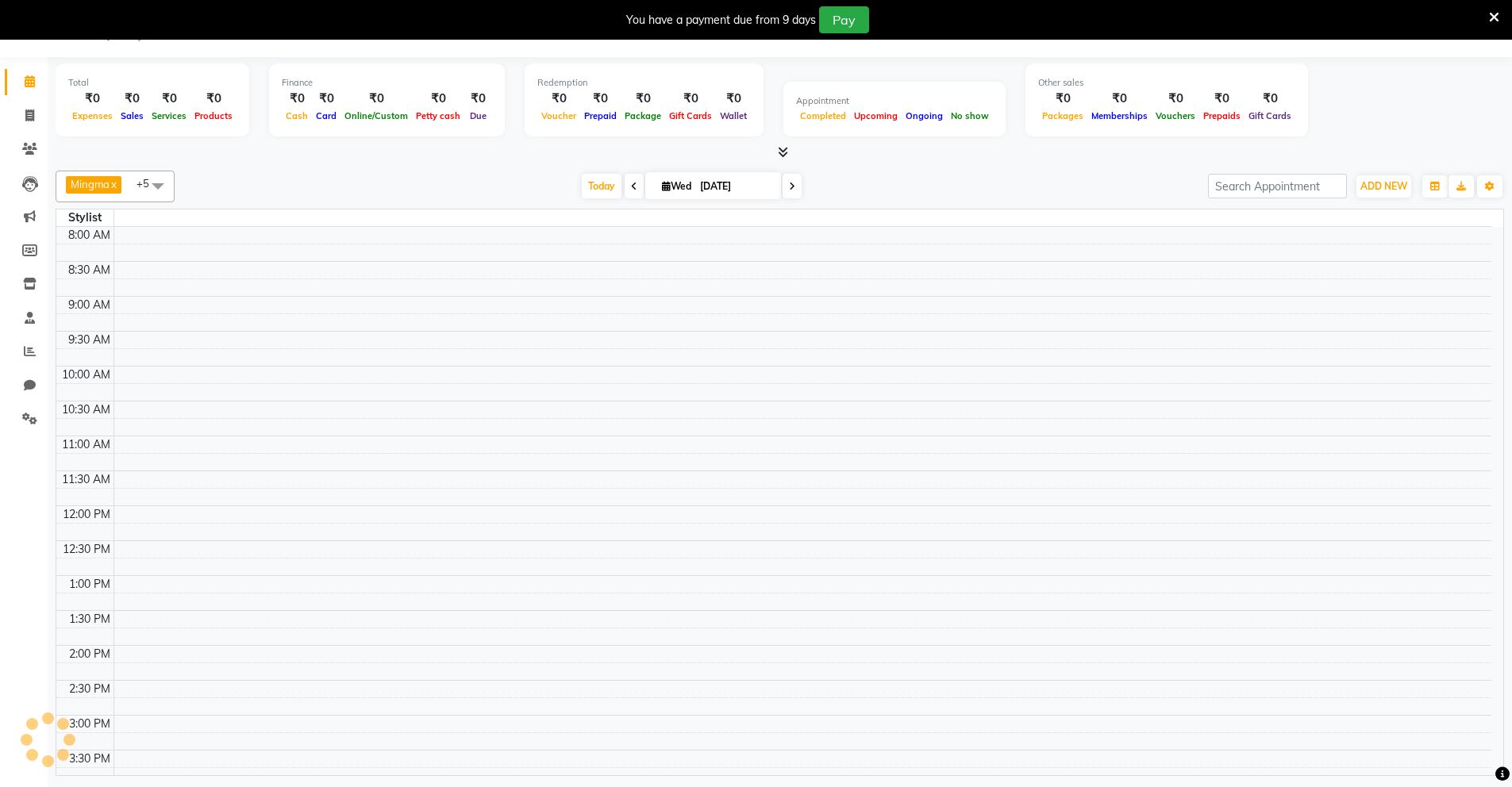
scroll to position [367, 0]
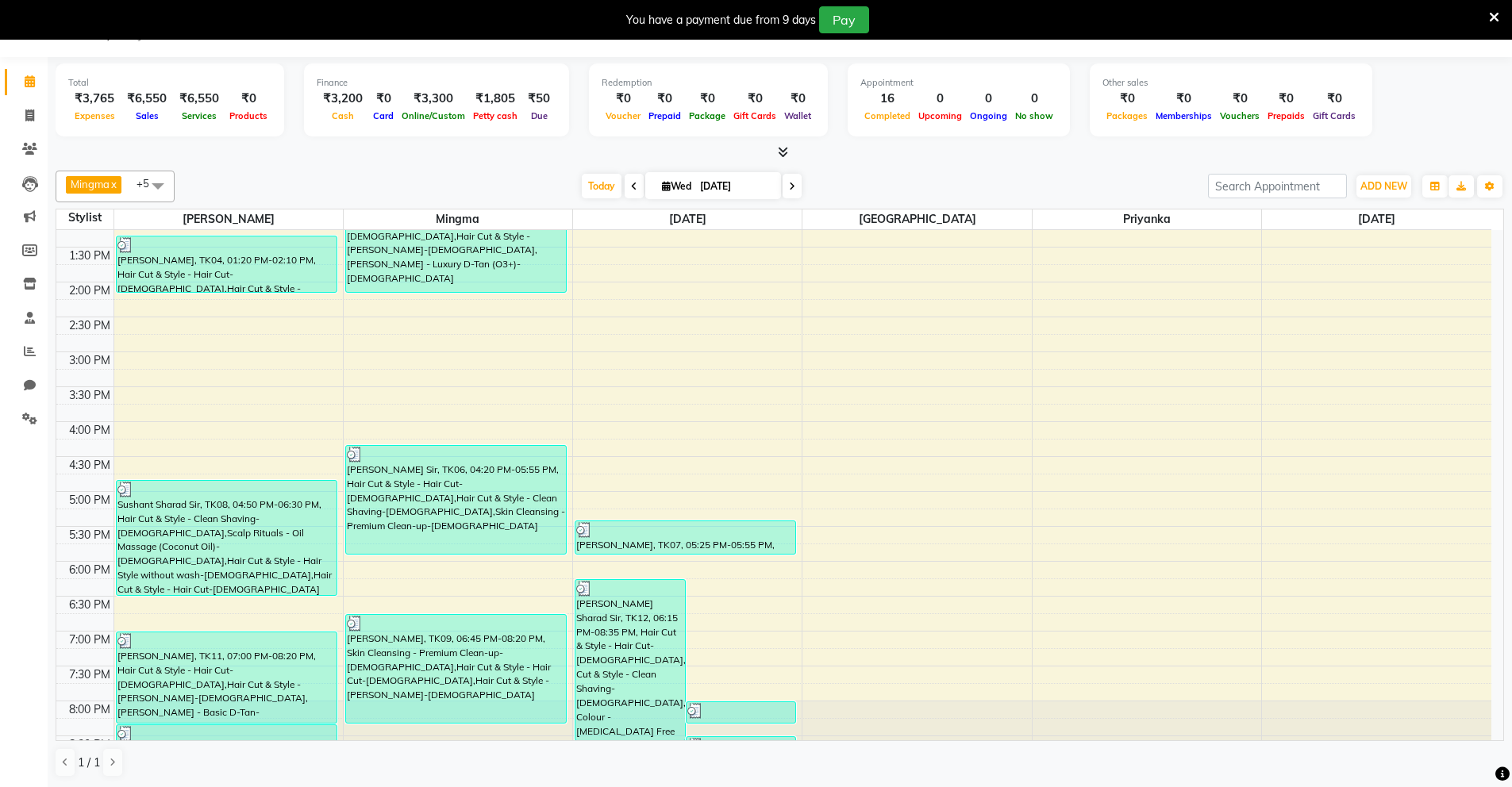
click at [199, 162] on div "Total ₹3,765 Expenses ₹6,550 Sales ₹6,550 Services ₹0 Products Finance ₹3,200 C…" at bounding box center [780, 422] width 1464 height 731
click at [28, 385] on icon at bounding box center [29, 385] width 12 height 12
select select "100"
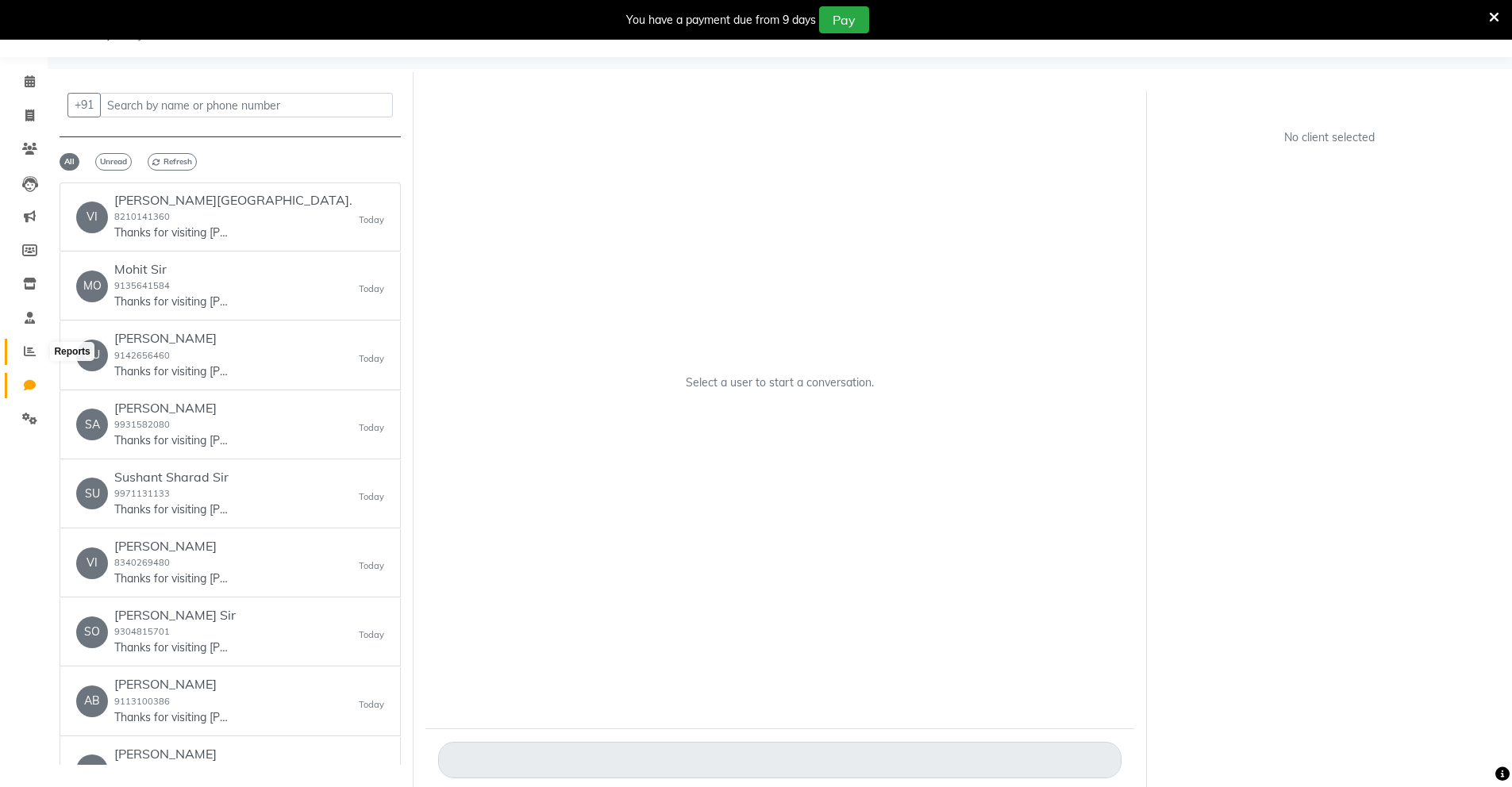
click at [29, 349] on icon at bounding box center [29, 351] width 12 height 12
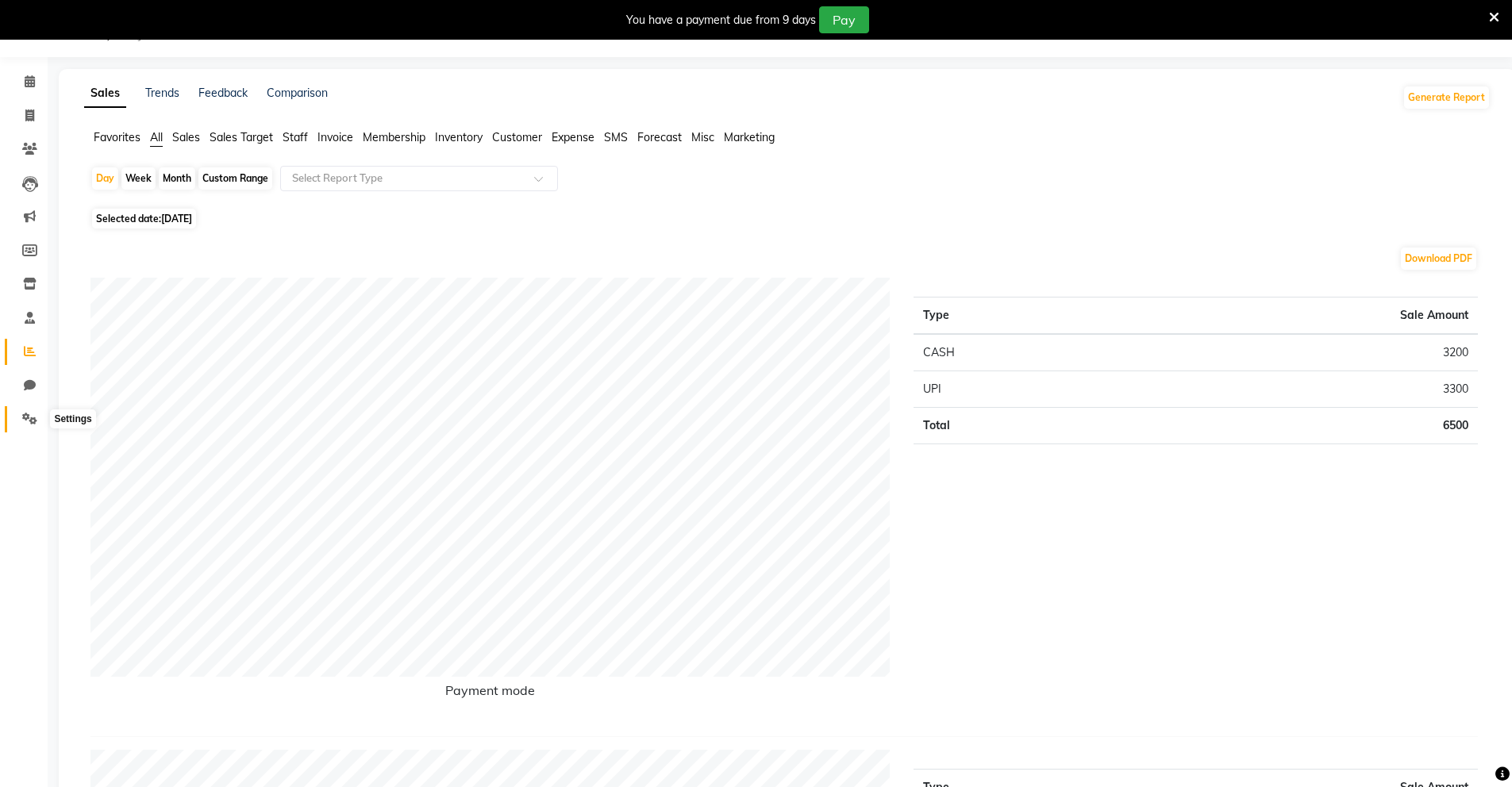
click at [30, 415] on icon at bounding box center [30, 419] width 15 height 12
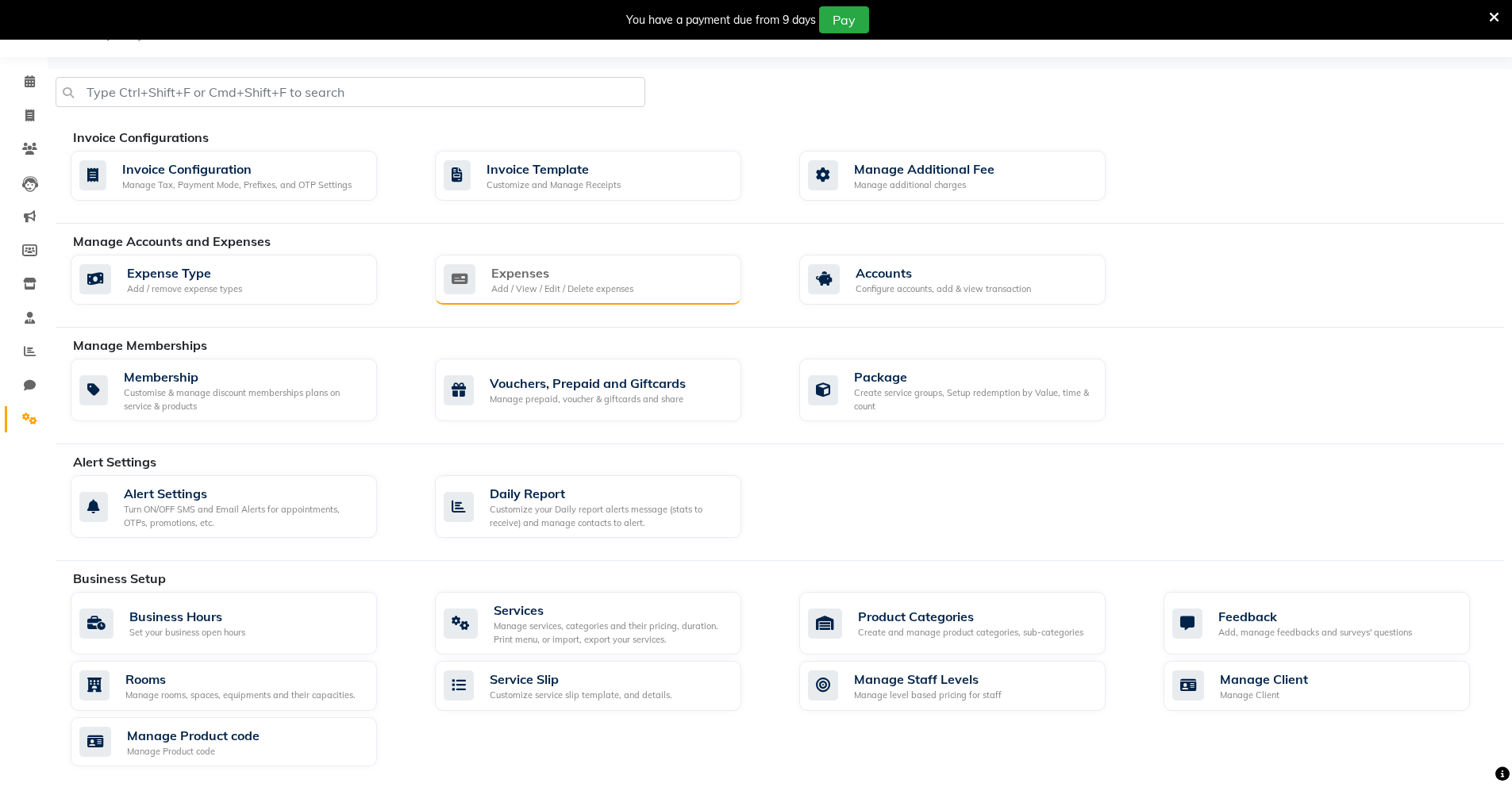
click at [523, 292] on div "Add / View / Edit / Delete expenses" at bounding box center [563, 289] width 142 height 13
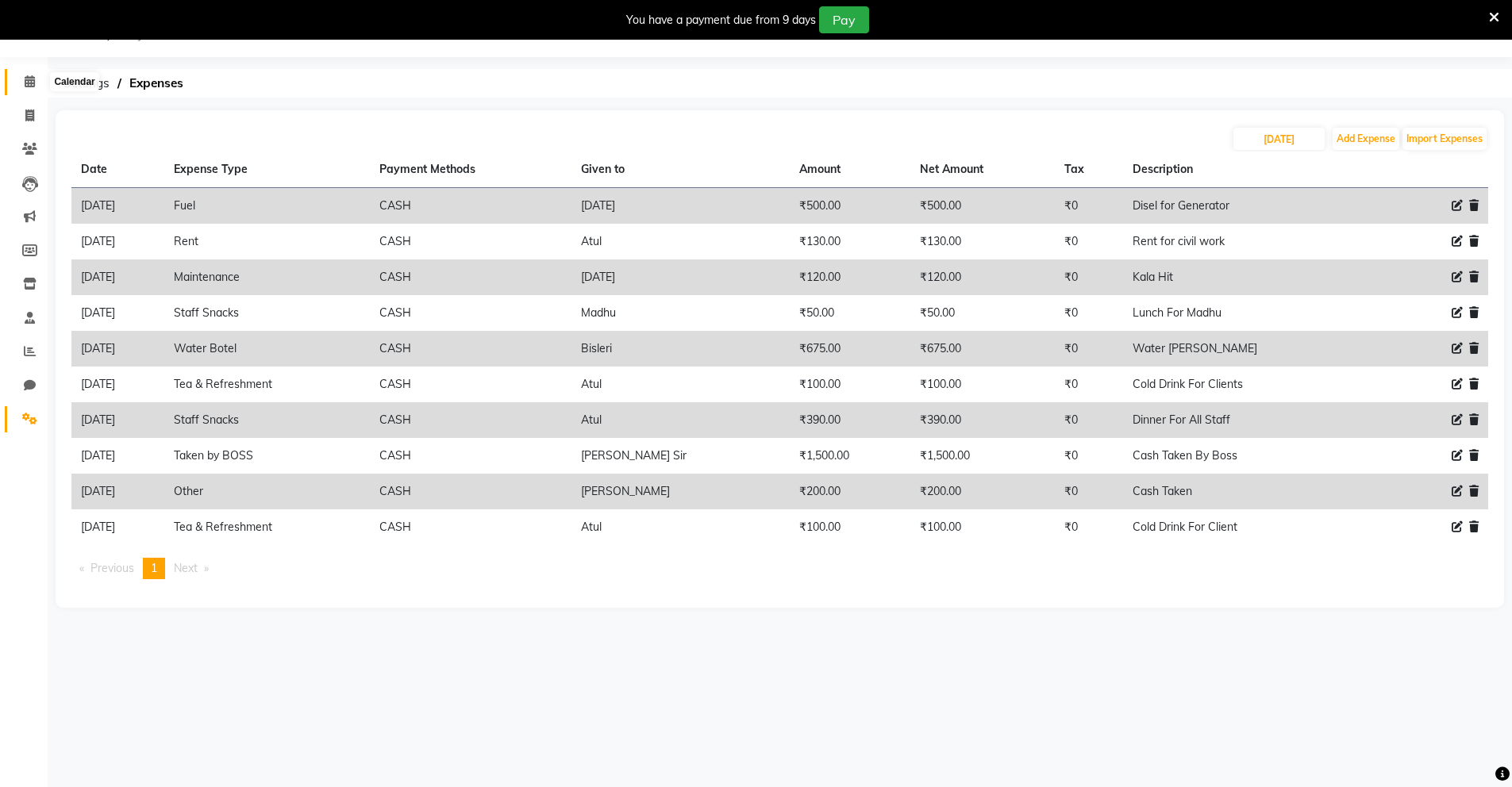
click at [39, 81] on span at bounding box center [29, 82] width 28 height 18
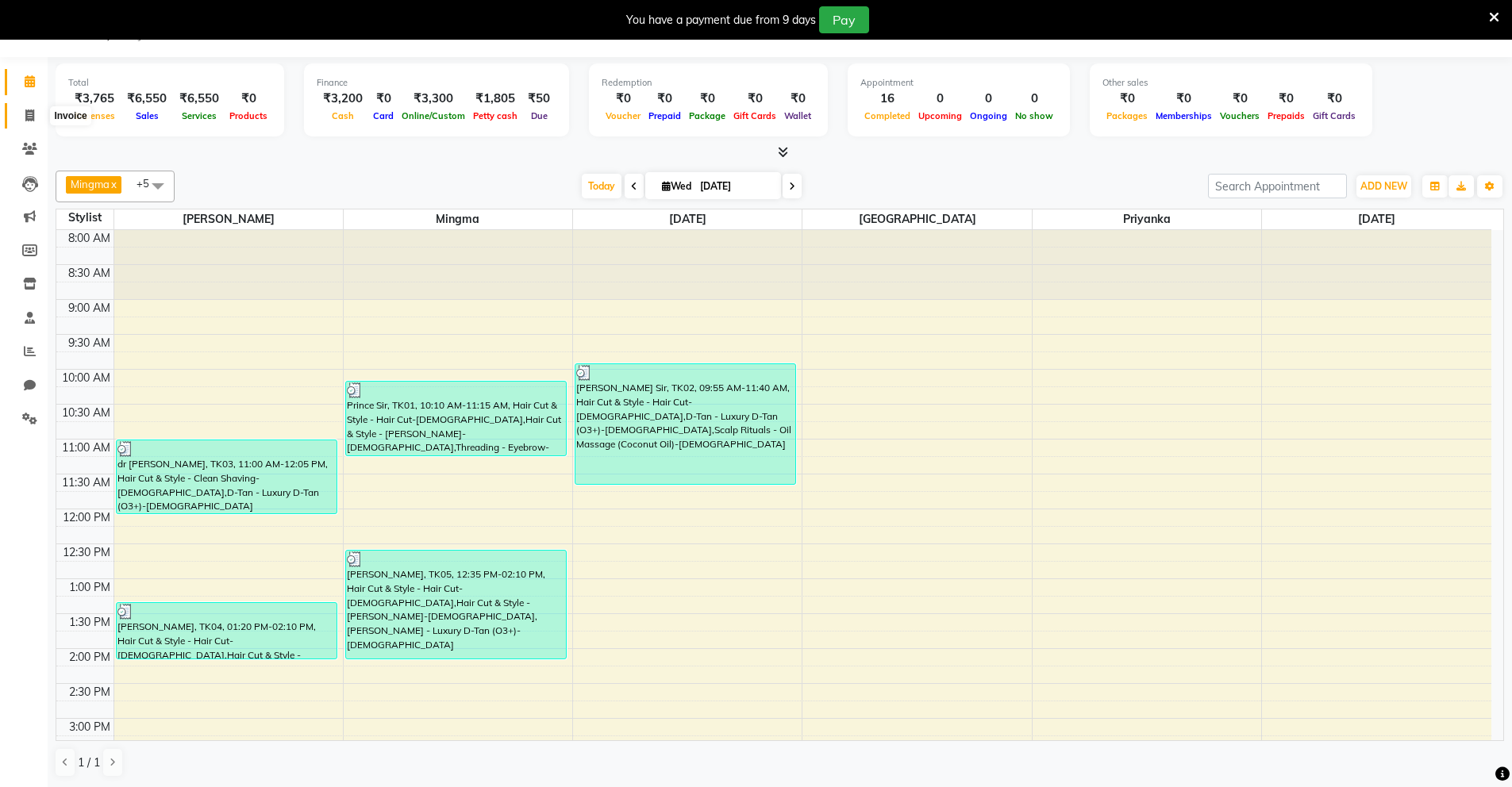
click at [35, 111] on span at bounding box center [29, 116] width 28 height 18
select select "service"
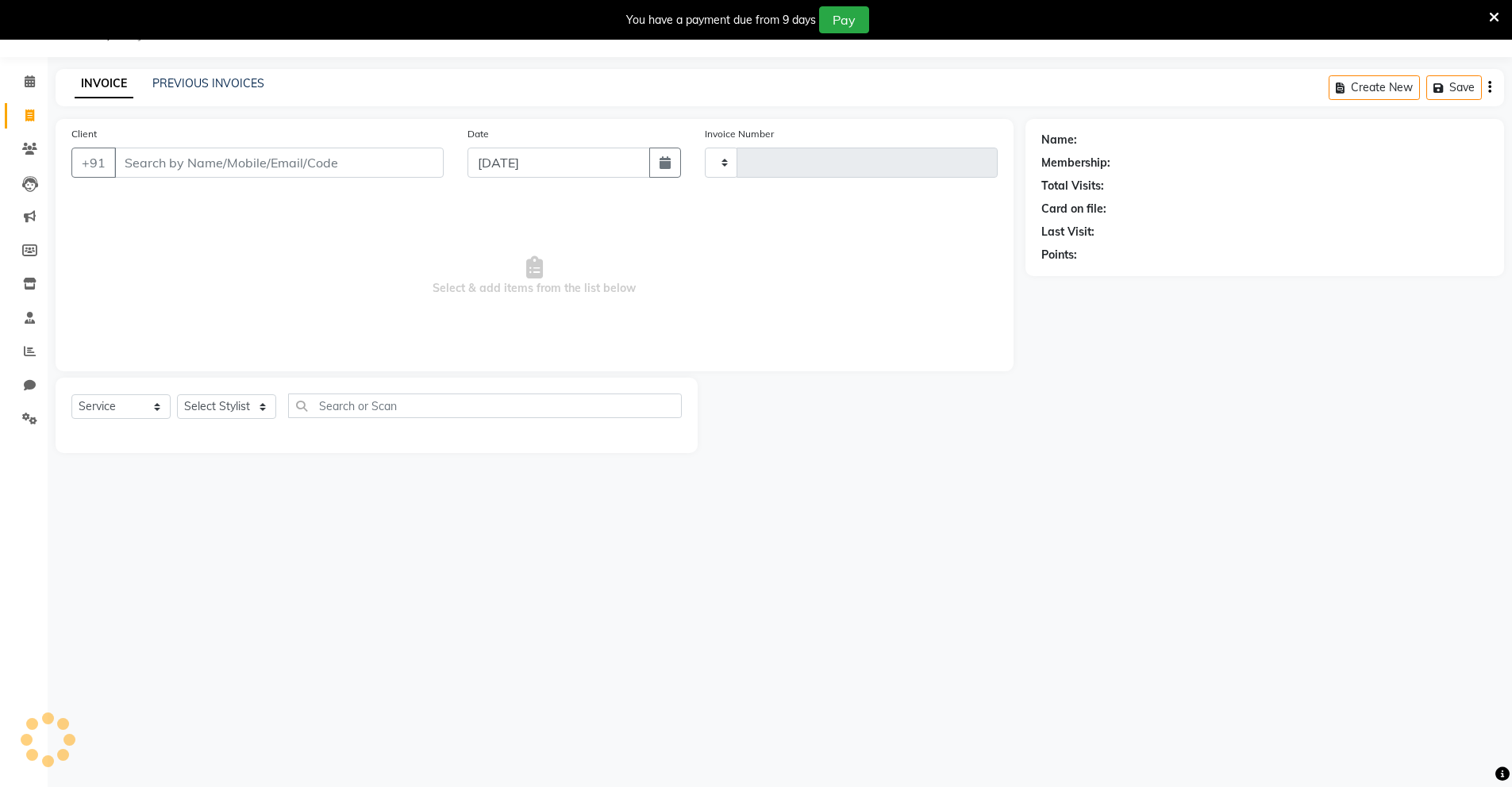
type input "0131"
select select "8909"
